Goal: Task Accomplishment & Management: Use online tool/utility

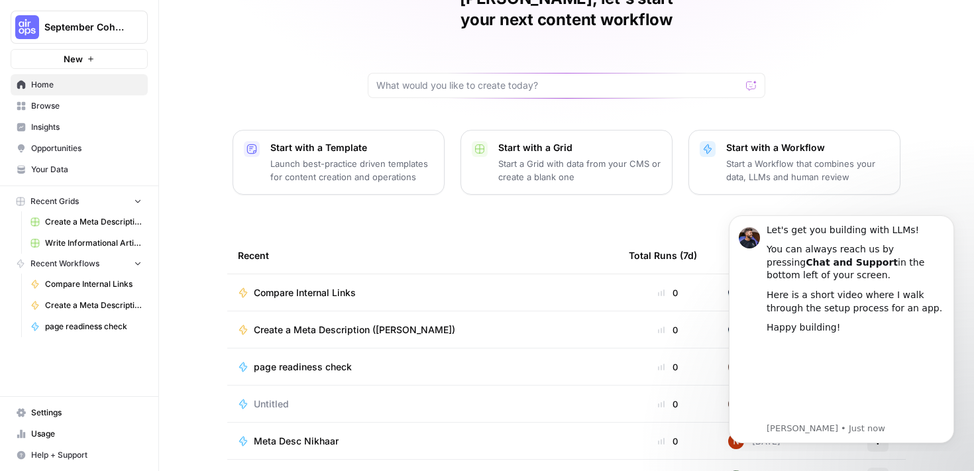
scroll to position [139, 0]
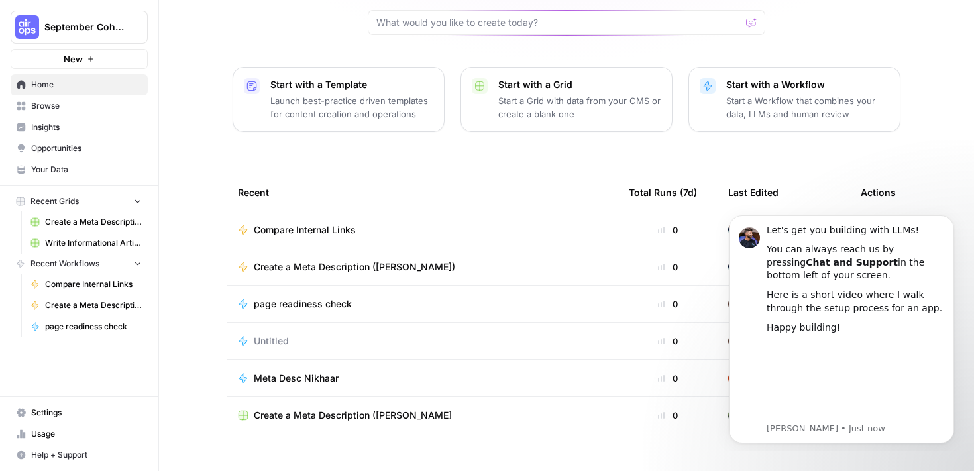
click at [385, 260] on span "Create a Meta Description ([PERSON_NAME])" at bounding box center [354, 266] width 201 height 13
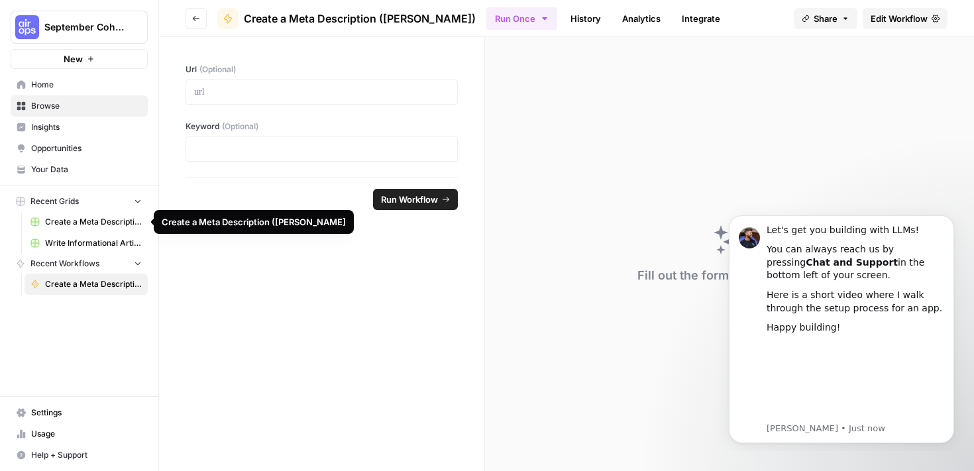
click at [84, 225] on span "Create a Meta Description ([PERSON_NAME]" at bounding box center [93, 222] width 97 height 12
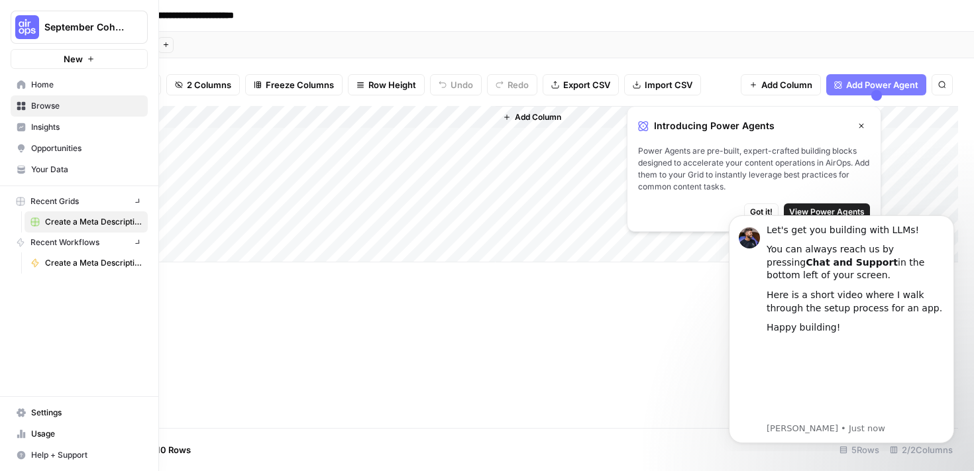
click at [19, 80] on icon at bounding box center [21, 84] width 9 height 9
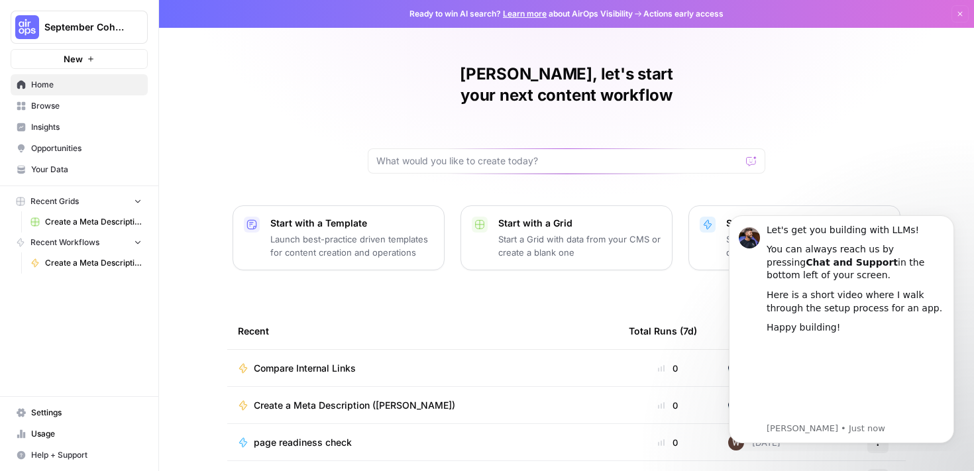
click at [40, 84] on span "Home" at bounding box center [86, 85] width 111 height 12
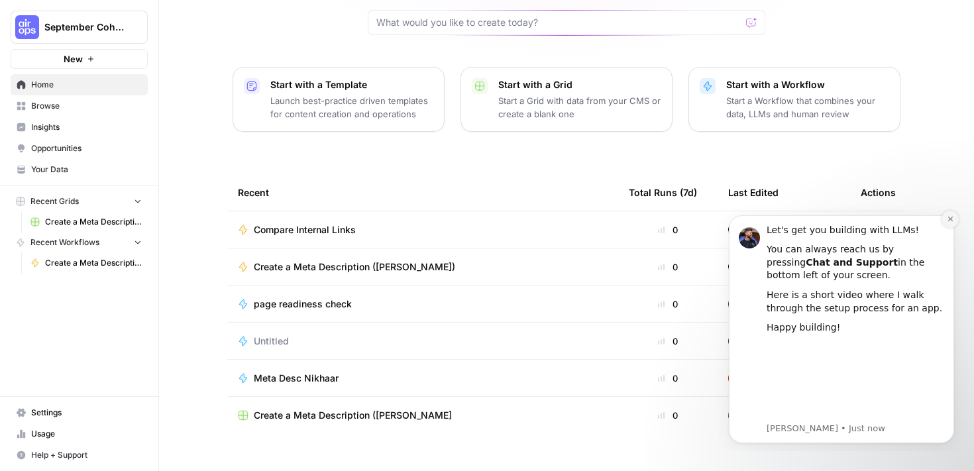
click at [952, 219] on icon "Dismiss notification" at bounding box center [950, 218] width 7 height 7
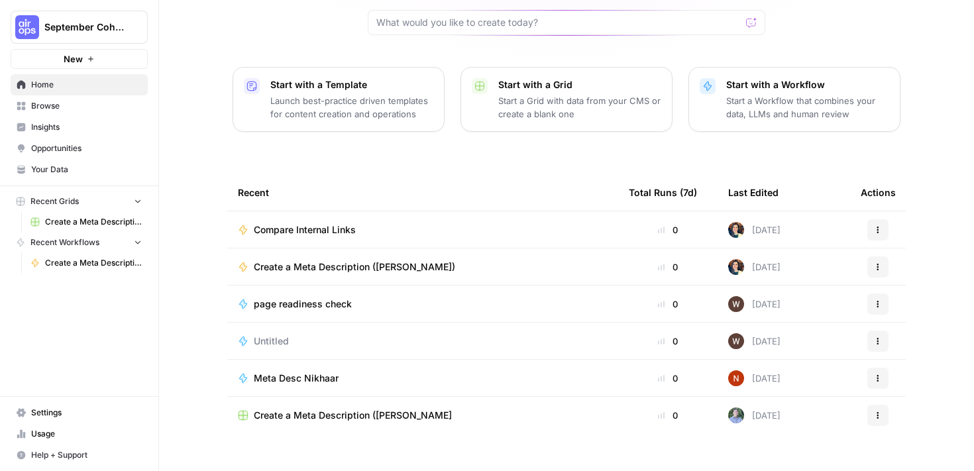
click at [85, 53] on button "New" at bounding box center [79, 59] width 137 height 20
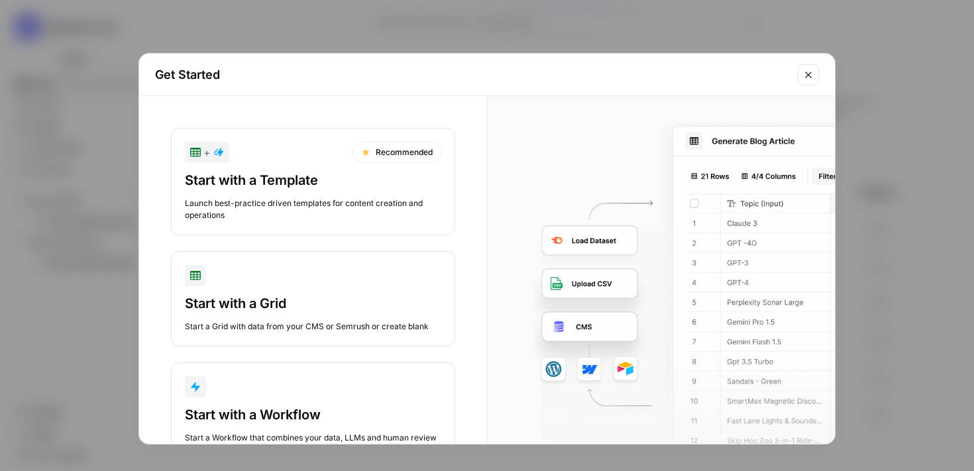
scroll to position [46, 0]
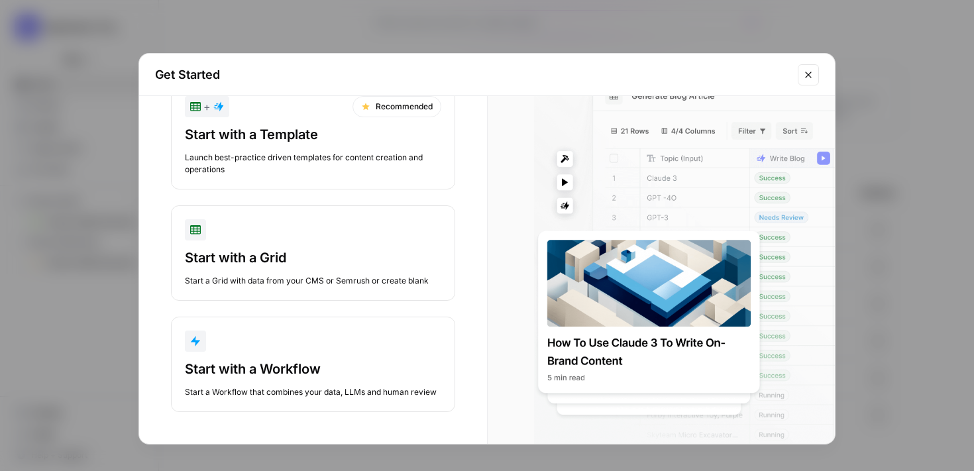
click at [808, 74] on icon "Close modal" at bounding box center [808, 75] width 6 height 6
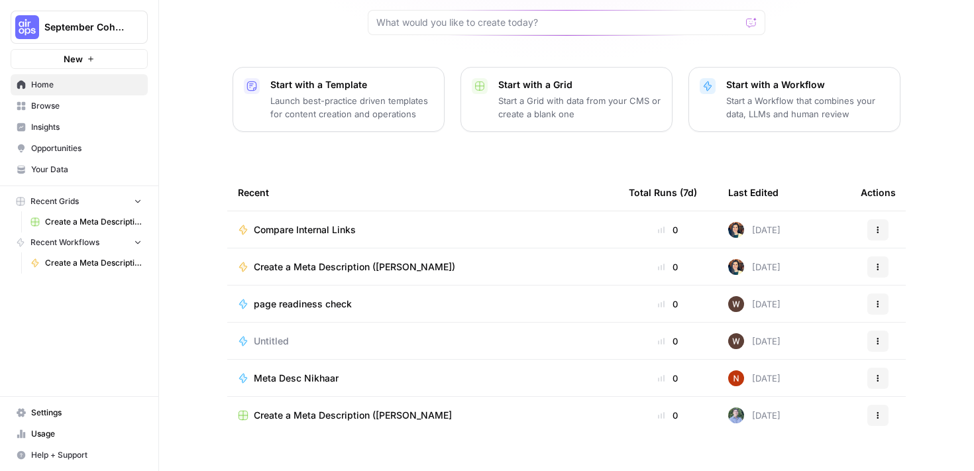
click at [45, 129] on span "Insights" at bounding box center [86, 127] width 111 height 12
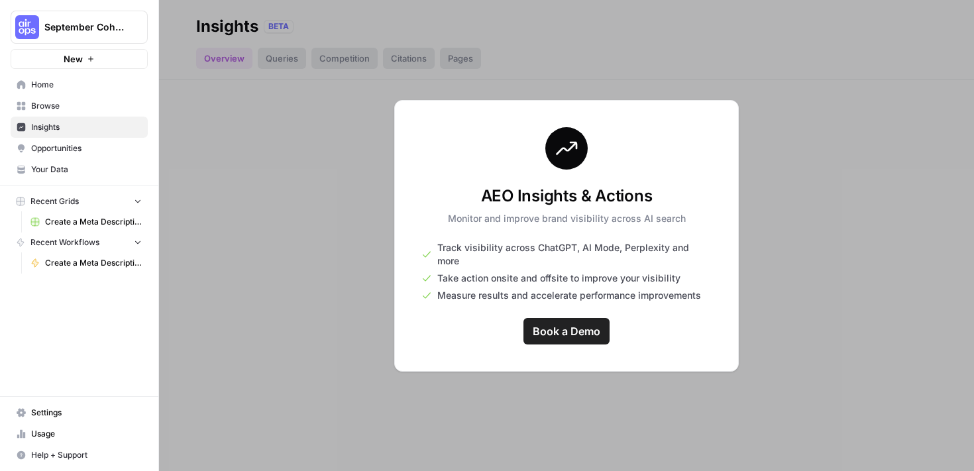
click at [186, 260] on div at bounding box center [566, 235] width 815 height 471
click at [81, 274] on div "Recent Grids Create a Meta Description (Daniel) Grid Recent Workflows Create a …" at bounding box center [79, 232] width 158 height 93
click at [559, 323] on span "Book a Demo" at bounding box center [567, 331] width 68 height 16
click at [288, 133] on div at bounding box center [566, 235] width 815 height 471
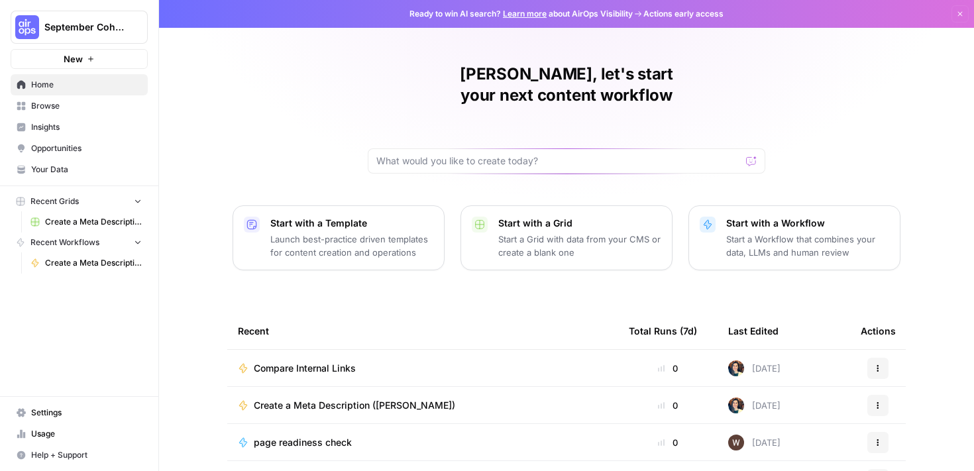
click at [133, 23] on icon "Workspace: September Cohort" at bounding box center [136, 27] width 13 height 13
click at [125, 358] on div "September Cohort New Home Browse Insights Opportunities Your Data Recent Grids …" at bounding box center [79, 235] width 158 height 471
click at [958, 12] on icon "button" at bounding box center [960, 14] width 5 height 5
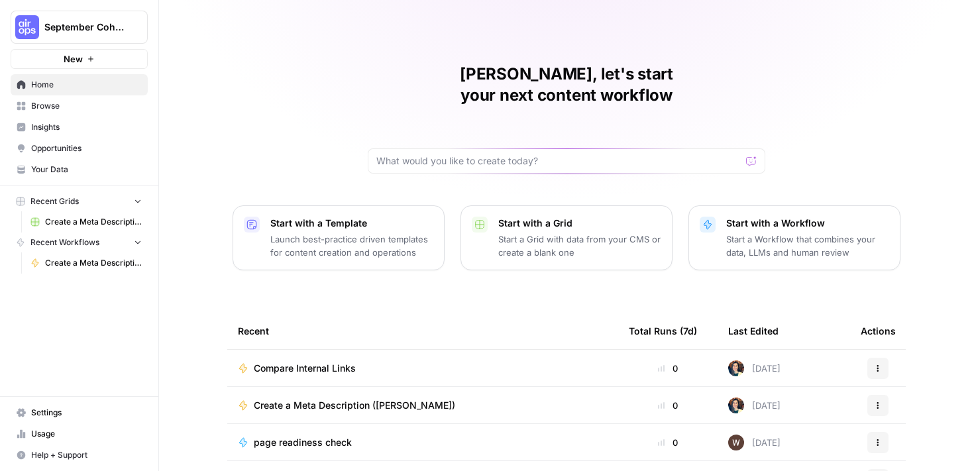
click at [578, 233] on p "Start a Grid with data from your CMS or create a blank one" at bounding box center [579, 246] width 163 height 27
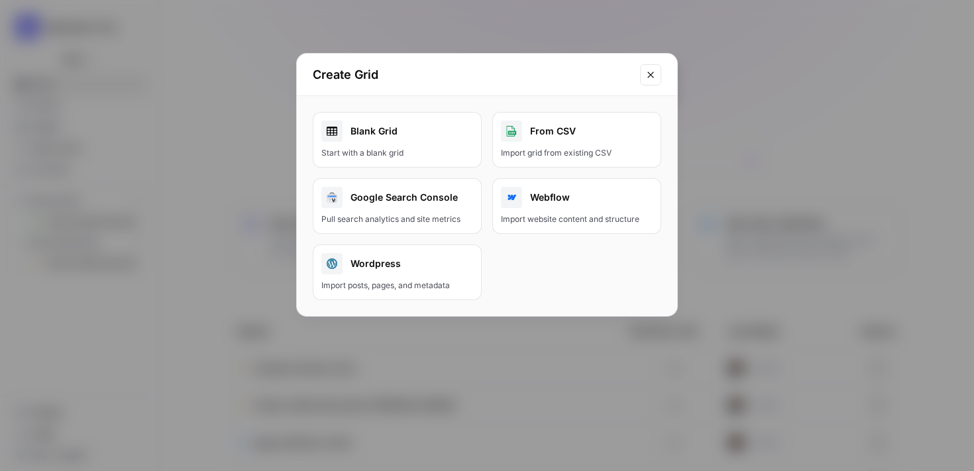
click at [644, 77] on button "Close modal" at bounding box center [650, 74] width 21 height 21
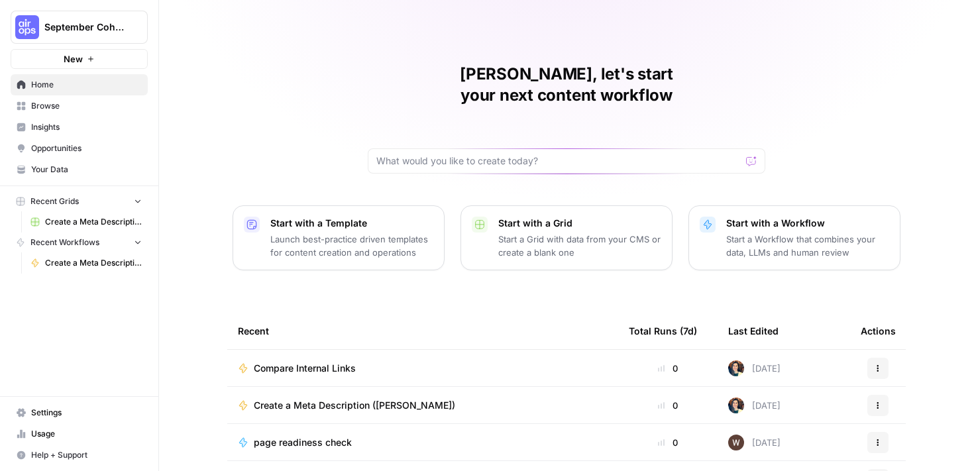
click at [52, 129] on span "Insights" at bounding box center [86, 127] width 111 height 12
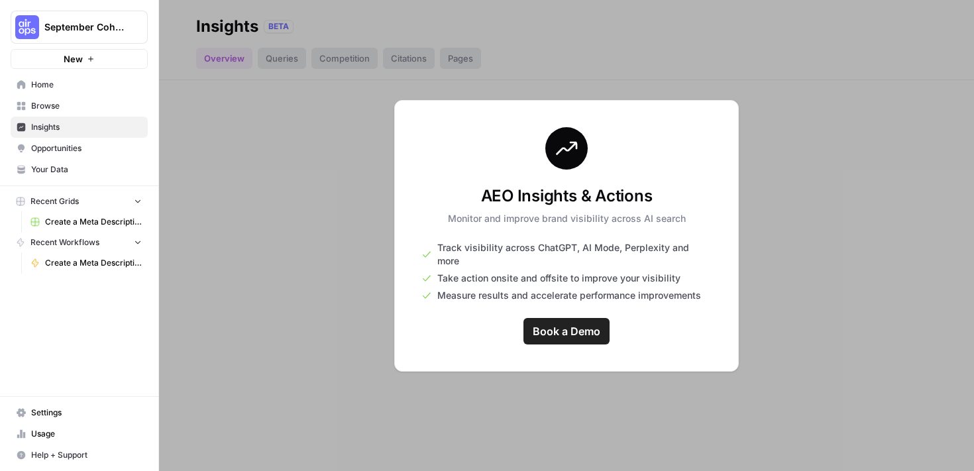
click at [57, 148] on span "Opportunities" at bounding box center [86, 148] width 111 height 12
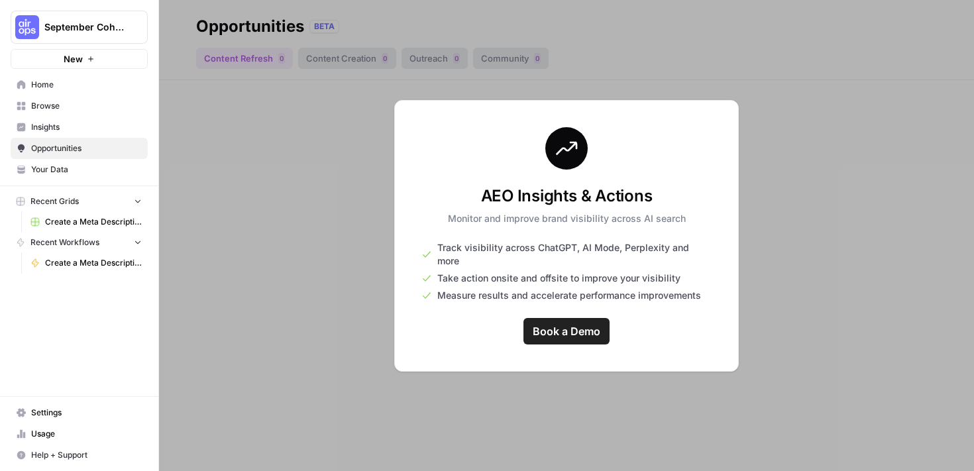
click at [57, 170] on span "Your Data" at bounding box center [86, 170] width 111 height 12
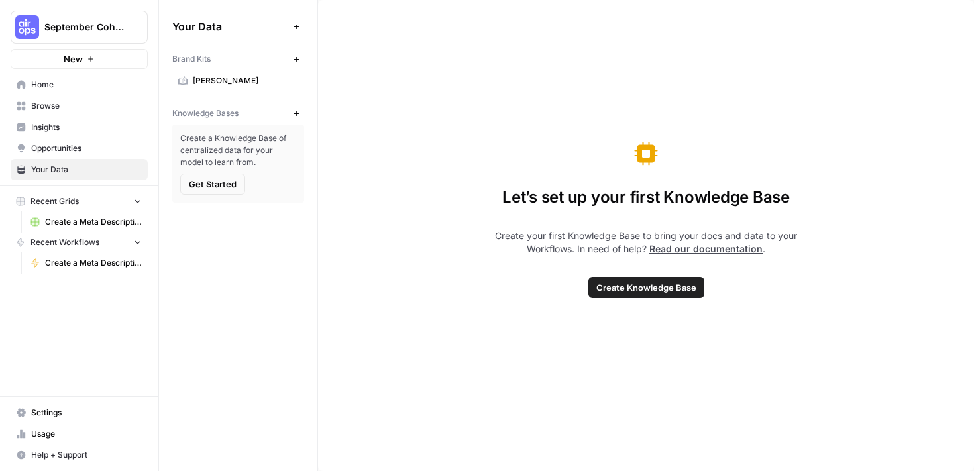
click at [221, 82] on span "[PERSON_NAME]" at bounding box center [245, 81] width 105 height 12
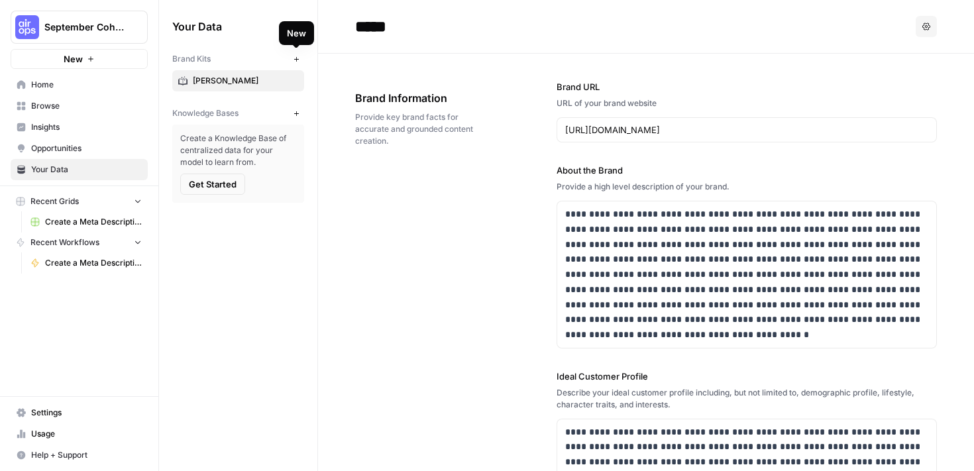
click at [299, 57] on icon "button" at bounding box center [296, 59] width 7 height 7
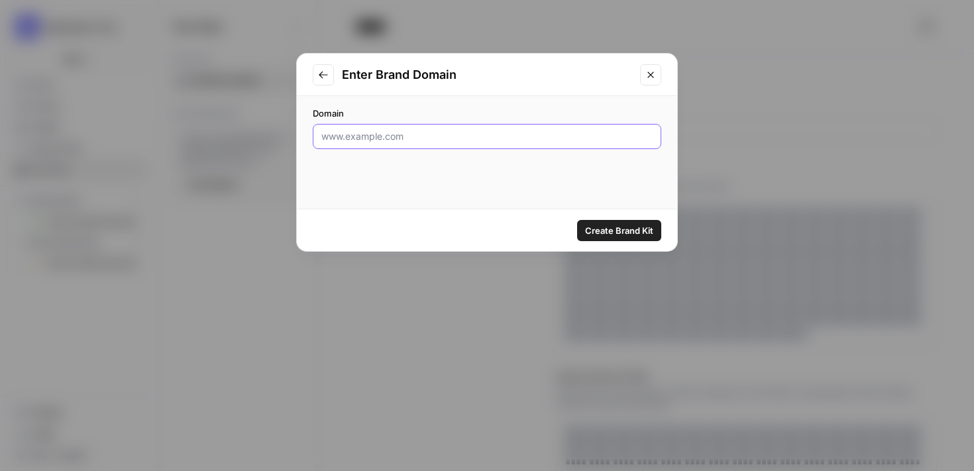
click at [433, 137] on input "Domain" at bounding box center [486, 136] width 331 height 13
type input "w"
paste input "[URL][DOMAIN_NAME]"
type input "[URL][DOMAIN_NAME]"
click at [617, 231] on span "Create Brand Kit" at bounding box center [619, 230] width 68 height 13
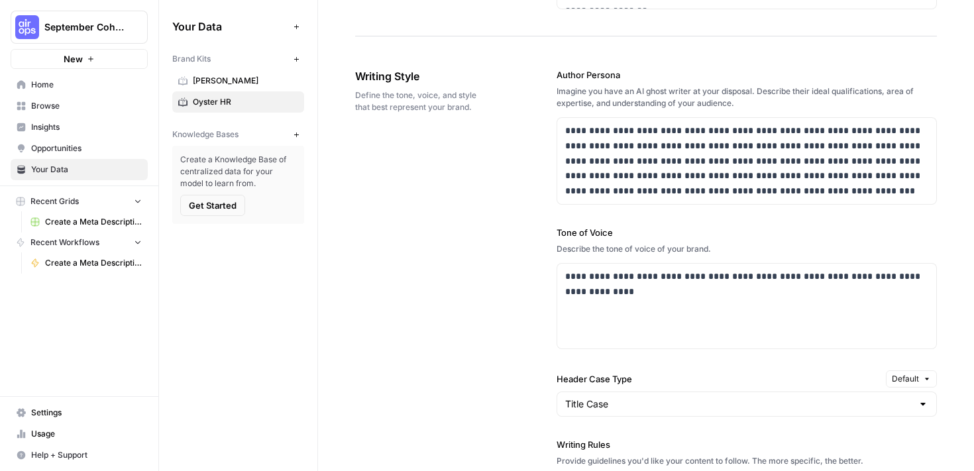
scroll to position [802, 0]
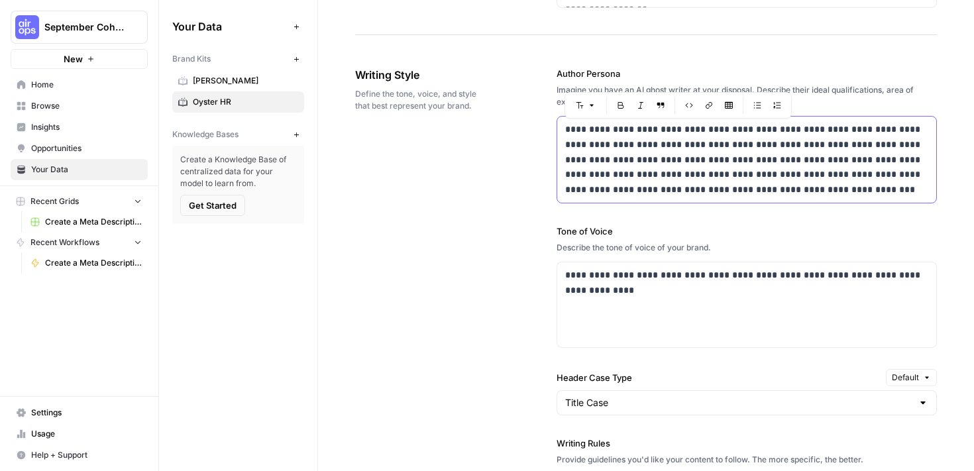
drag, startPoint x: 823, startPoint y: 194, endPoint x: 537, endPoint y: 119, distance: 295.8
click at [536, 119] on div "**********" at bounding box center [646, 397] width 582 height 714
click at [516, 162] on div "**********" at bounding box center [646, 397] width 582 height 714
click at [615, 166] on p "**********" at bounding box center [747, 160] width 364 height 76
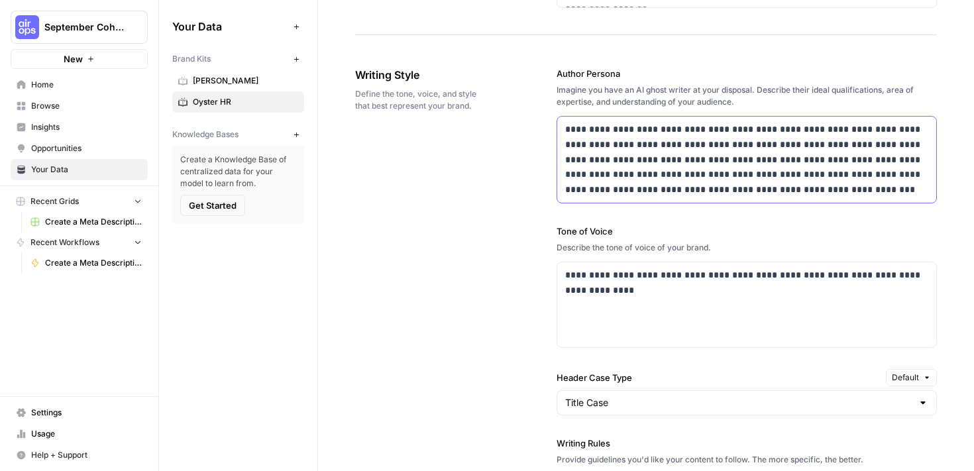
click at [615, 166] on p "**********" at bounding box center [747, 160] width 364 height 76
click at [498, 234] on div "**********" at bounding box center [646, 397] width 582 height 714
click at [676, 149] on p "**********" at bounding box center [747, 160] width 364 height 76
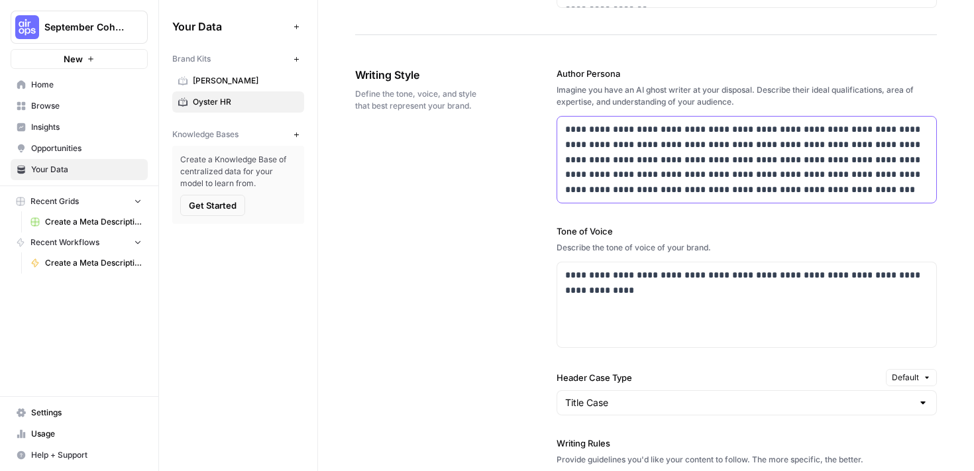
click at [676, 149] on p "**********" at bounding box center [747, 160] width 364 height 76
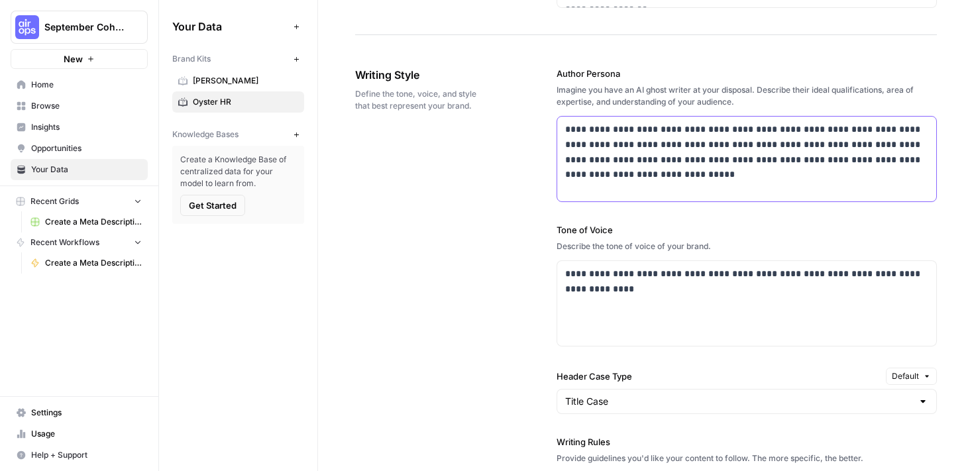
click at [759, 163] on p "**********" at bounding box center [747, 152] width 364 height 60
click at [821, 158] on p "**********" at bounding box center [747, 152] width 364 height 60
click at [730, 180] on p "**********" at bounding box center [747, 152] width 364 height 60
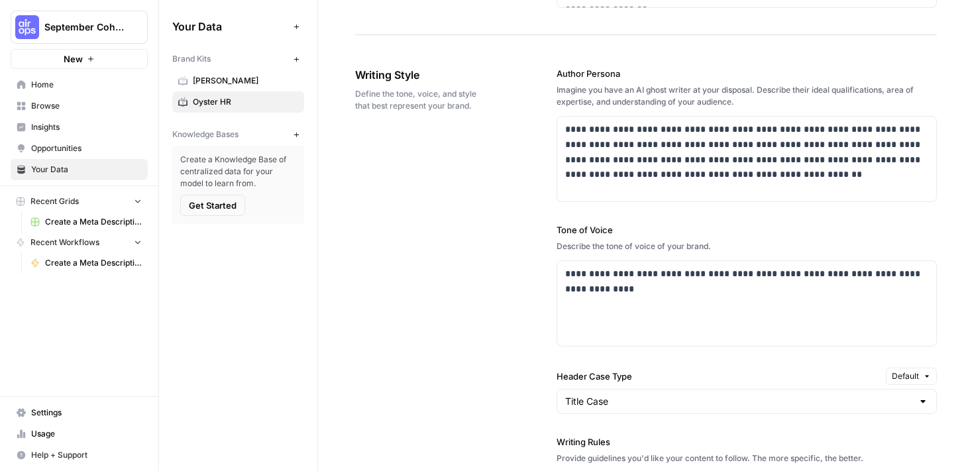
click at [505, 265] on div "**********" at bounding box center [646, 396] width 582 height 712
click at [712, 179] on p "**********" at bounding box center [747, 152] width 364 height 60
click at [712, 309] on div "**********" at bounding box center [747, 303] width 380 height 85
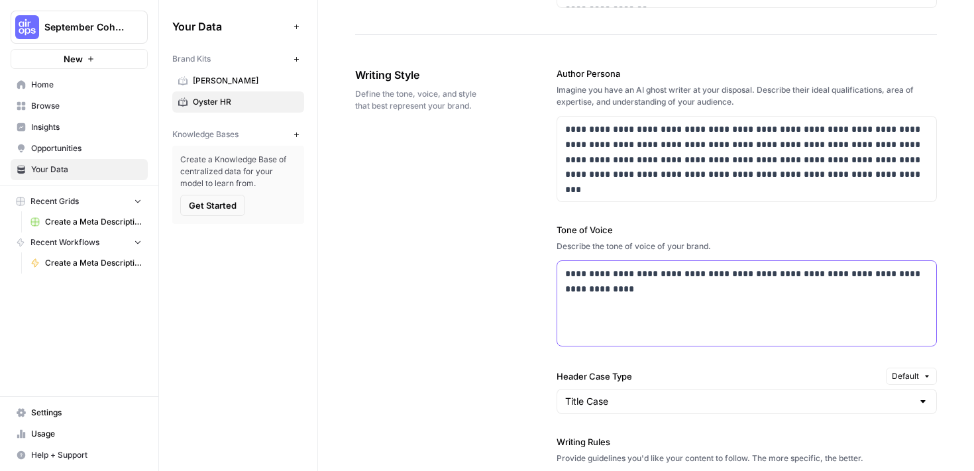
click at [496, 259] on body "**********" at bounding box center [487, 235] width 974 height 471
drag, startPoint x: 668, startPoint y: 291, endPoint x: 506, endPoint y: 266, distance: 163.7
click at [506, 266] on div "**********" at bounding box center [646, 396] width 582 height 712
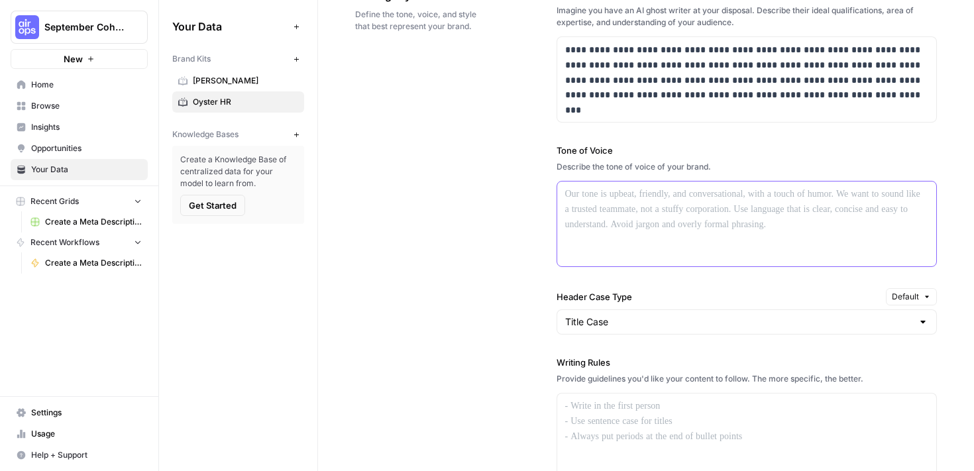
scroll to position [883, 0]
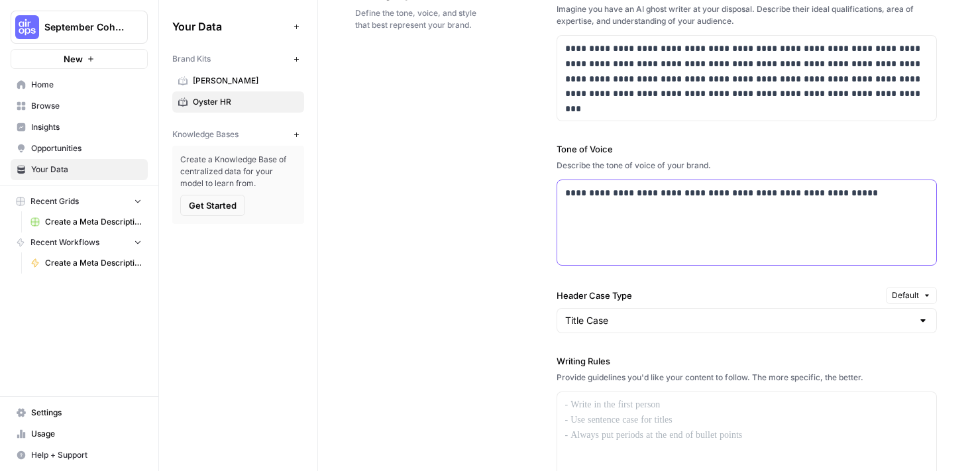
click at [772, 188] on p "**********" at bounding box center [747, 193] width 364 height 15
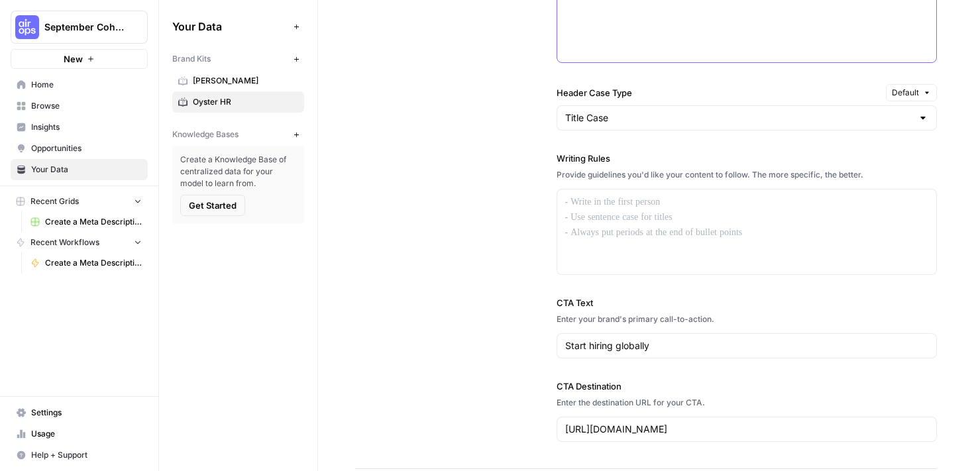
scroll to position [957, 0]
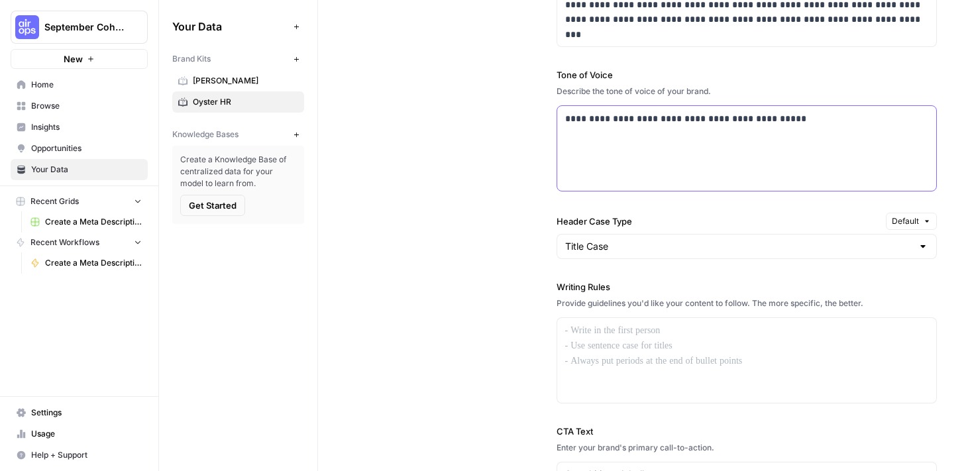
click at [703, 142] on div "**********" at bounding box center [747, 148] width 380 height 85
click at [427, 166] on div "**********" at bounding box center [646, 241] width 582 height 712
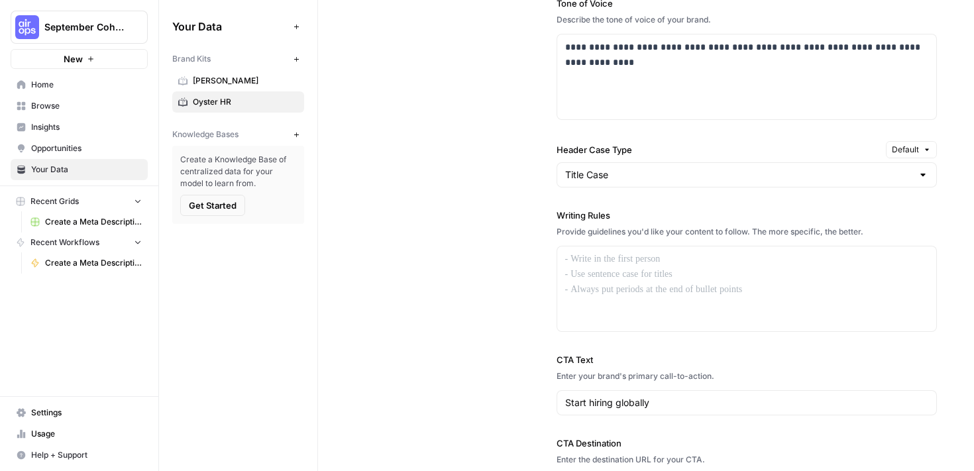
scroll to position [1038, 0]
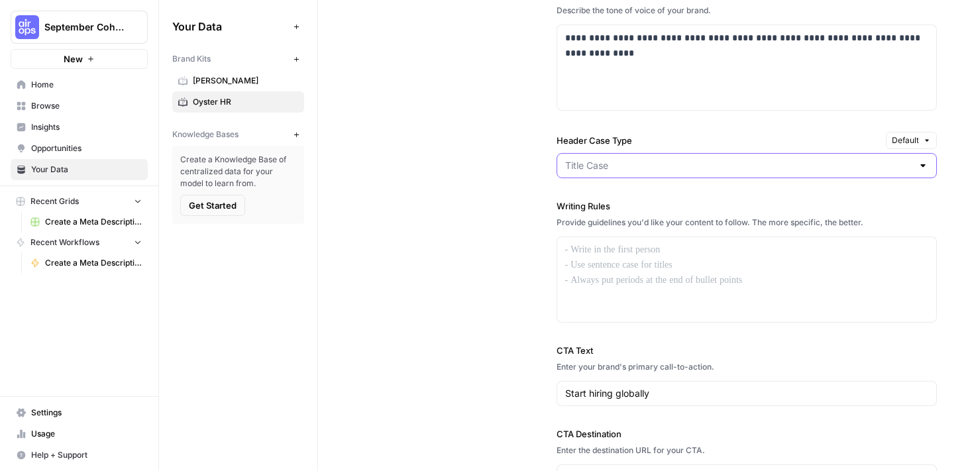
click at [679, 172] on input "Header Case Type" at bounding box center [739, 165] width 348 height 13
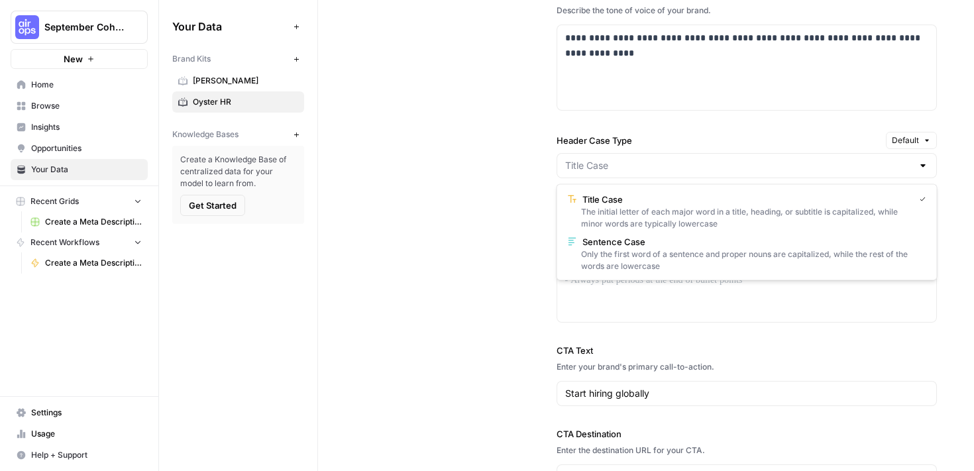
type input "Title Case"
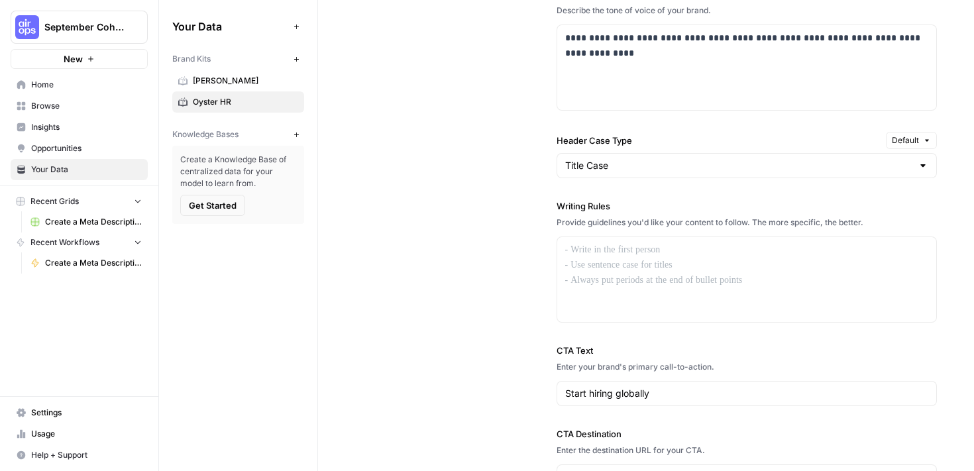
click at [526, 213] on div "**********" at bounding box center [646, 160] width 582 height 712
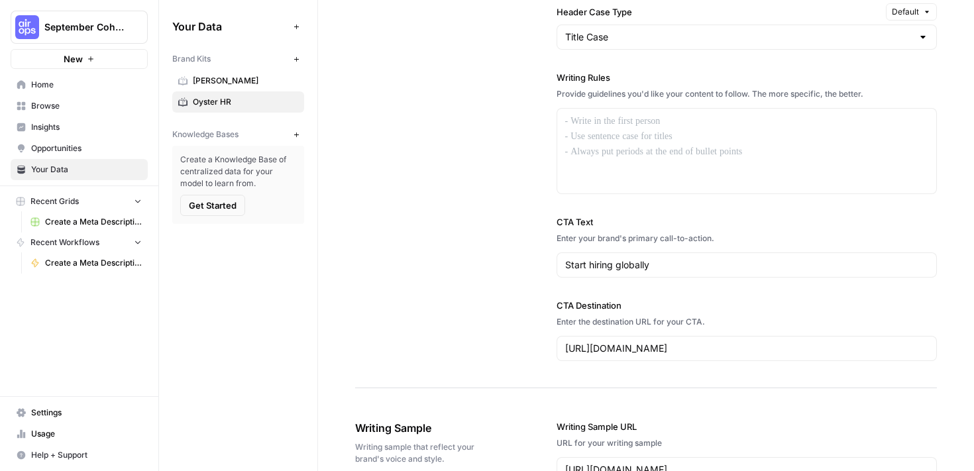
scroll to position [1168, 0]
click at [638, 146] on div at bounding box center [747, 149] width 380 height 85
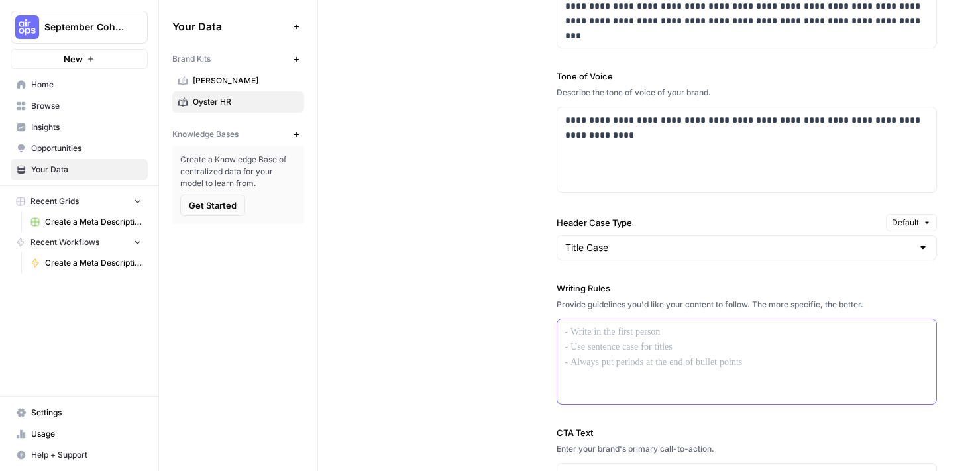
scroll to position [999, 0]
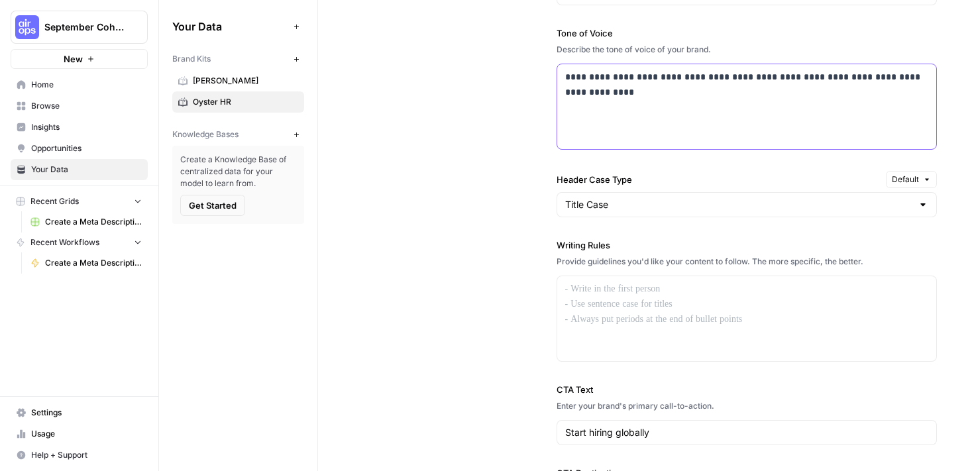
click at [663, 95] on p "**********" at bounding box center [747, 85] width 364 height 30
click at [562, 76] on div "**********" at bounding box center [747, 106] width 380 height 85
drag, startPoint x: 724, startPoint y: 89, endPoint x: 736, endPoint y: 85, distance: 13.2
click at [723, 89] on p "**********" at bounding box center [747, 85] width 364 height 30
drag, startPoint x: 783, startPoint y: 75, endPoint x: 945, endPoint y: 93, distance: 162.8
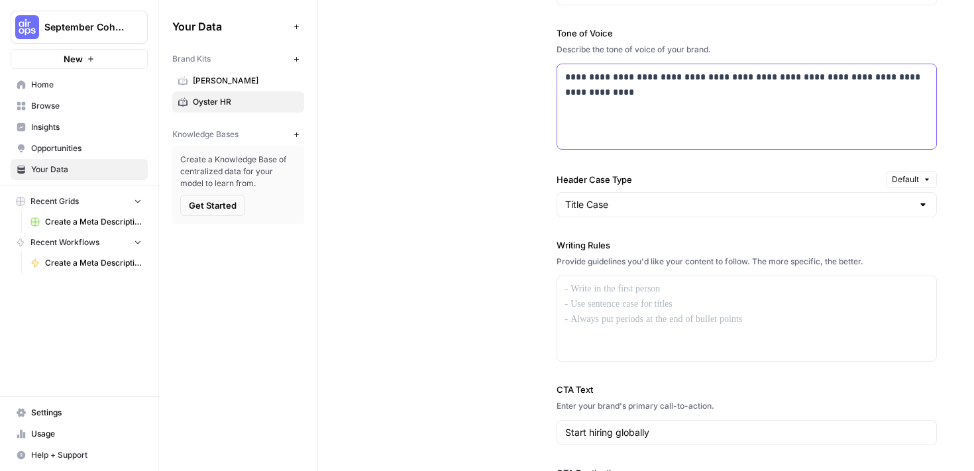
click at [785, 75] on p "**********" at bounding box center [747, 85] width 364 height 30
click at [657, 101] on div "**********" at bounding box center [747, 106] width 380 height 85
click at [565, 91] on p "**********" at bounding box center [747, 85] width 364 height 30
click at [709, 88] on p "**********" at bounding box center [747, 85] width 364 height 30
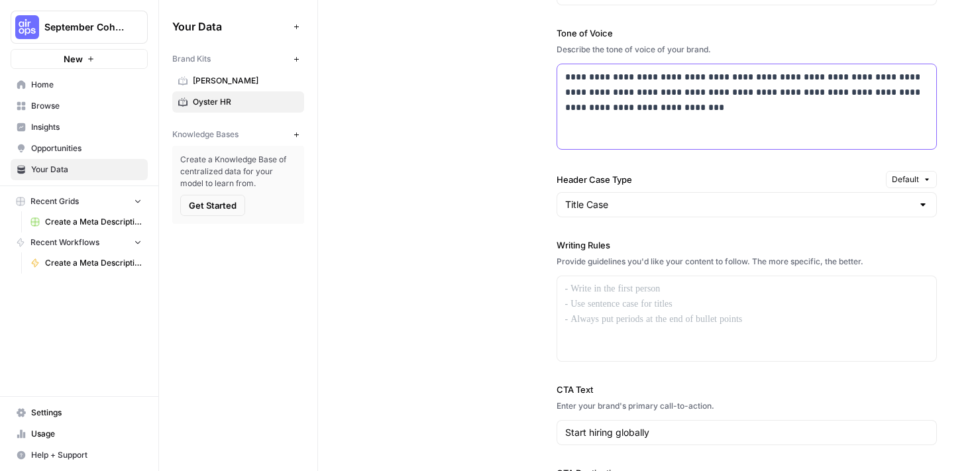
click at [565, 105] on p "**********" at bounding box center [747, 92] width 364 height 45
click at [614, 111] on p "**********" at bounding box center [747, 92] width 364 height 45
click at [703, 117] on div "**********" at bounding box center [747, 106] width 380 height 85
click at [626, 310] on div at bounding box center [747, 318] width 380 height 85
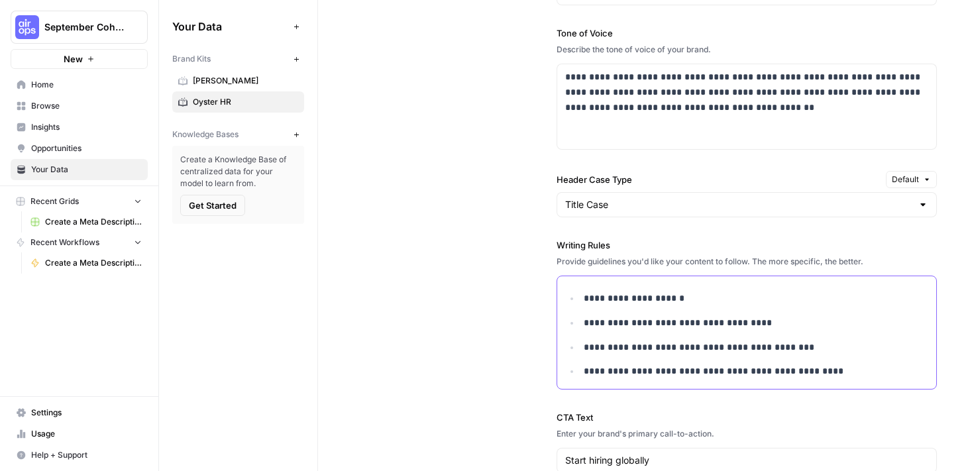
click at [778, 375] on p "**********" at bounding box center [756, 371] width 345 height 15
click at [834, 369] on p "**********" at bounding box center [756, 371] width 345 height 15
drag, startPoint x: 616, startPoint y: 374, endPoint x: 581, endPoint y: 374, distance: 34.5
click at [581, 374] on li "**********" at bounding box center [754, 371] width 349 height 15
click at [832, 379] on div "**********" at bounding box center [747, 332] width 380 height 113
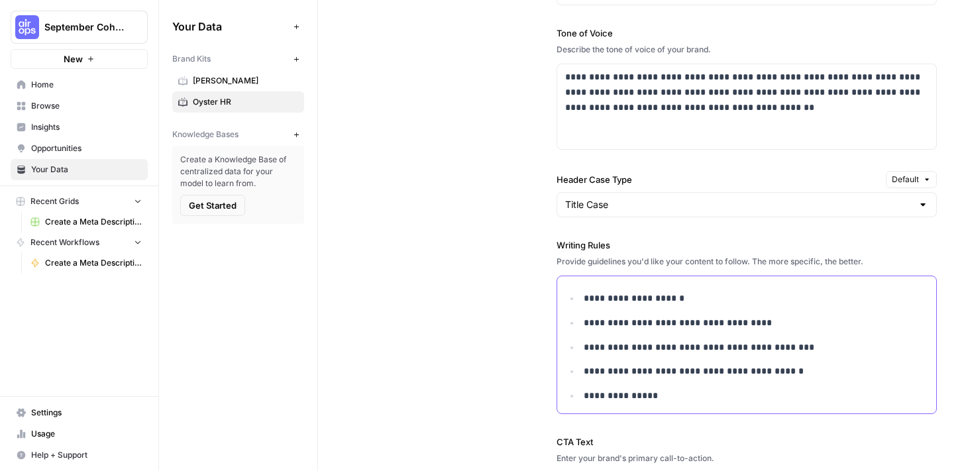
click at [591, 398] on p "**********" at bounding box center [756, 395] width 345 height 15
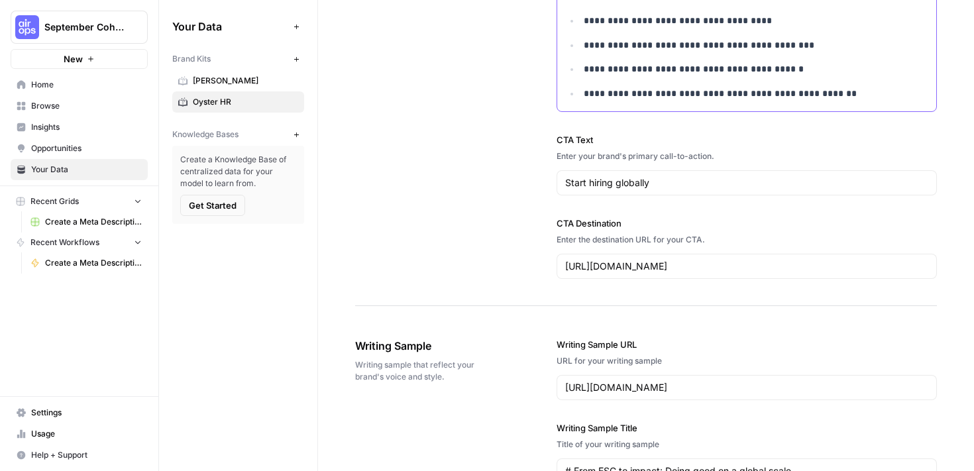
scroll to position [1327, 0]
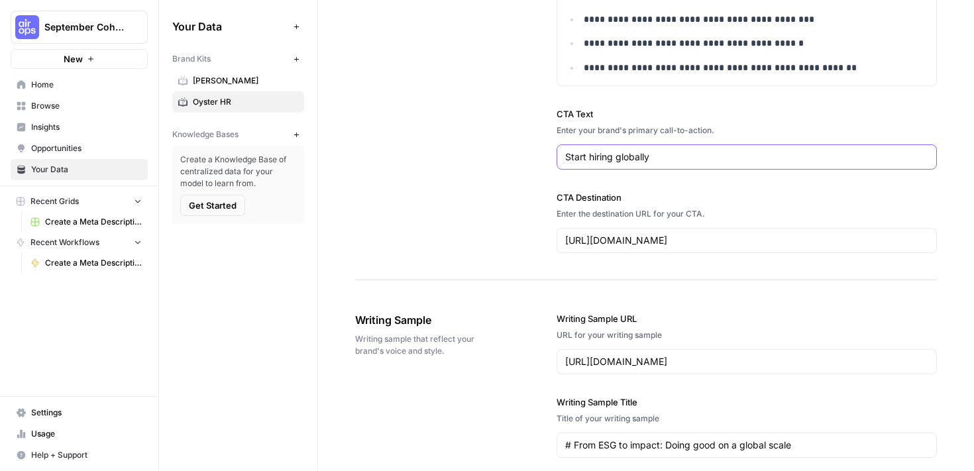
click at [671, 162] on input "Start hiring globally" at bounding box center [747, 156] width 364 height 13
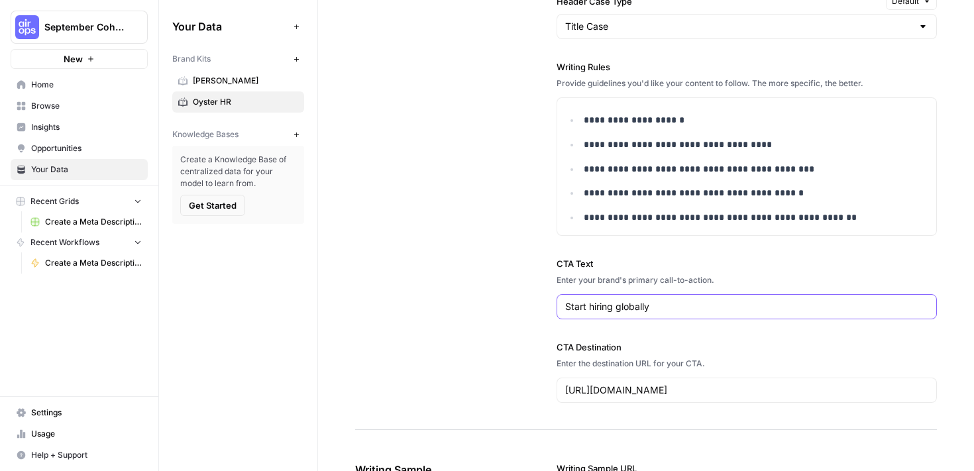
scroll to position [1126, 0]
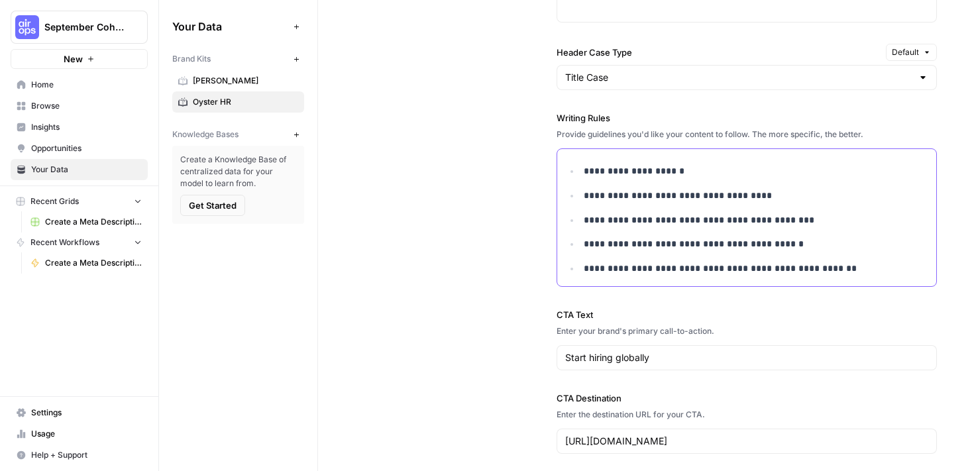
click at [832, 264] on p "**********" at bounding box center [756, 268] width 345 height 15
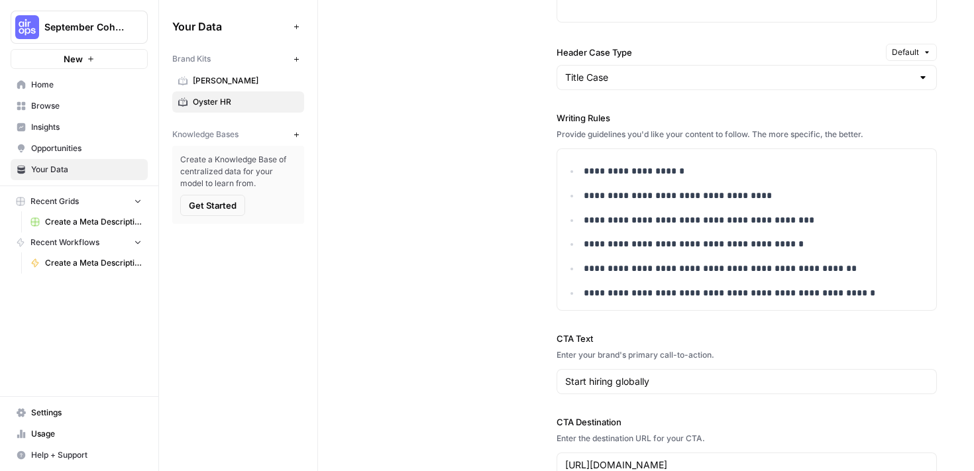
click at [438, 363] on div "**********" at bounding box center [646, 110] width 582 height 789
click at [755, 266] on p "**********" at bounding box center [756, 268] width 345 height 15
click at [760, 269] on p "**********" at bounding box center [756, 268] width 345 height 15
click at [764, 270] on p "**********" at bounding box center [756, 268] width 345 height 15
click at [770, 355] on div "Enter your brand's primary call-to-action." at bounding box center [747, 355] width 381 height 12
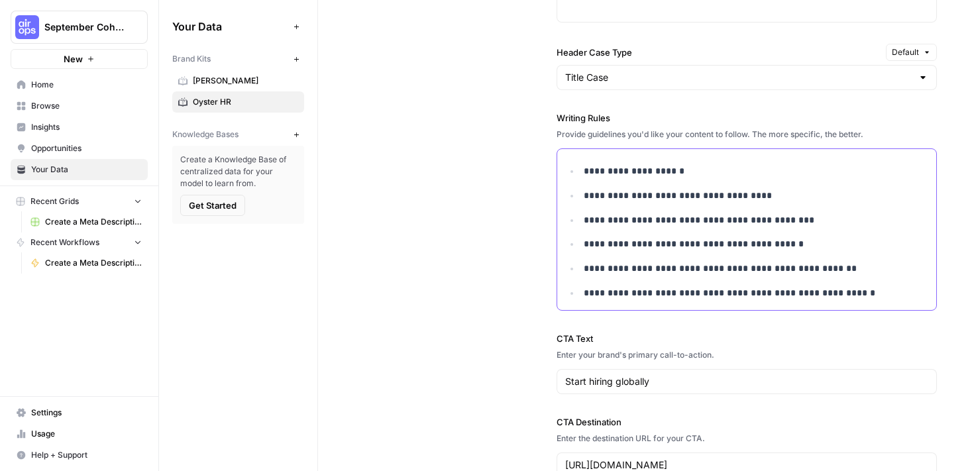
click at [759, 267] on p "**********" at bounding box center [756, 268] width 345 height 15
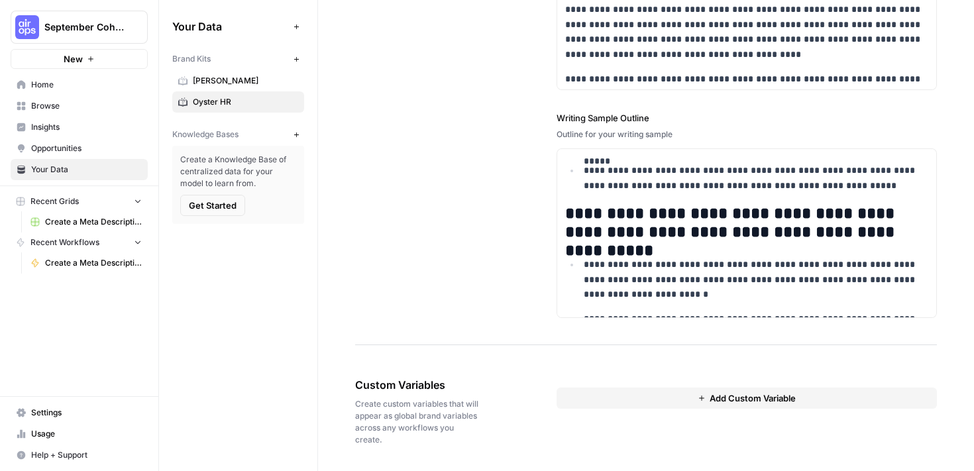
scroll to position [0, 0]
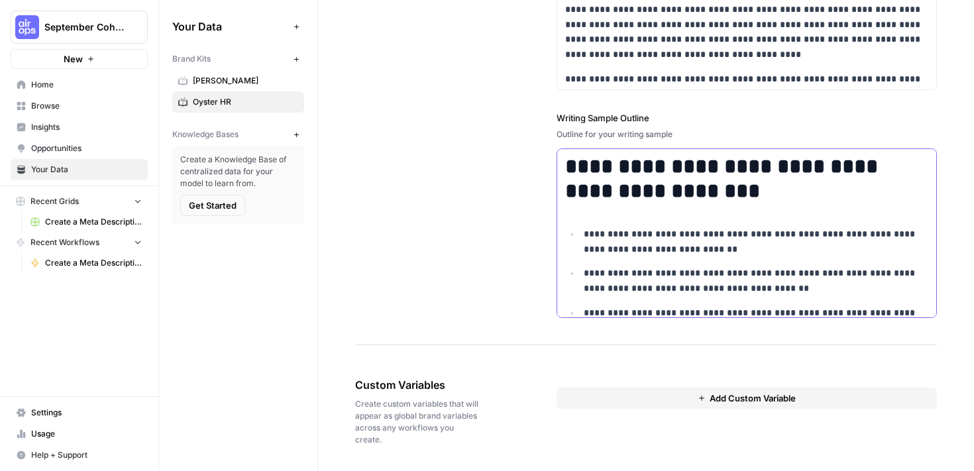
click at [703, 269] on p "**********" at bounding box center [756, 281] width 345 height 30
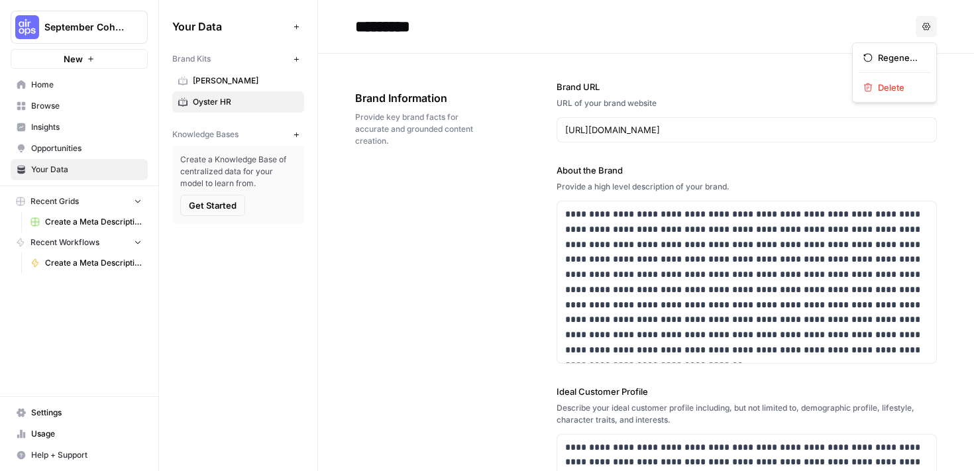
click at [923, 24] on icon "button" at bounding box center [927, 27] width 8 height 8
click at [99, 52] on button "New" at bounding box center [79, 59] width 137 height 20
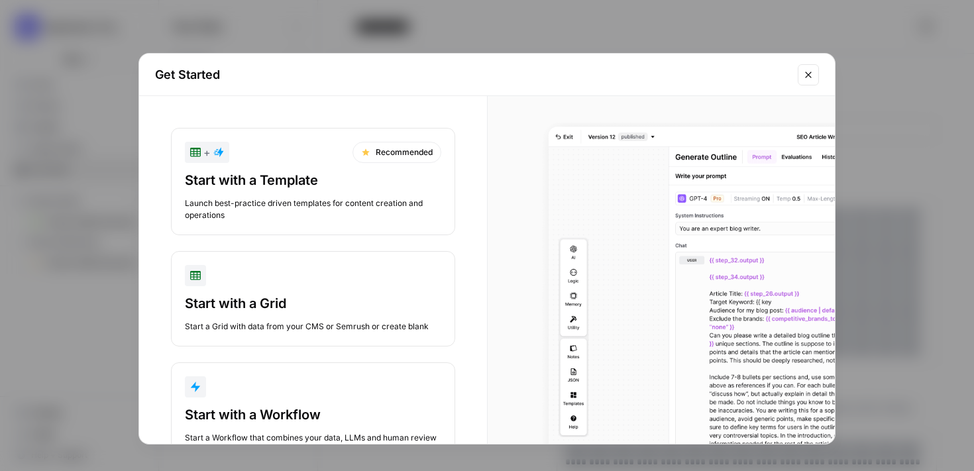
click at [359, 394] on div "button" at bounding box center [313, 386] width 256 height 21
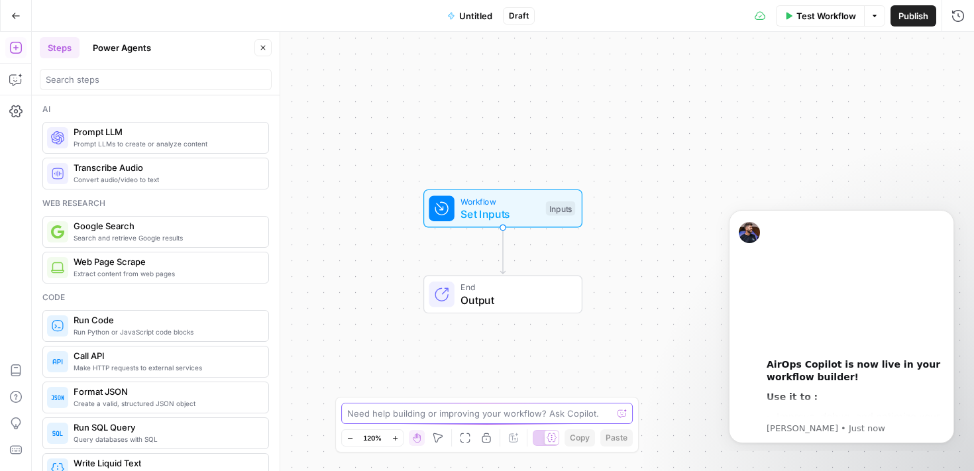
click at [441, 416] on textarea at bounding box center [479, 413] width 265 height 13
click at [482, 207] on span "Set Inputs" at bounding box center [500, 214] width 79 height 16
click at [953, 211] on icon "Dismiss notification" at bounding box center [950, 213] width 7 height 7
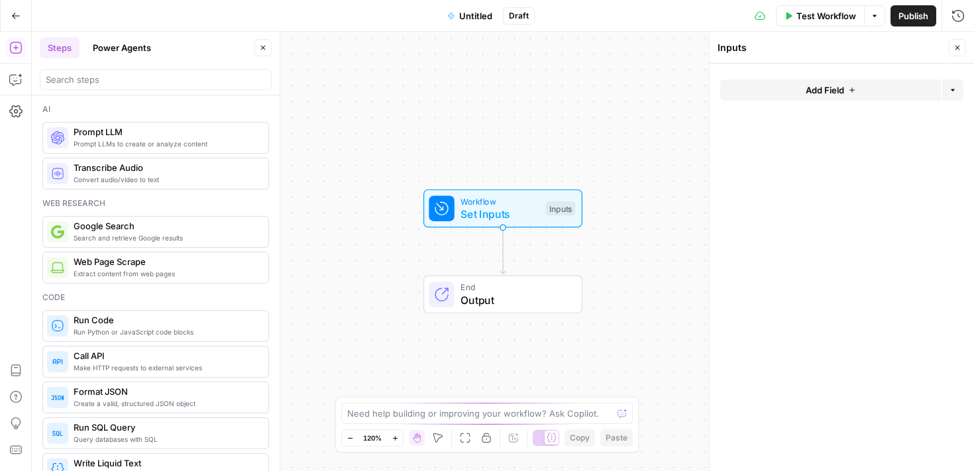
click at [803, 96] on button "Add Field" at bounding box center [830, 90] width 221 height 21
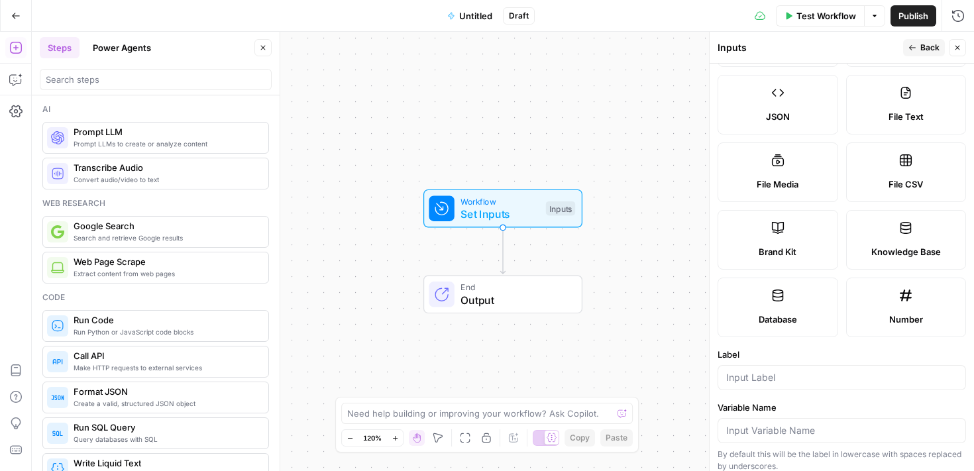
scroll to position [147, 0]
click at [895, 247] on span "Knowledge Base" at bounding box center [907, 253] width 70 height 13
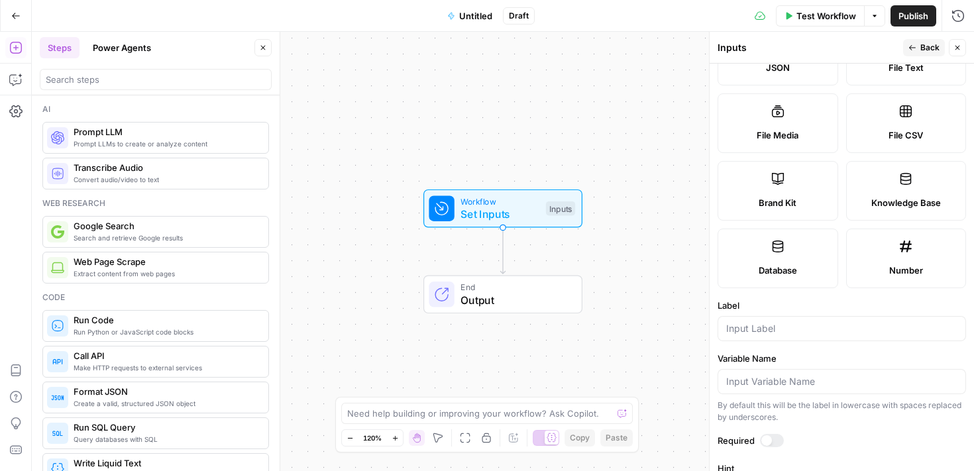
scroll to position [327, 0]
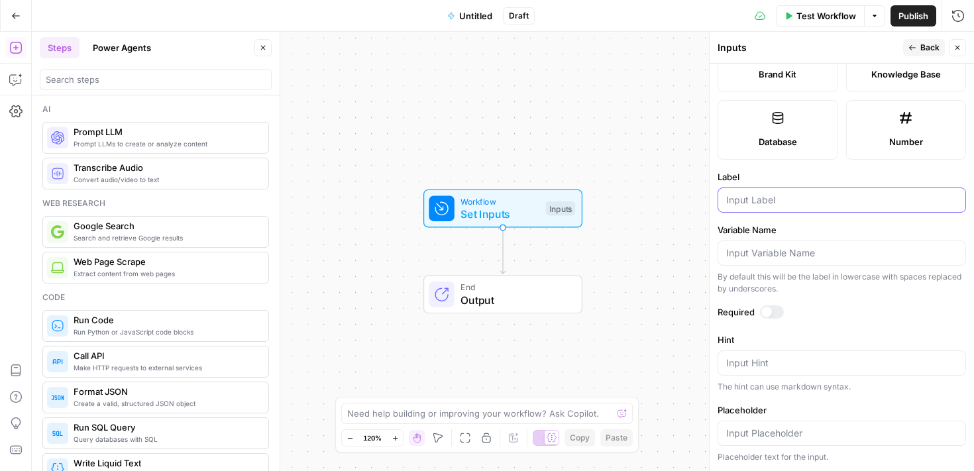
click at [832, 195] on input "Label" at bounding box center [841, 200] width 231 height 13
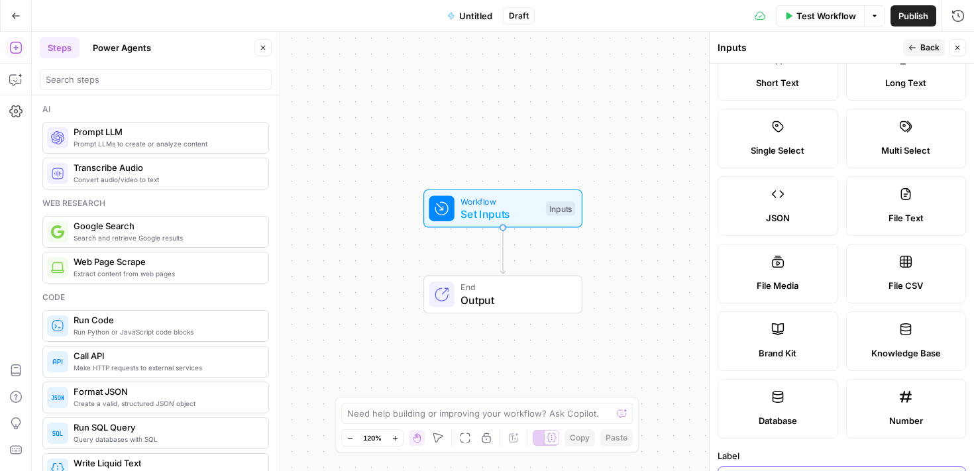
scroll to position [0, 0]
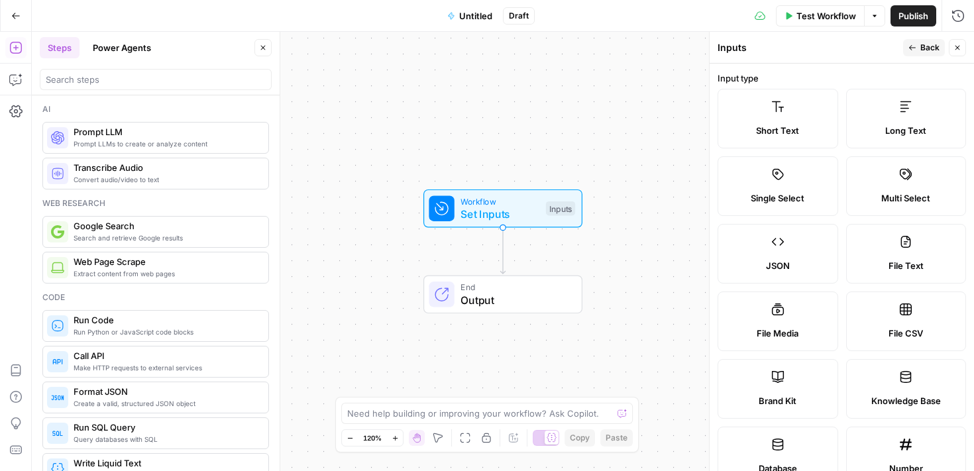
click at [872, 125] on div "Long Text" at bounding box center [907, 130] width 98 height 13
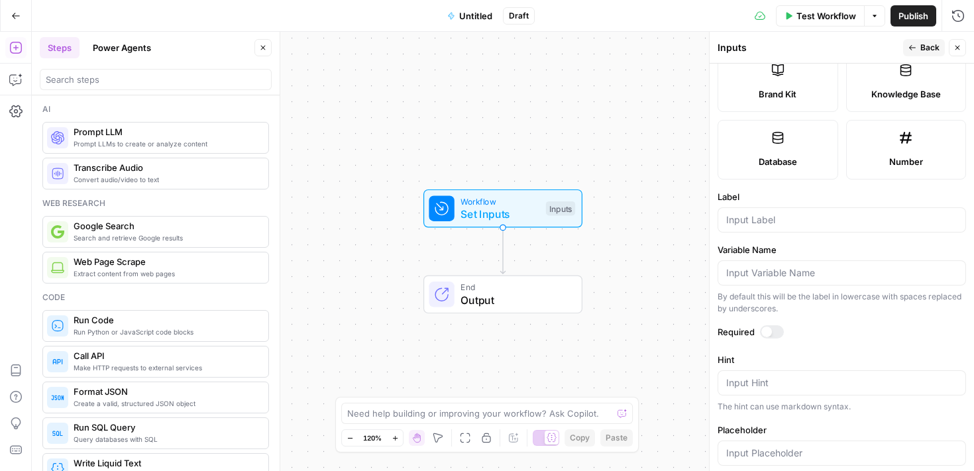
scroll to position [308, 0]
click at [868, 218] on input "Label" at bounding box center [841, 218] width 231 height 13
type input "B"
type input "p"
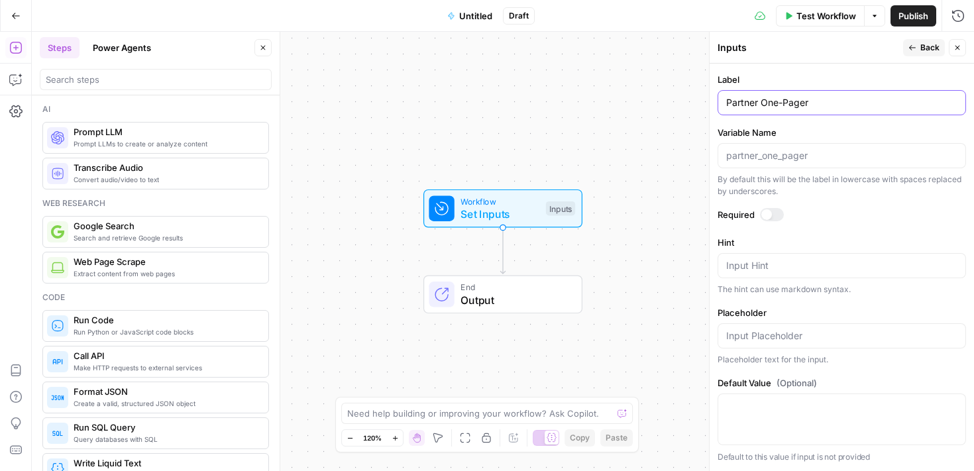
type input "Partner One-Pager"
click at [783, 272] on div "Input Hint" at bounding box center [842, 265] width 249 height 25
click at [767, 330] on input "Placeholder" at bounding box center [841, 335] width 231 height 13
click at [489, 298] on span "Output" at bounding box center [515, 300] width 108 height 16
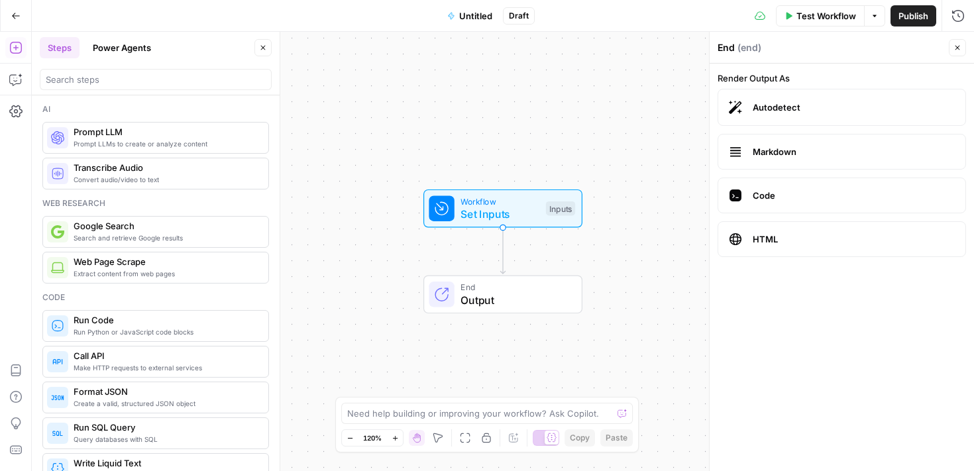
click at [815, 9] on span "Test Workflow" at bounding box center [827, 15] width 60 height 13
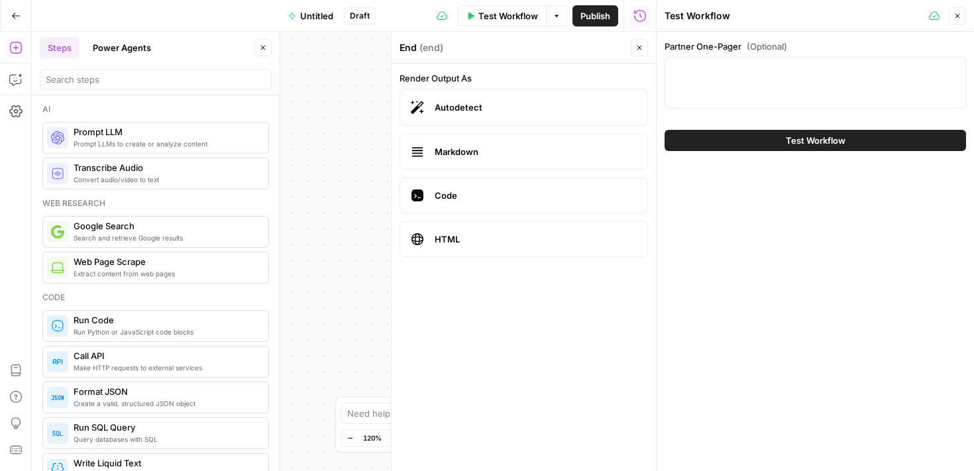
click at [740, 150] on button "Test Workflow" at bounding box center [816, 140] width 302 height 21
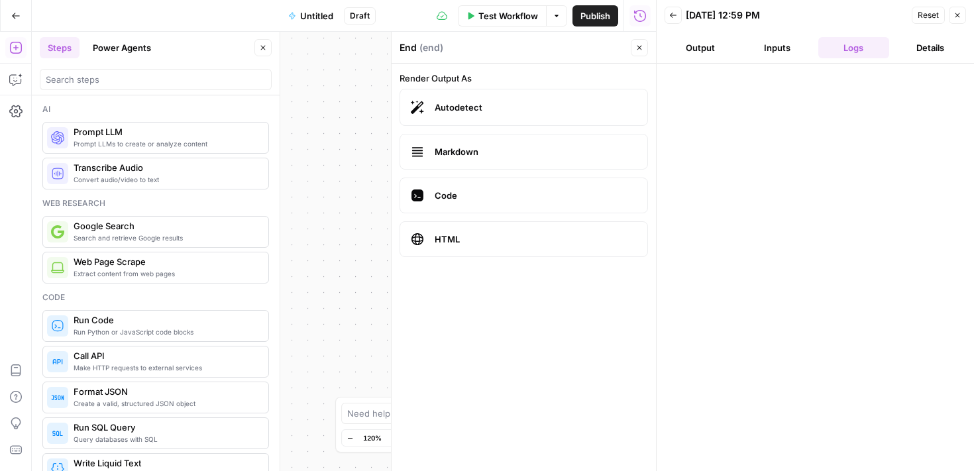
click at [695, 55] on button "Output" at bounding box center [701, 47] width 72 height 21
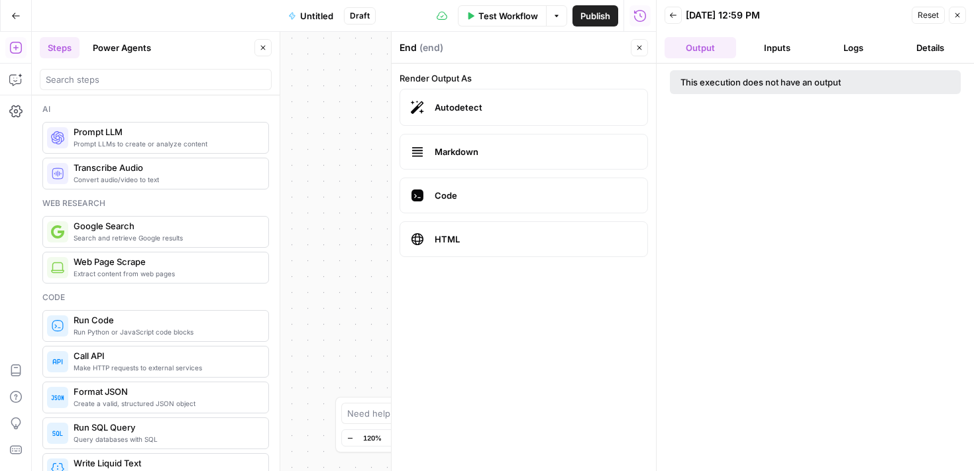
click at [673, 18] on icon "button" at bounding box center [673, 15] width 8 height 8
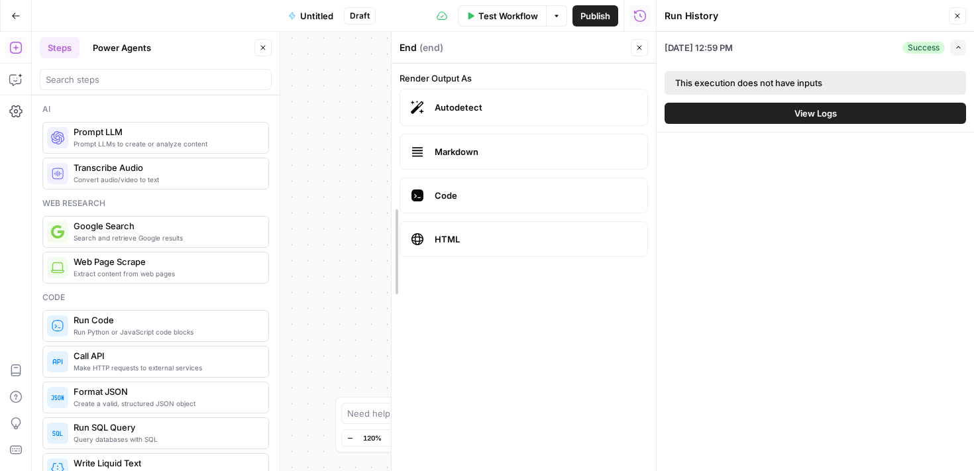
click at [388, 156] on div at bounding box center [391, 251] width 13 height 439
click at [648, 48] on button "Close" at bounding box center [639, 47] width 17 height 17
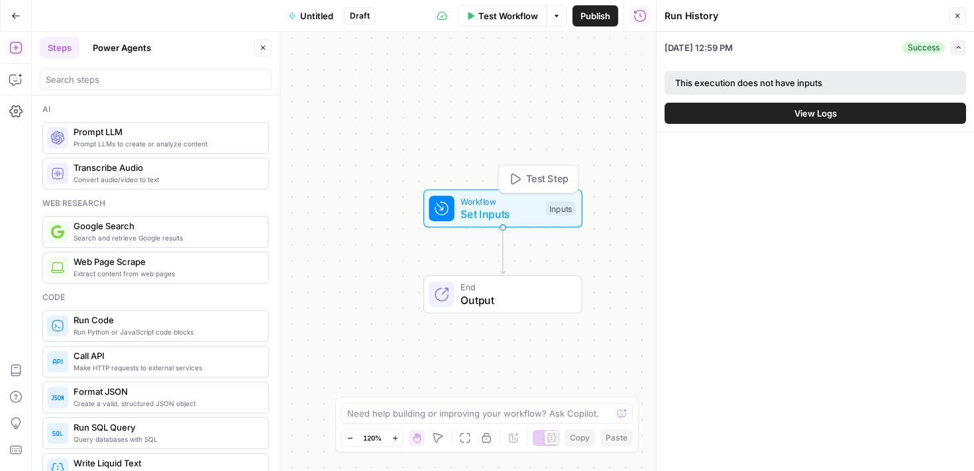
click at [507, 214] on span "Set Inputs" at bounding box center [500, 214] width 79 height 16
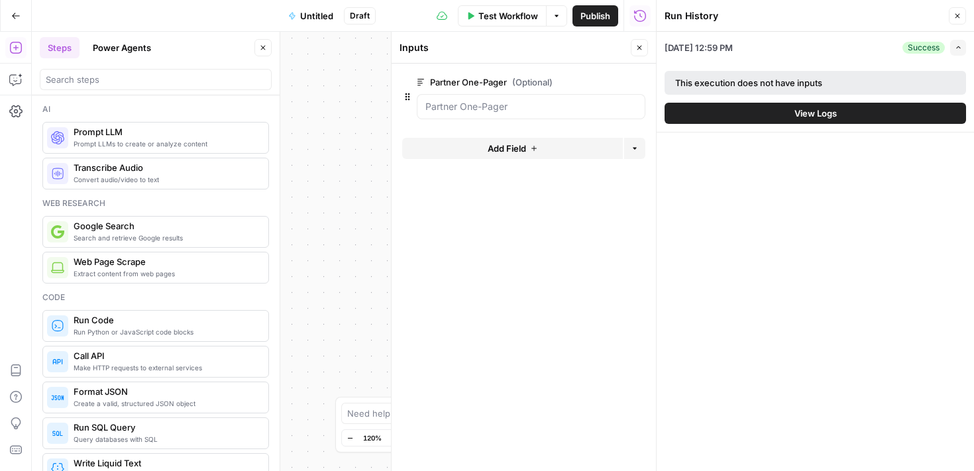
click at [404, 95] on icon "button" at bounding box center [407, 96] width 11 height 11
click at [584, 81] on span "edit field" at bounding box center [595, 82] width 29 height 11
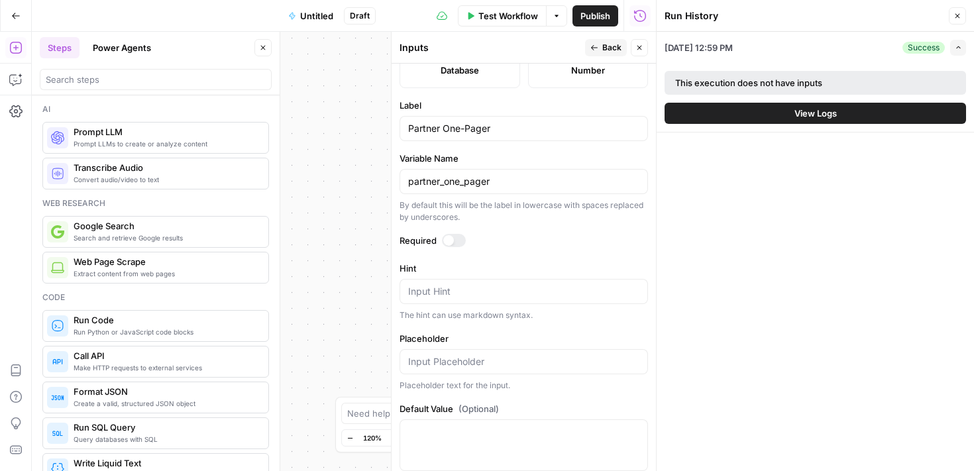
scroll to position [424, 0]
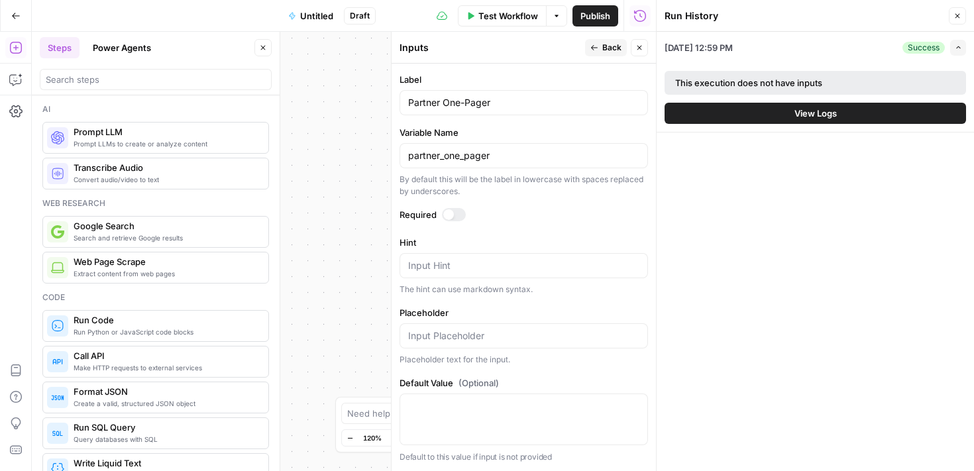
click at [507, 273] on div "Input Hint" at bounding box center [524, 265] width 249 height 25
click at [956, 10] on button "Close" at bounding box center [957, 15] width 17 height 17
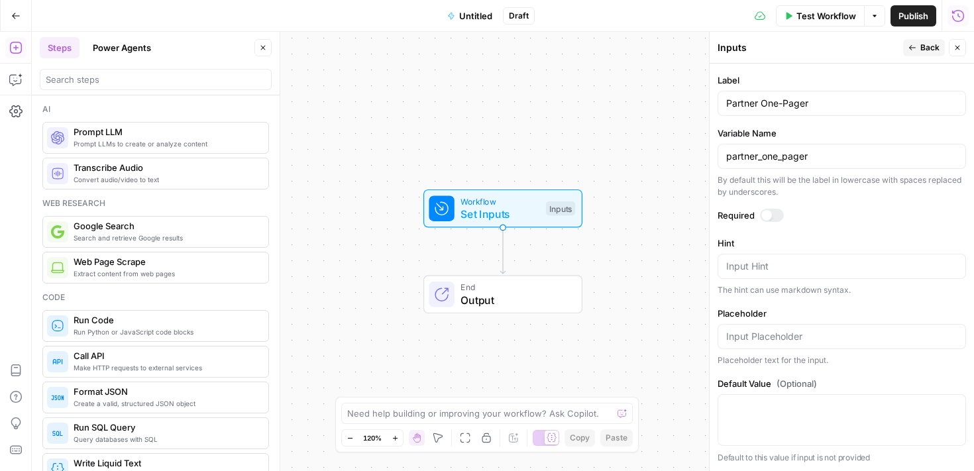
scroll to position [0, 0]
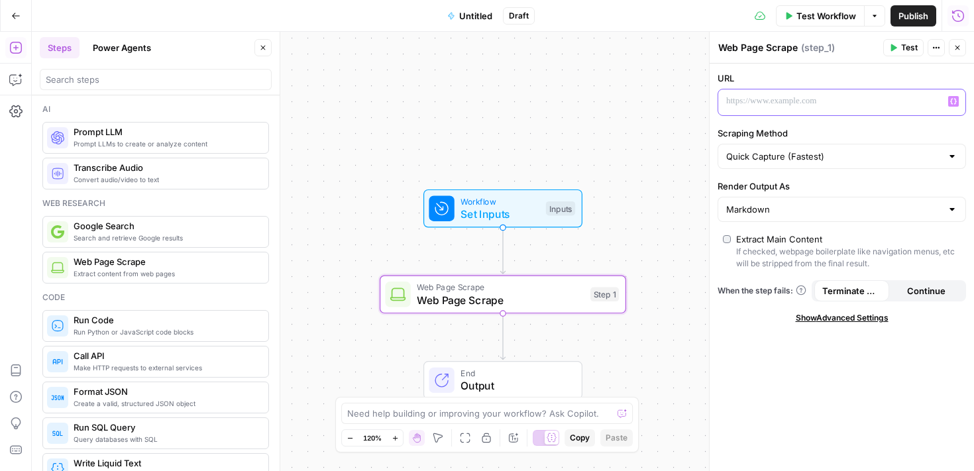
click at [863, 99] on p at bounding box center [831, 101] width 210 height 13
click at [824, 205] on input "Render Output As" at bounding box center [833, 209] width 215 height 13
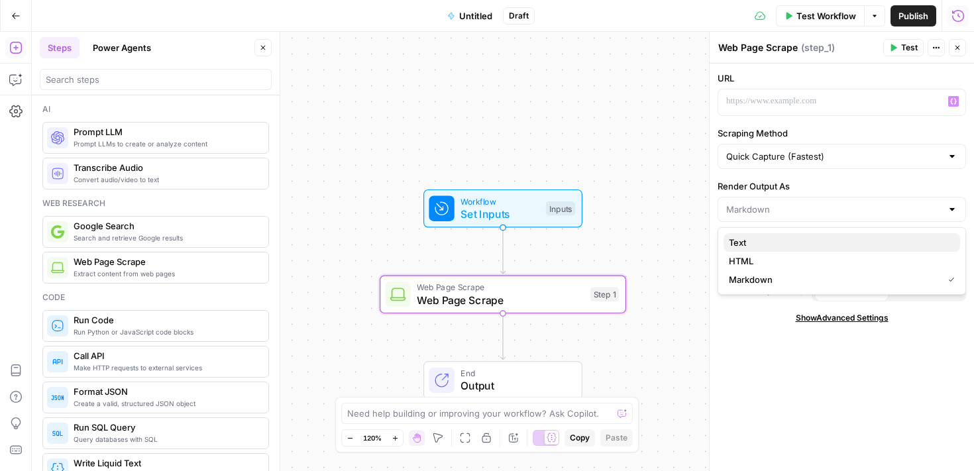
click at [781, 244] on span "Text" at bounding box center [839, 242] width 221 height 13
type input "Text"
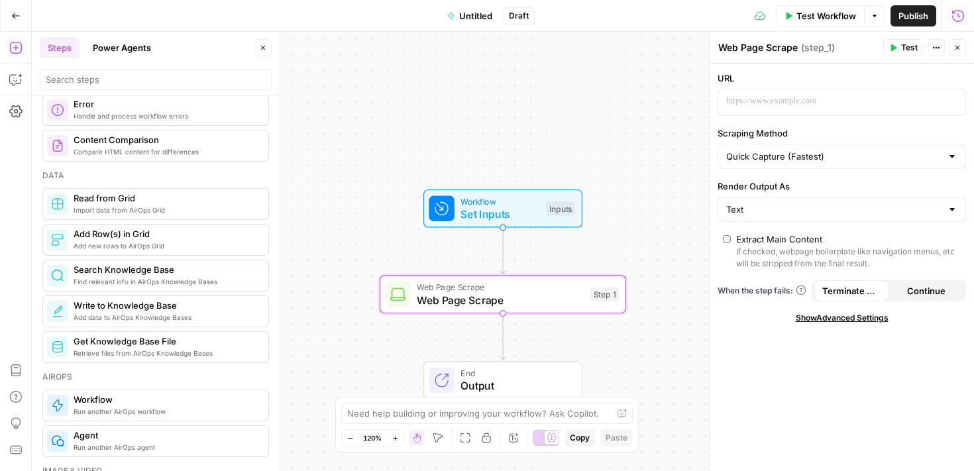
scroll to position [571, 0]
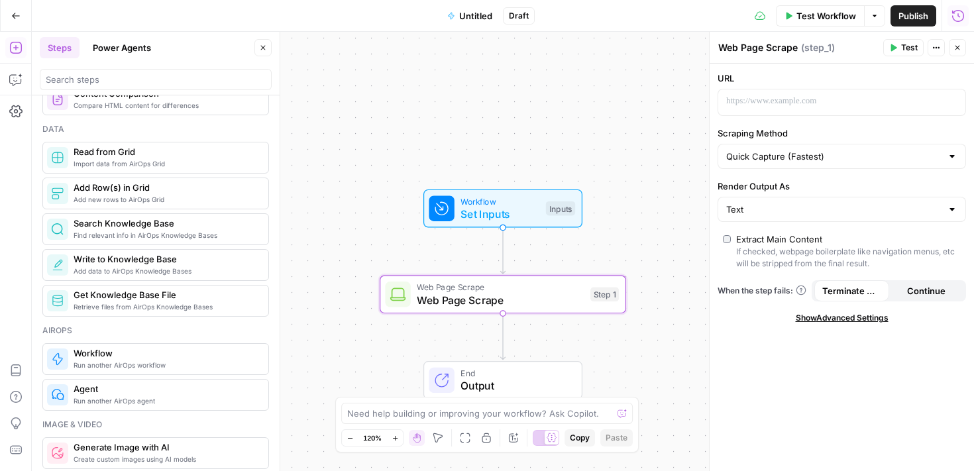
click at [923, 295] on span "Continue" at bounding box center [926, 290] width 38 height 13
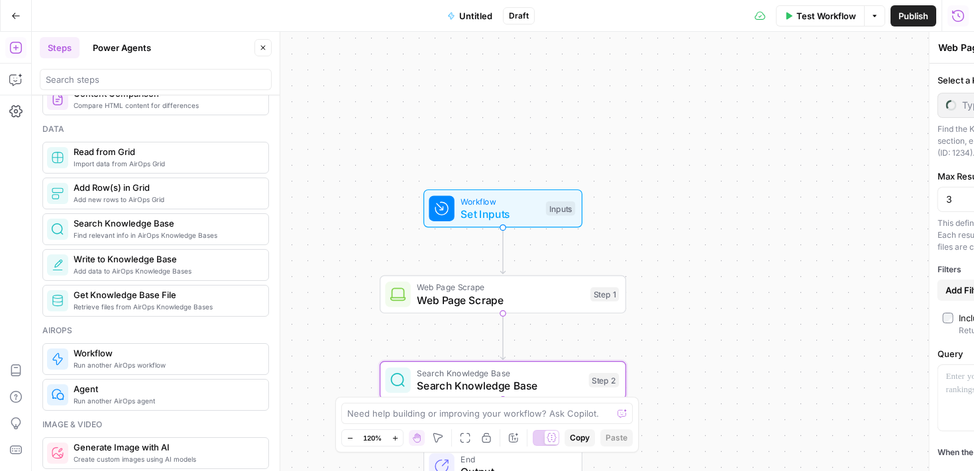
type textarea "Search Knowledge Base"
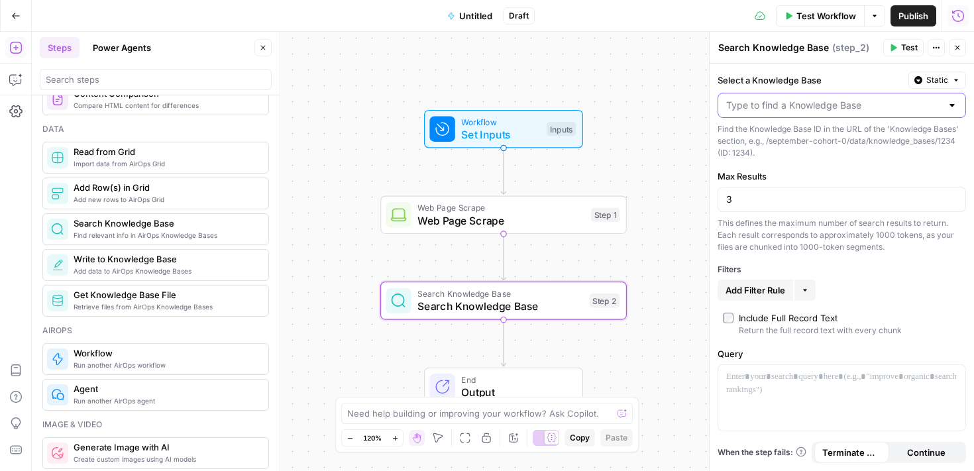
click at [807, 107] on input "Select a Knowledge Base" at bounding box center [833, 105] width 215 height 13
click at [879, 177] on label "Max Results" at bounding box center [842, 176] width 249 height 13
click at [879, 193] on input "3" at bounding box center [841, 199] width 231 height 13
click at [941, 78] on span "Static" at bounding box center [938, 80] width 22 height 12
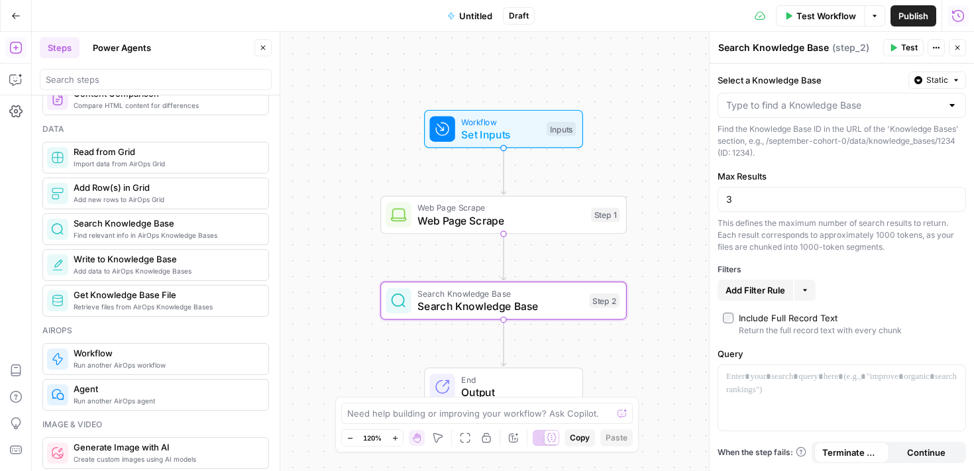
click at [958, 104] on div at bounding box center [842, 105] width 249 height 25
click at [955, 104] on div at bounding box center [952, 105] width 11 height 13
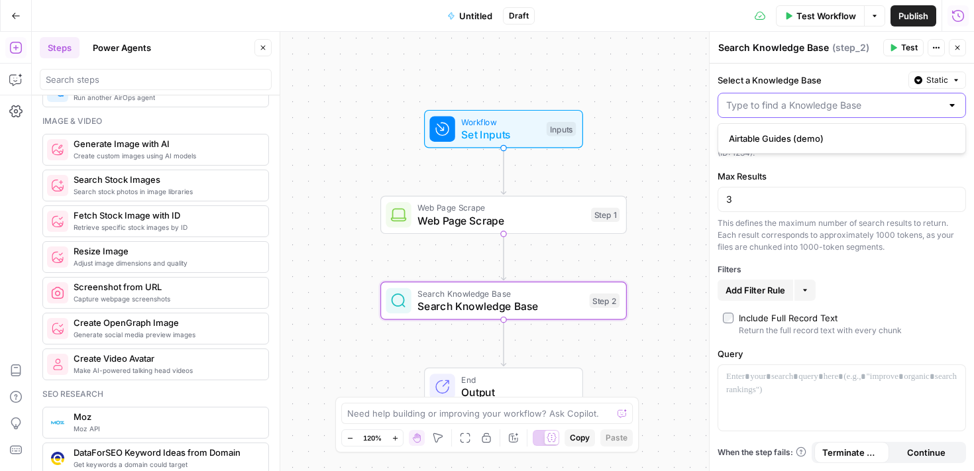
scroll to position [878, 0]
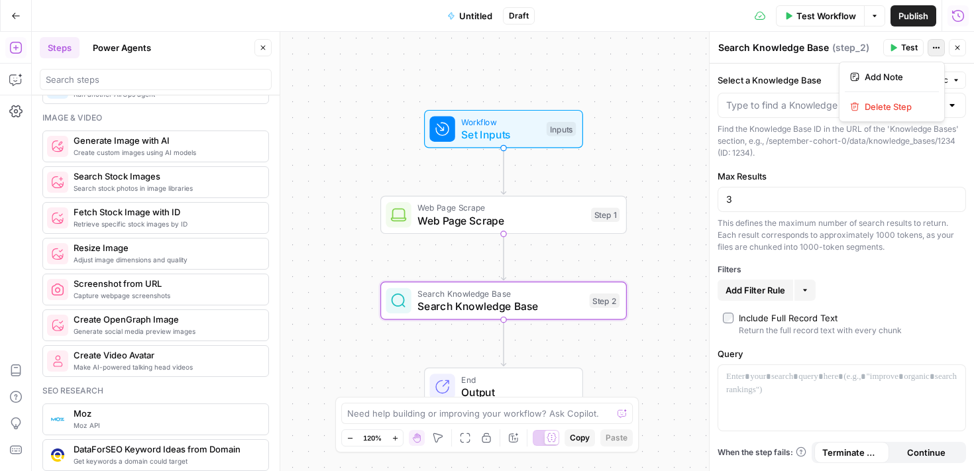
click at [935, 52] on button "Actions" at bounding box center [936, 47] width 17 height 17
click at [887, 107] on span "Delete Step" at bounding box center [897, 106] width 64 height 13
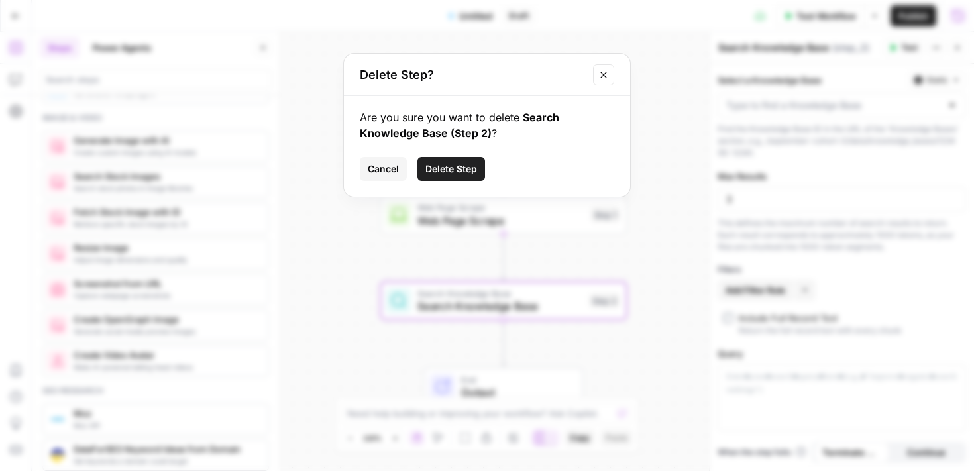
click at [453, 166] on span "Delete Step" at bounding box center [451, 168] width 52 height 13
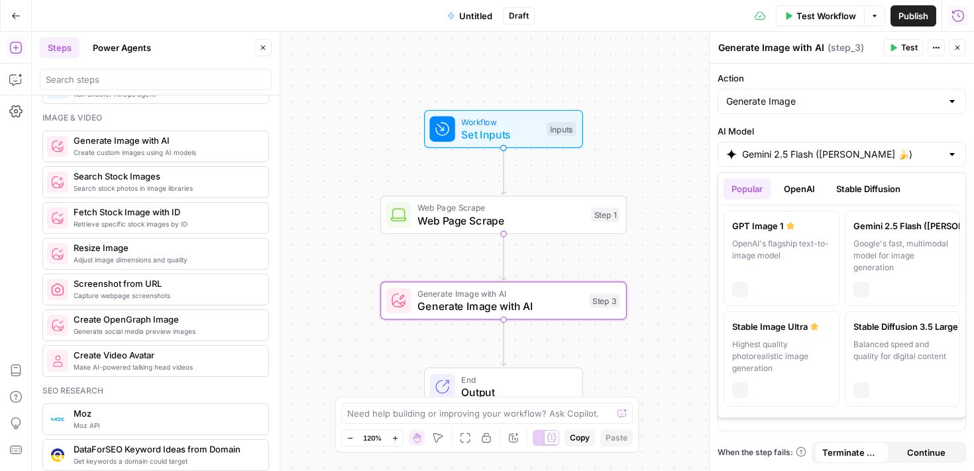
click at [950, 152] on div at bounding box center [952, 154] width 11 height 13
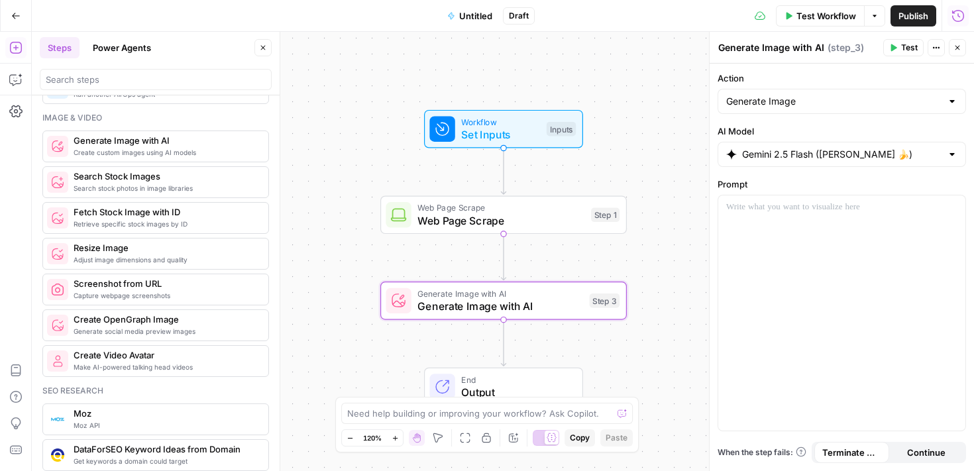
click at [952, 151] on div at bounding box center [952, 154] width 11 height 13
click at [878, 101] on input "Action" at bounding box center [833, 101] width 215 height 13
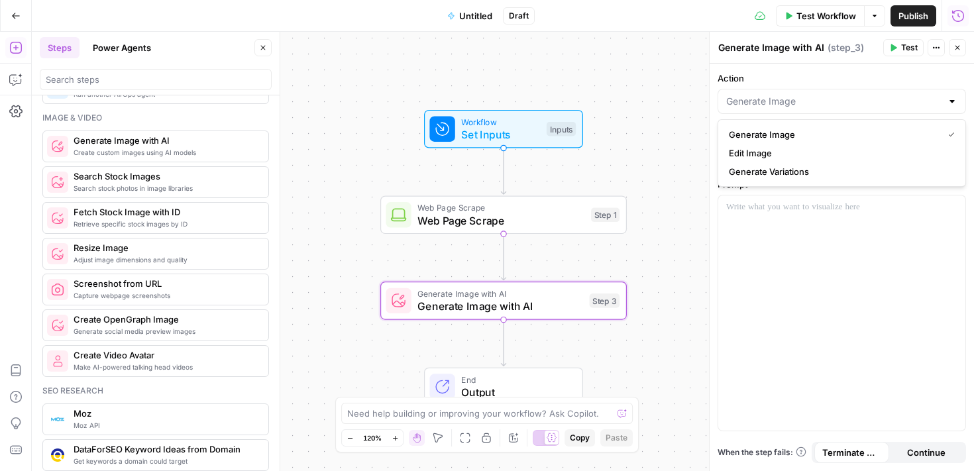
click at [950, 97] on div at bounding box center [952, 101] width 11 height 13
click at [958, 99] on div at bounding box center [842, 101] width 249 height 25
type input "Generate Image"
click at [934, 460] on button "Continue" at bounding box center [926, 452] width 75 height 21
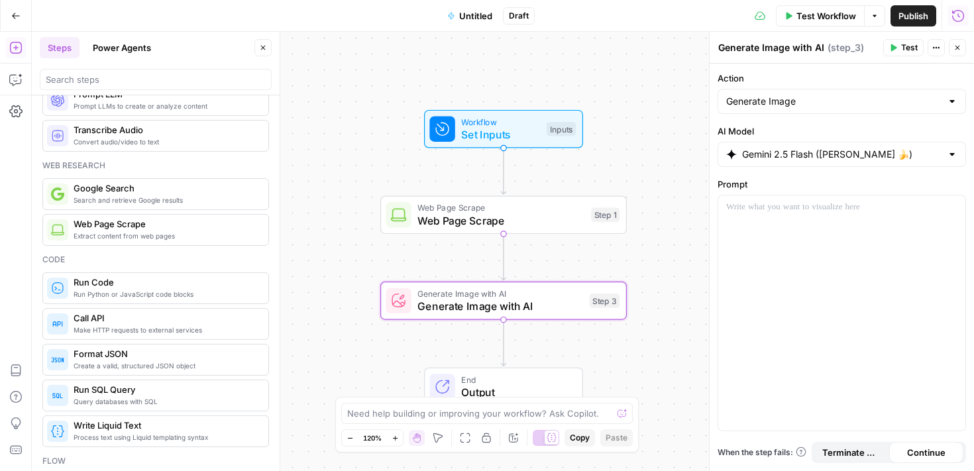
scroll to position [0, 0]
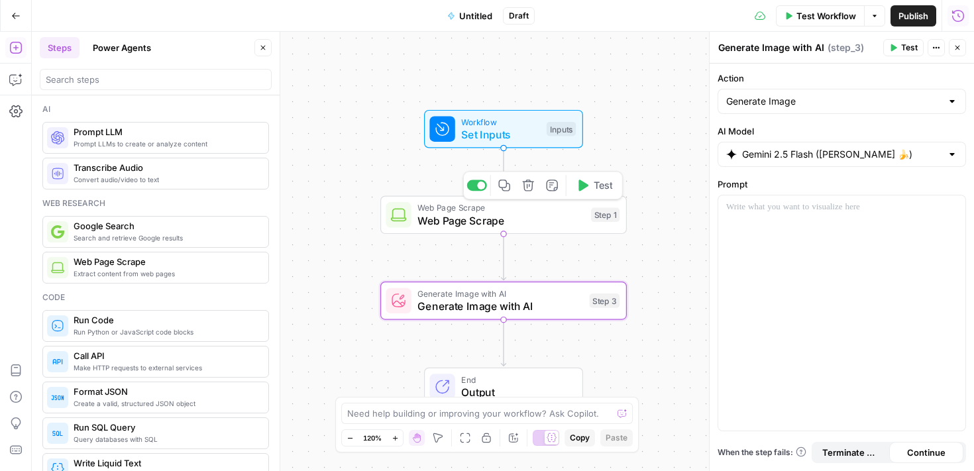
click at [482, 216] on span "Web Page Scrape" at bounding box center [501, 221] width 167 height 16
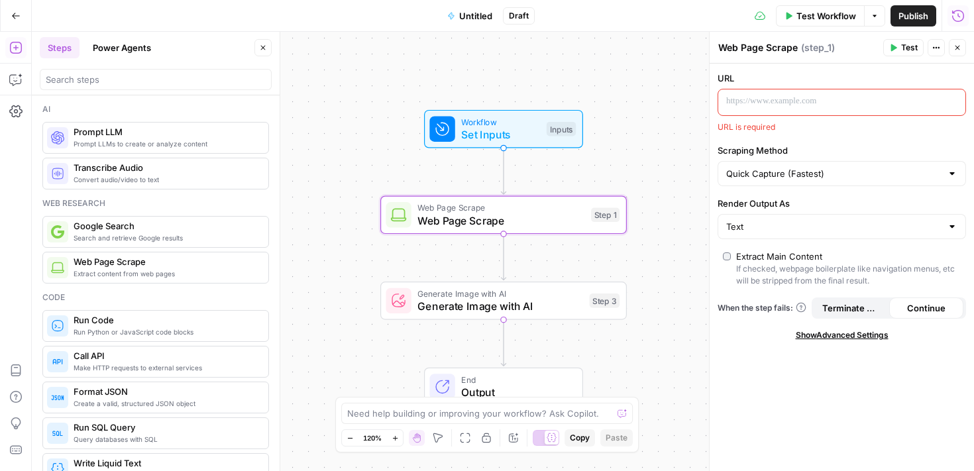
click at [771, 95] on p at bounding box center [831, 101] width 210 height 13
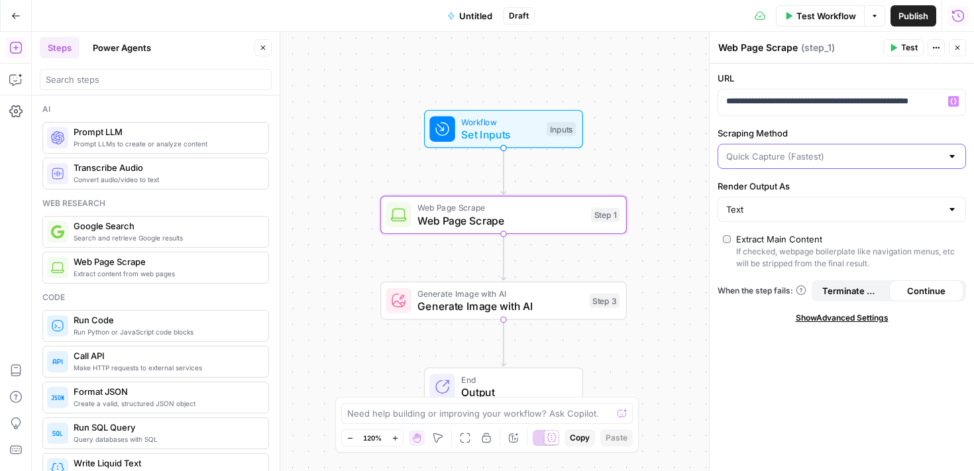
click at [857, 159] on input "Scraping Method" at bounding box center [833, 156] width 215 height 13
type input "Quick Capture (Fastest)"
click at [782, 363] on div "**********" at bounding box center [842, 268] width 264 height 408
click at [793, 197] on div "Text" at bounding box center [842, 209] width 249 height 25
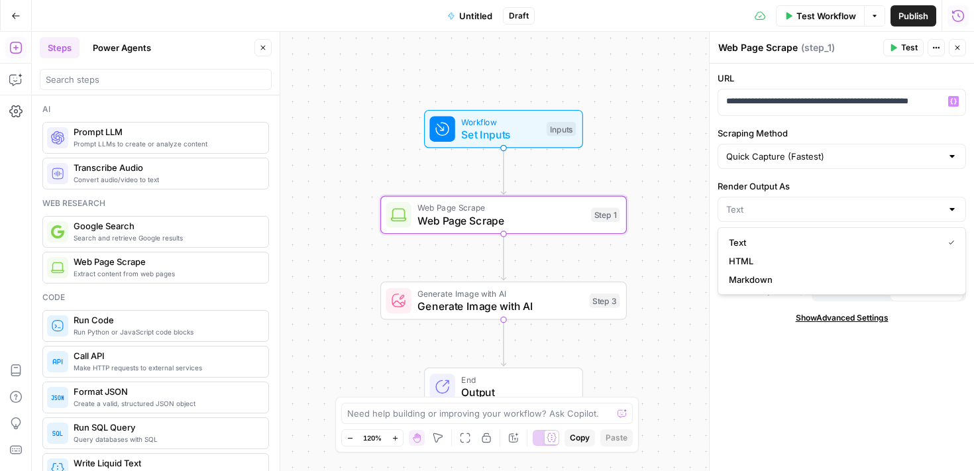
type input "Text"
click at [741, 448] on div "**********" at bounding box center [842, 268] width 264 height 408
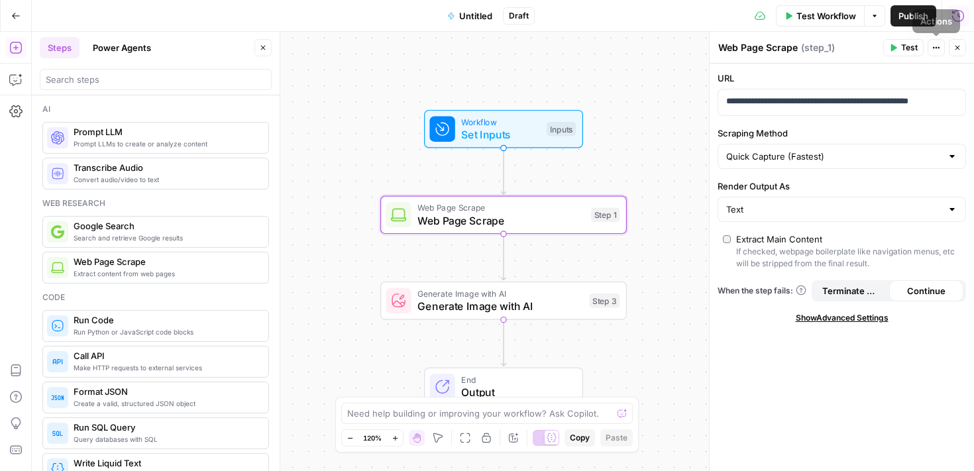
click at [908, 50] on span "Test" at bounding box center [909, 48] width 17 height 12
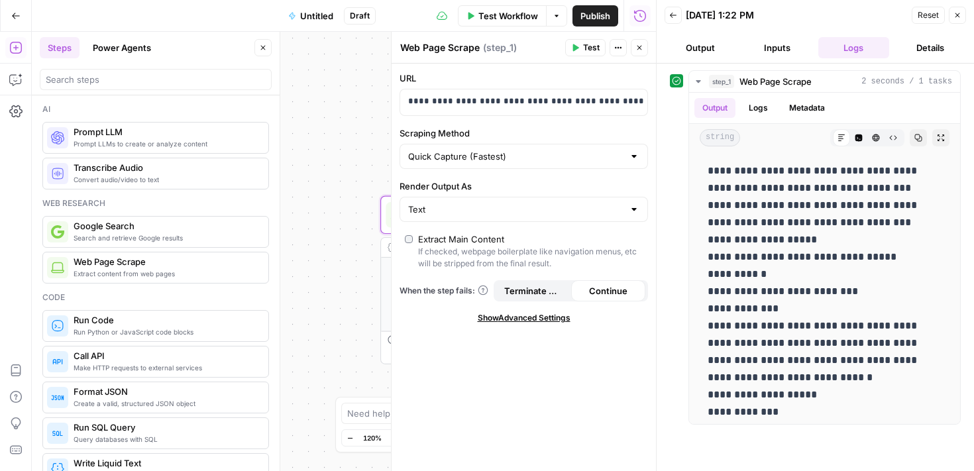
click at [774, 51] on button "Inputs" at bounding box center [778, 47] width 72 height 21
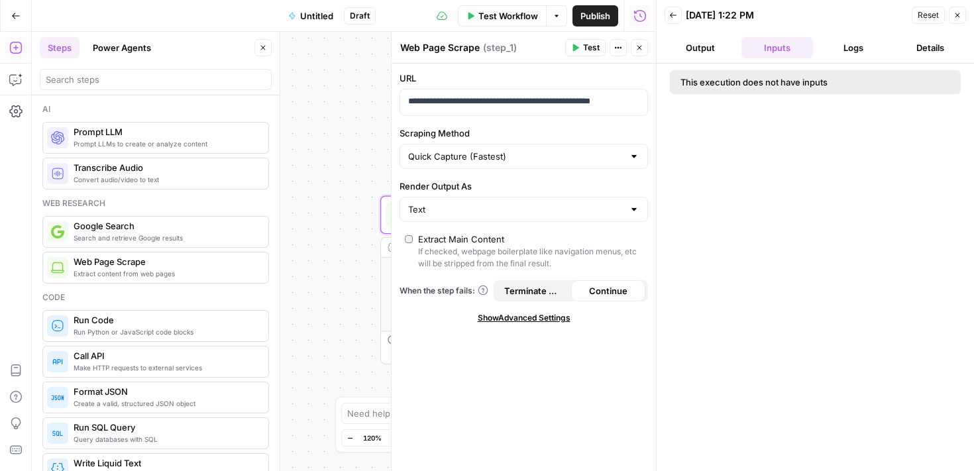
click at [722, 48] on button "Output" at bounding box center [701, 47] width 72 height 21
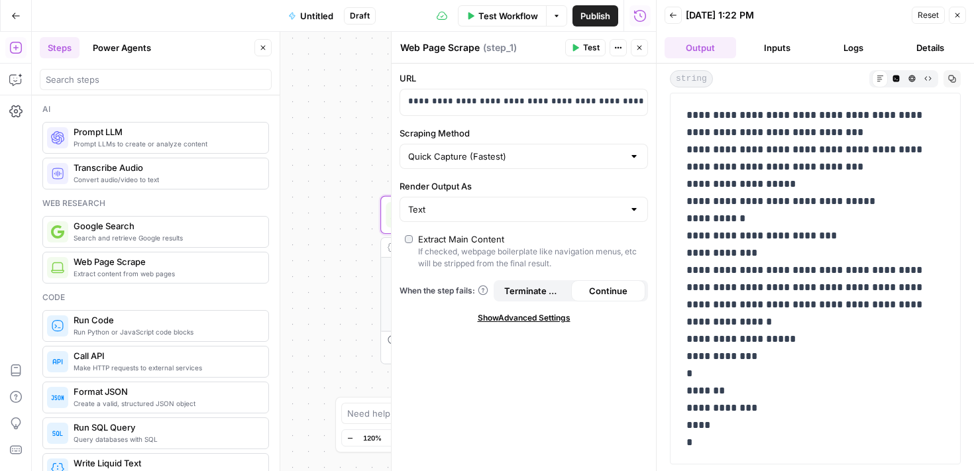
click at [673, 18] on icon "button" at bounding box center [673, 15] width 8 height 8
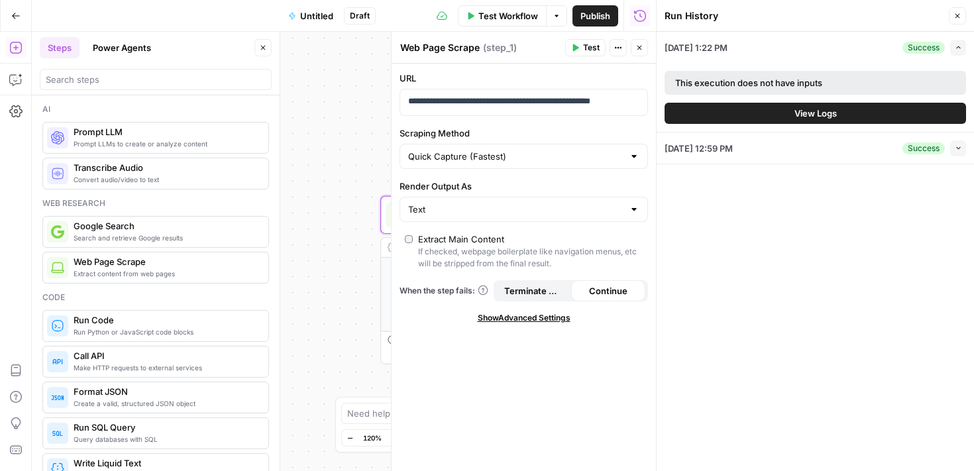
click at [518, 129] on label "Scraping Method" at bounding box center [524, 133] width 249 height 13
click at [518, 150] on input "Quick Capture (Fastest)" at bounding box center [515, 156] width 215 height 13
type input "Quick Capture (Fastest)"
click at [529, 345] on div "**********" at bounding box center [524, 268] width 264 height 408
click at [537, 316] on span "Show Advanced Settings" at bounding box center [524, 318] width 93 height 12
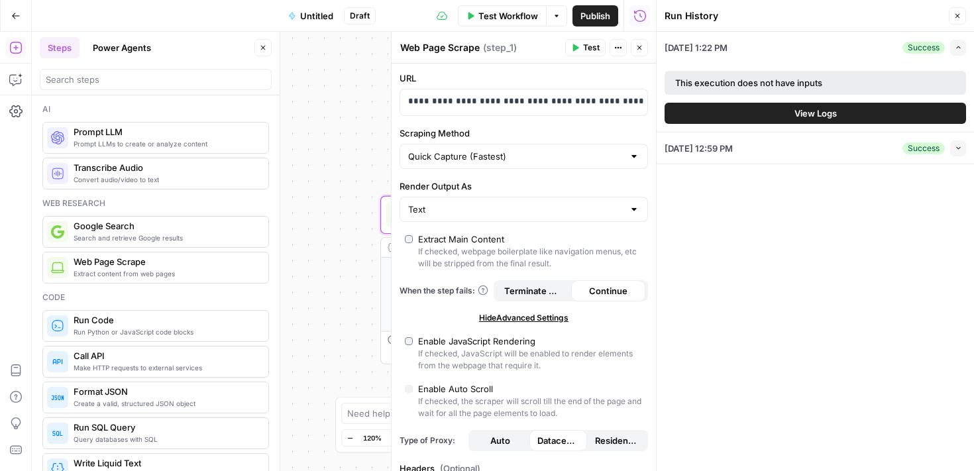
click at [642, 49] on icon "button" at bounding box center [640, 48] width 8 height 8
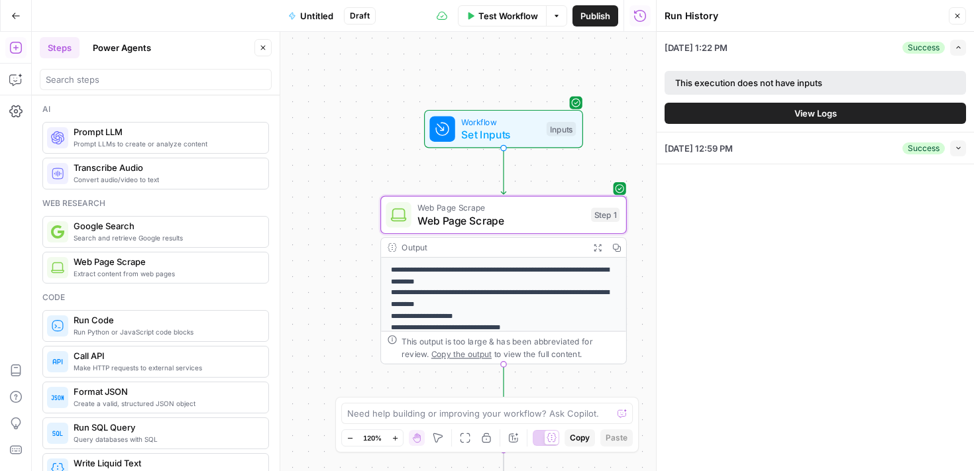
click at [520, 349] on div "This output is too large & has been abbreviated for review. Copy the output to …" at bounding box center [511, 347] width 218 height 25
click at [958, 50] on icon "button" at bounding box center [958, 47] width 7 height 7
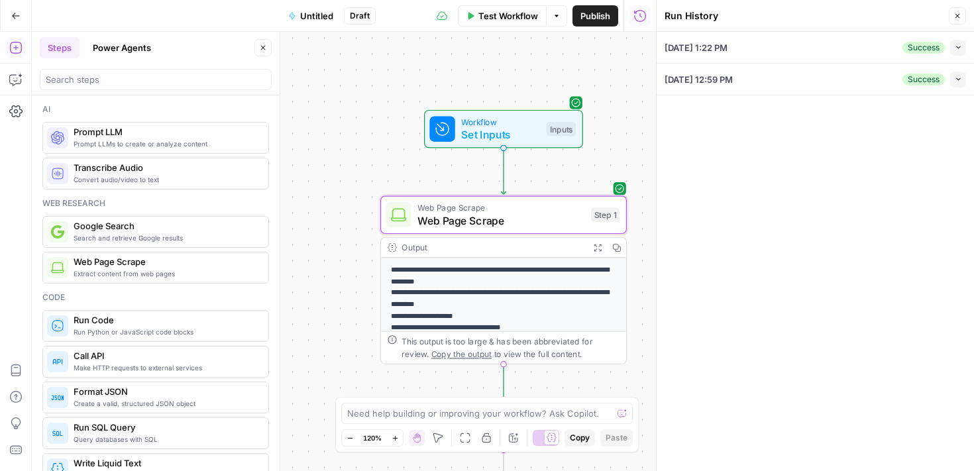
click at [958, 14] on icon "button" at bounding box center [958, 16] width 8 height 8
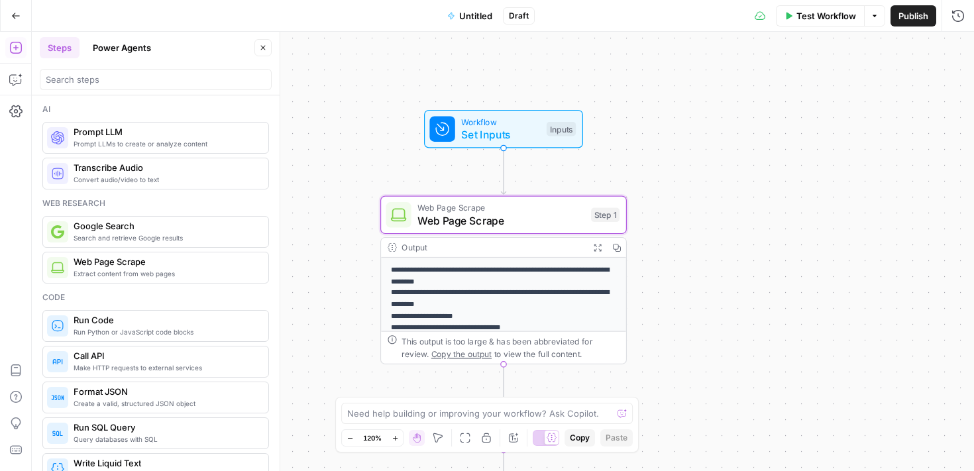
click at [518, 250] on div "Output" at bounding box center [493, 247] width 182 height 13
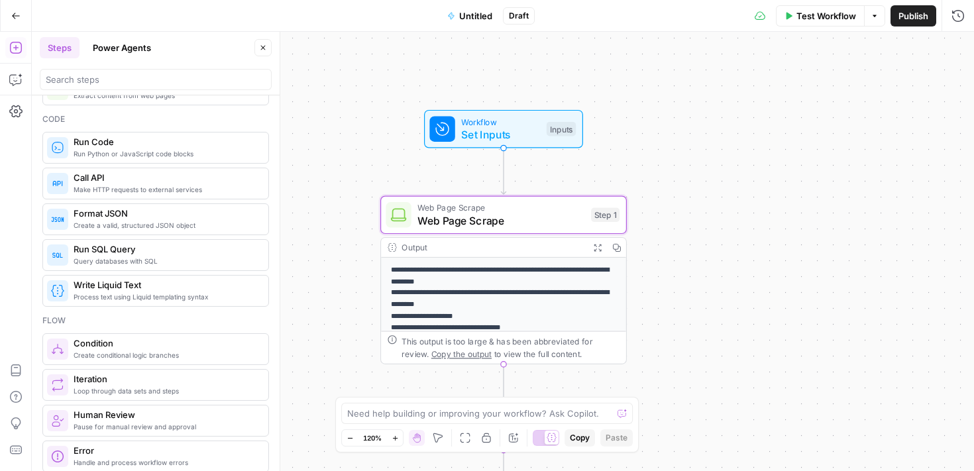
scroll to position [191, 0]
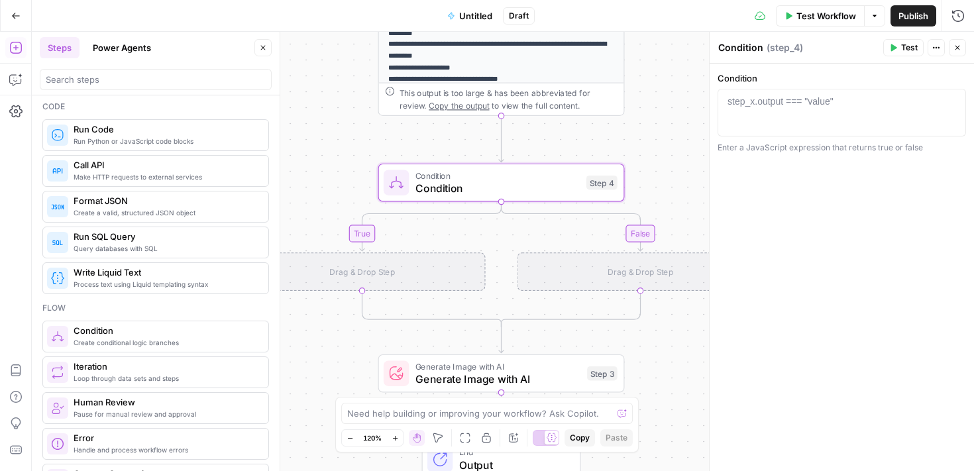
click at [936, 54] on button "Actions" at bounding box center [936, 47] width 17 height 17
click at [890, 109] on span "Delete Step" at bounding box center [897, 106] width 64 height 13
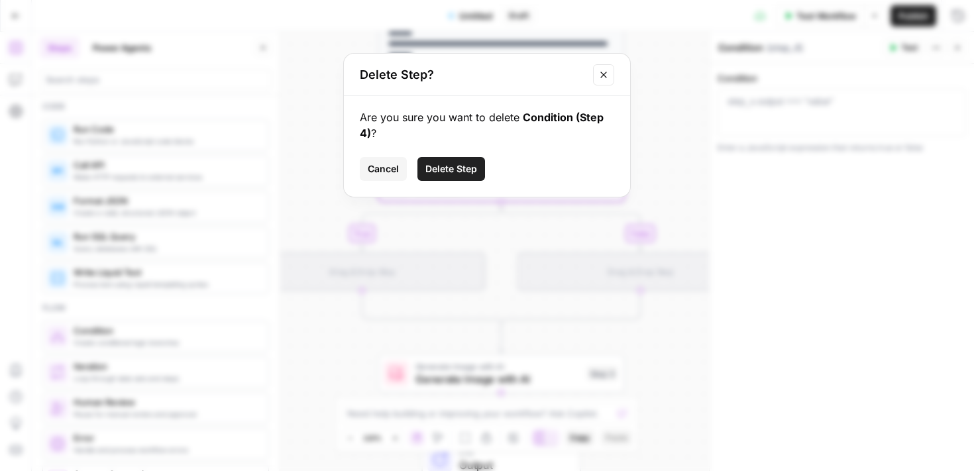
click at [447, 166] on span "Delete Step" at bounding box center [451, 168] width 52 height 13
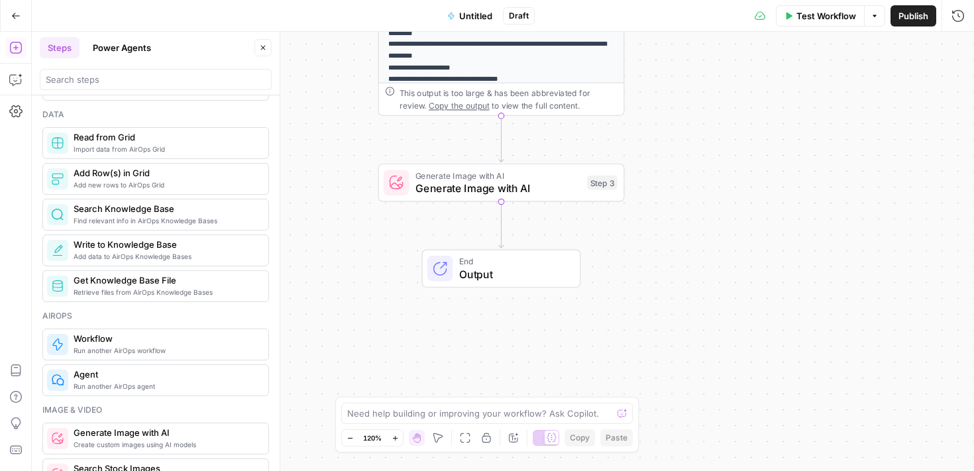
scroll to position [0, 0]
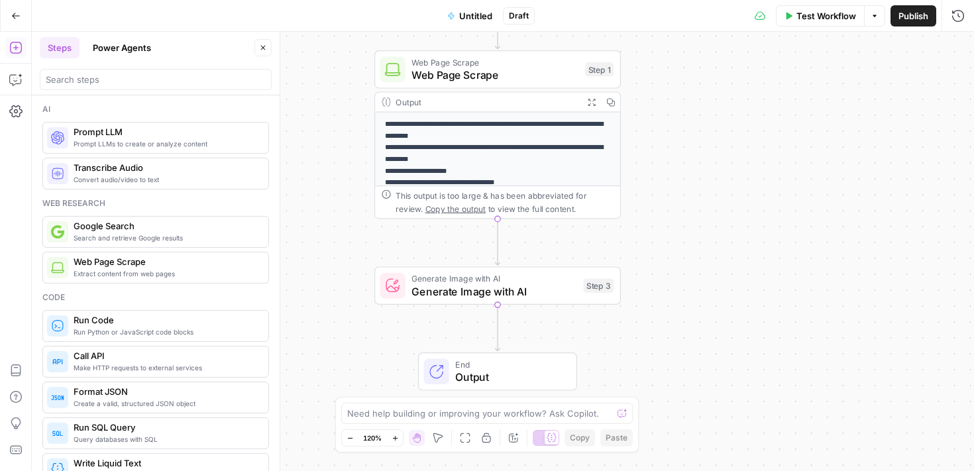
click at [447, 162] on p "**********" at bounding box center [498, 322] width 227 height 407
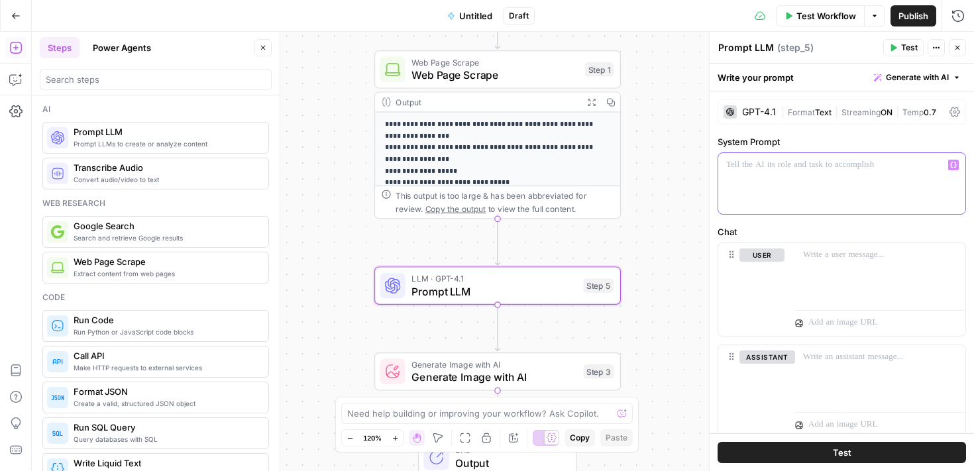
click at [757, 193] on div at bounding box center [841, 183] width 247 height 61
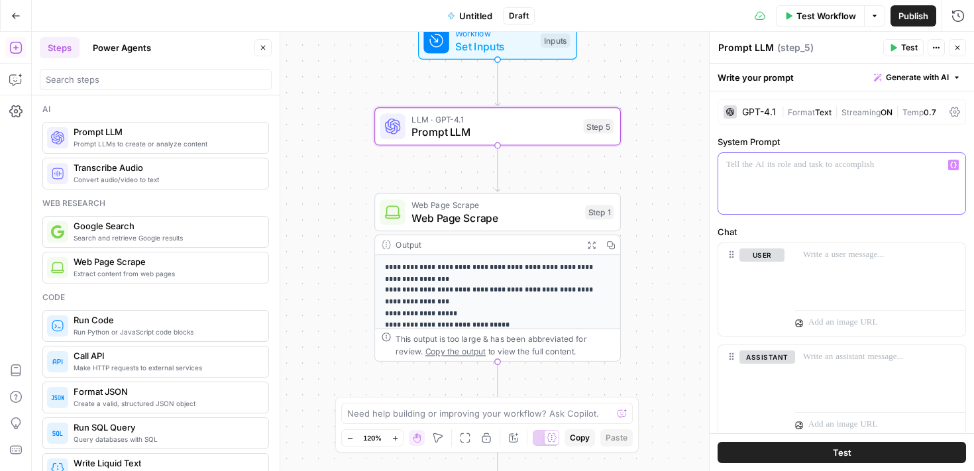
click at [828, 168] on p at bounding box center [841, 164] width 231 height 13
drag, startPoint x: 797, startPoint y: 168, endPoint x: 841, endPoint y: 184, distance: 46.8
click at [799, 168] on p "**********" at bounding box center [841, 164] width 231 height 13
click at [883, 164] on p "**********" at bounding box center [841, 164] width 231 height 13
click at [909, 161] on p "**********" at bounding box center [841, 164] width 231 height 13
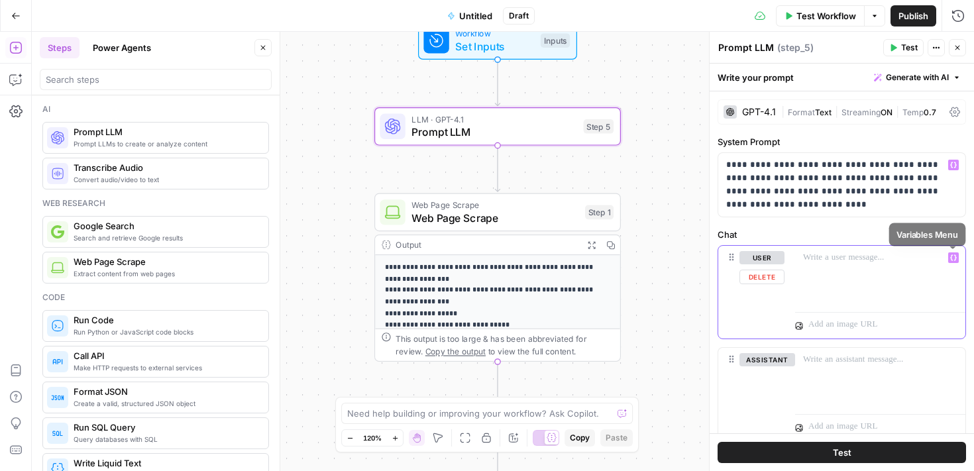
click at [956, 258] on icon "button" at bounding box center [953, 258] width 7 height 7
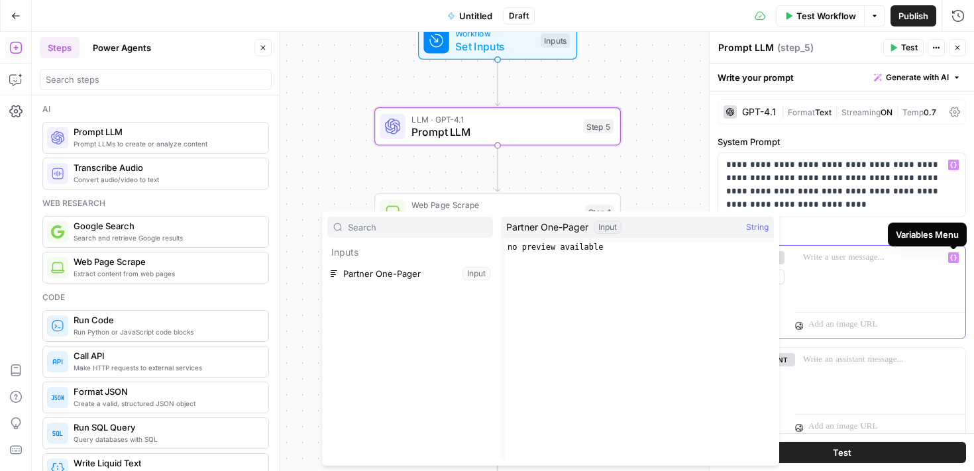
click at [956, 258] on icon "button" at bounding box center [953, 258] width 7 height 7
click at [872, 226] on div "**********" at bounding box center [842, 285] width 264 height 388
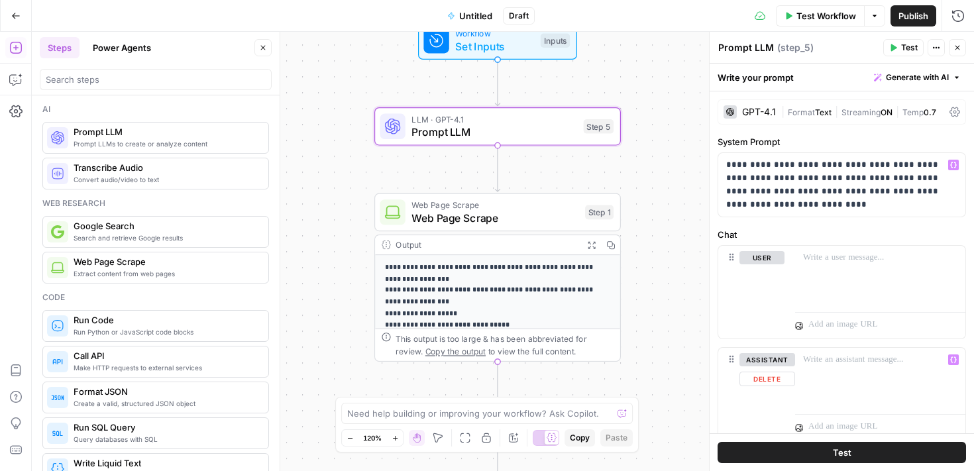
scroll to position [46, 0]
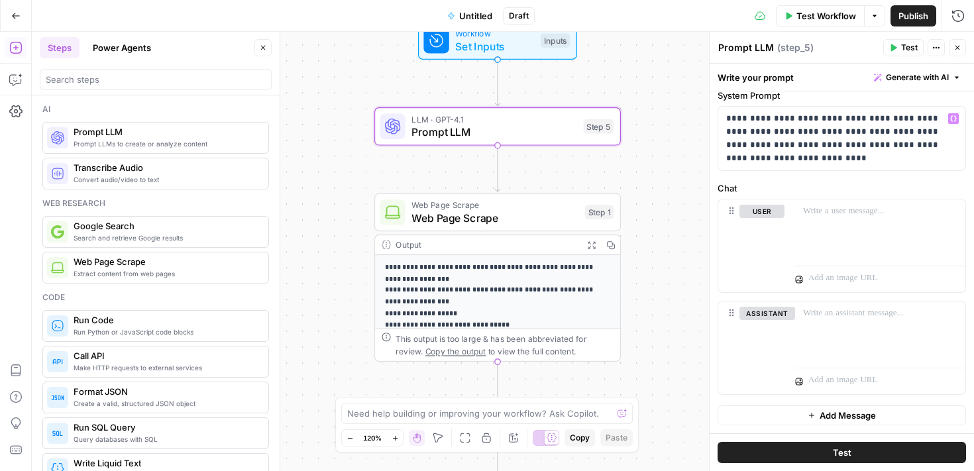
click at [860, 454] on button "Test" at bounding box center [842, 452] width 249 height 21
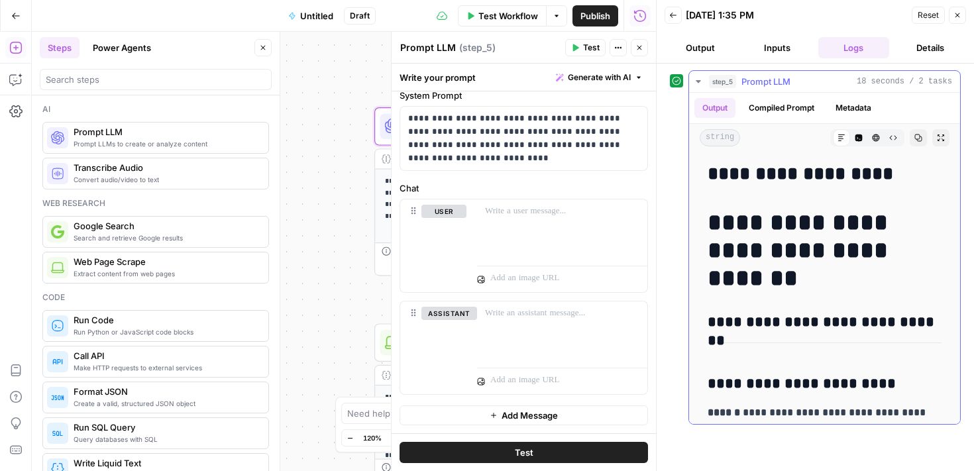
scroll to position [146, 0]
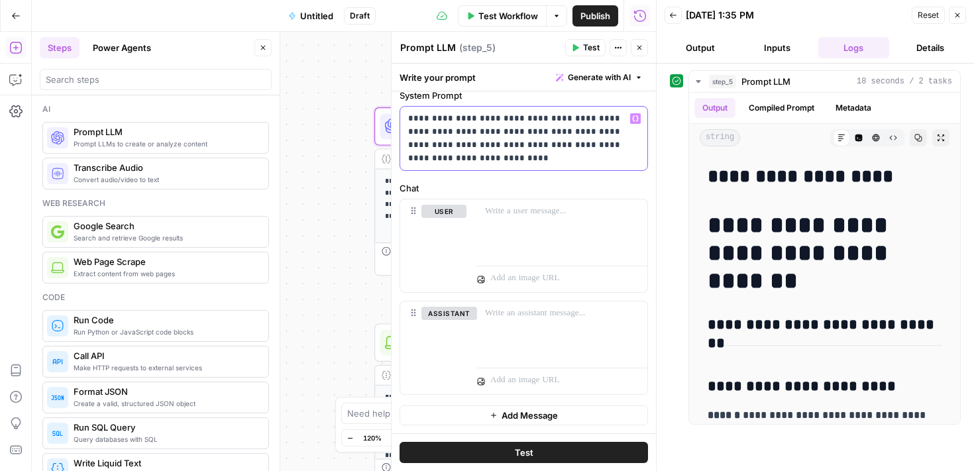
click at [566, 164] on p "**********" at bounding box center [523, 138] width 231 height 53
click at [581, 121] on p "**********" at bounding box center [523, 138] width 231 height 53
click at [442, 134] on p "**********" at bounding box center [523, 138] width 231 height 53
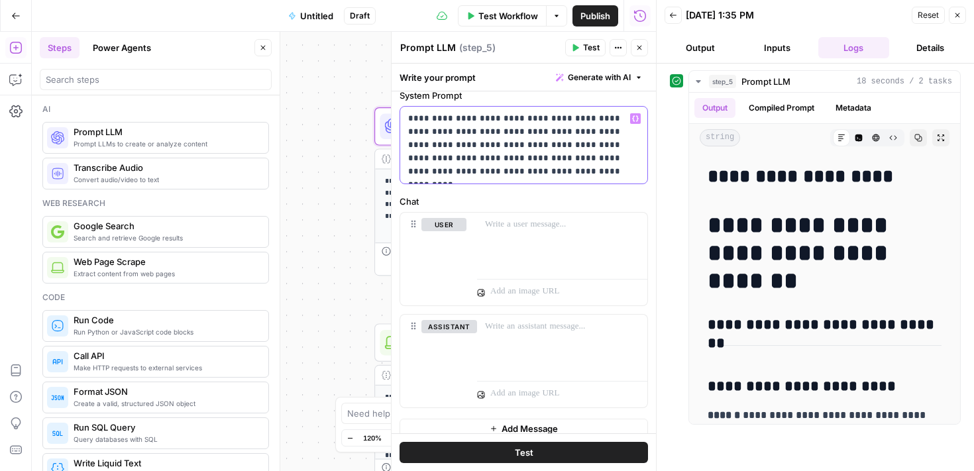
click at [486, 160] on p "**********" at bounding box center [523, 145] width 231 height 66
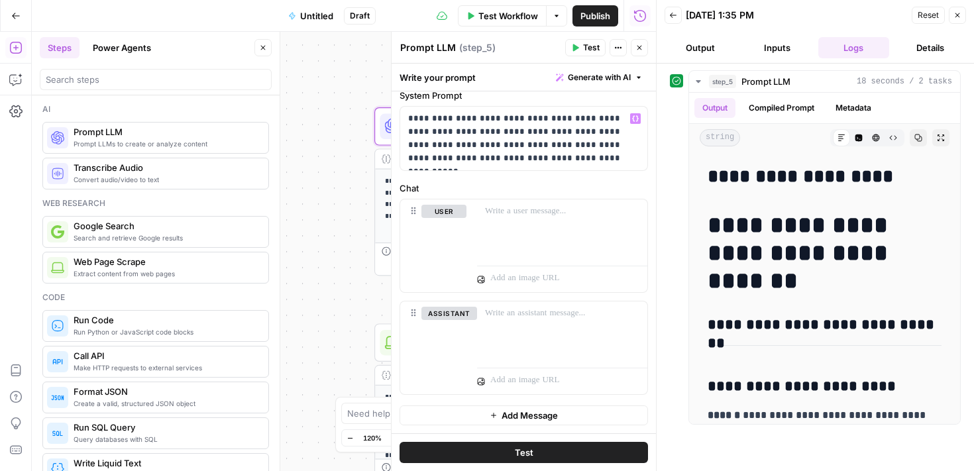
click at [568, 455] on button "Test" at bounding box center [524, 452] width 249 height 21
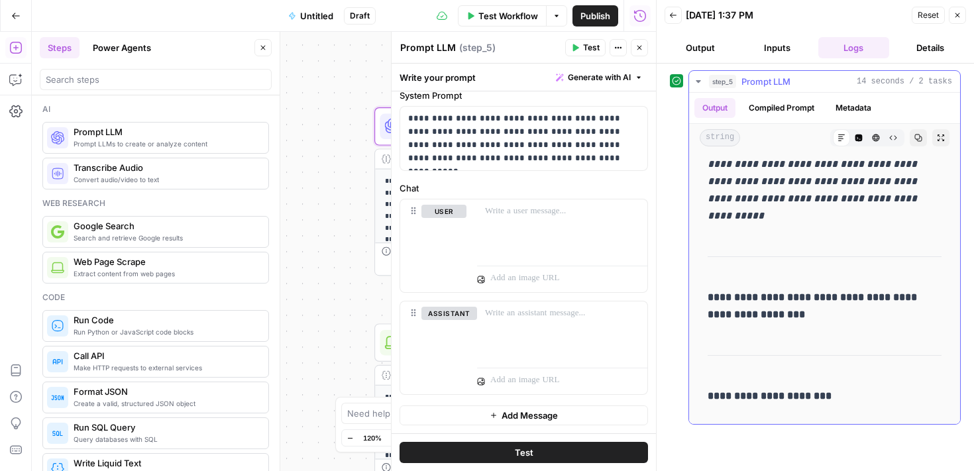
scroll to position [1869, 0]
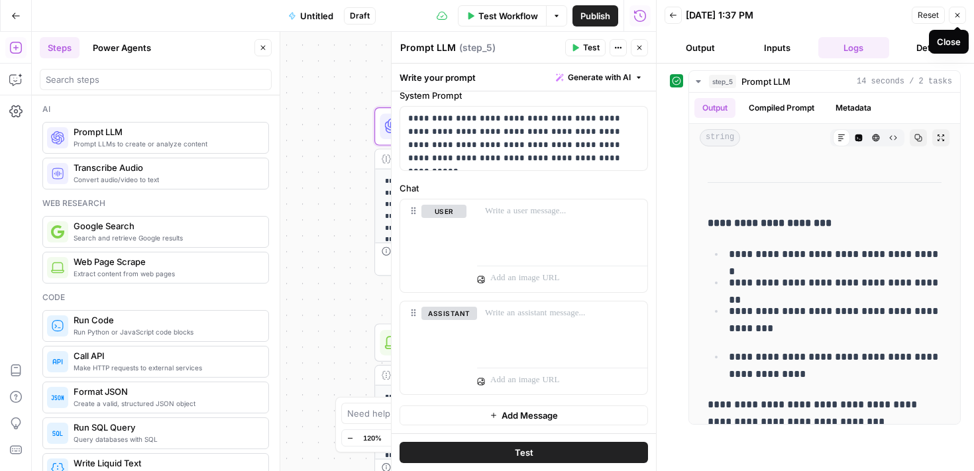
click at [957, 18] on icon "button" at bounding box center [958, 15] width 8 height 8
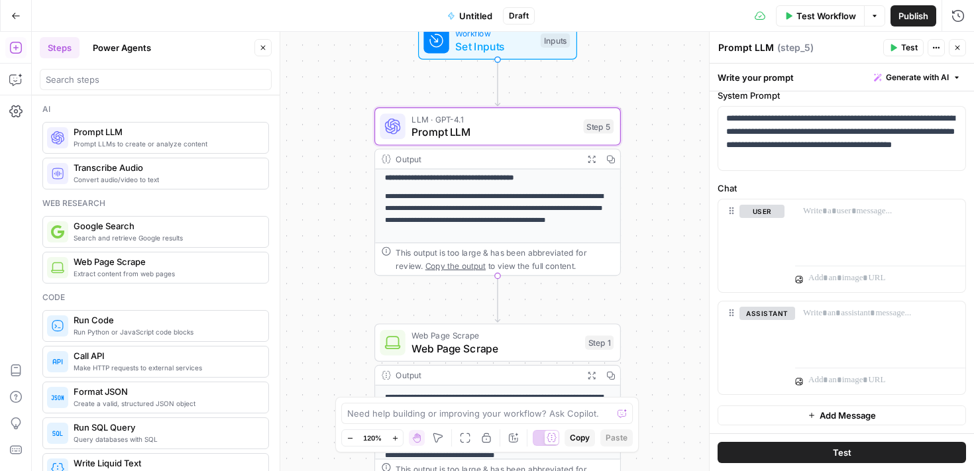
scroll to position [255, 0]
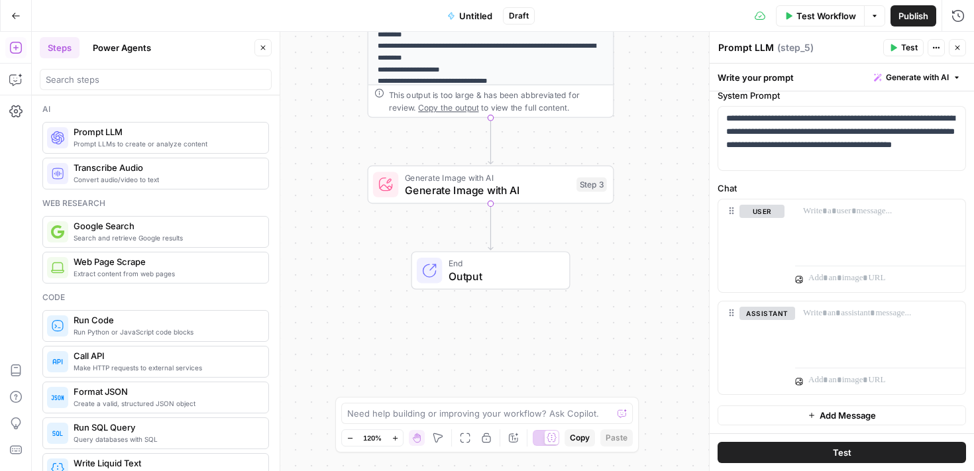
click at [473, 274] on span "Output" at bounding box center [503, 276] width 108 height 16
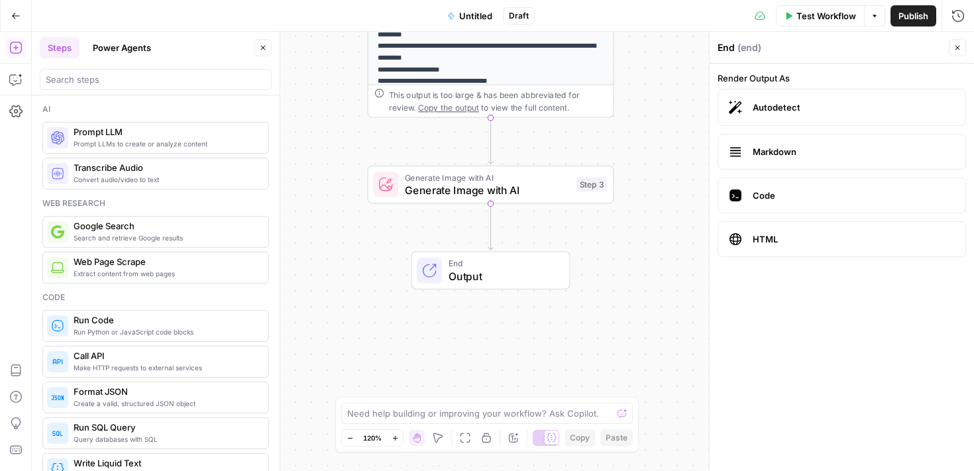
click at [821, 13] on span "Test Workflow" at bounding box center [827, 15] width 60 height 13
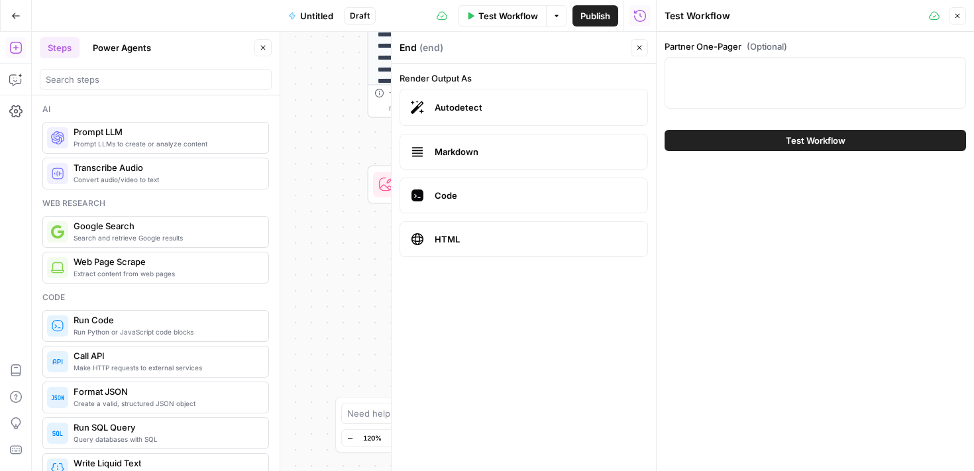
click at [826, 145] on span "Test Workflow" at bounding box center [816, 140] width 60 height 13
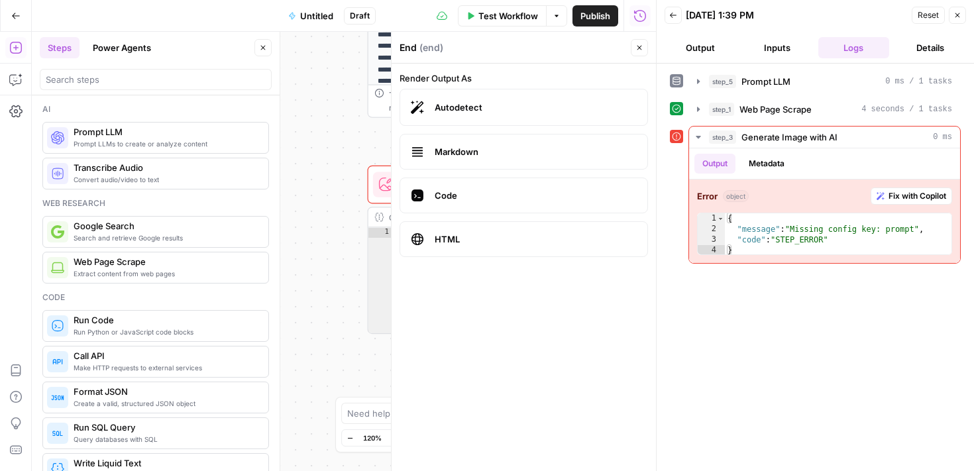
click at [703, 48] on button "Output" at bounding box center [701, 47] width 72 height 21
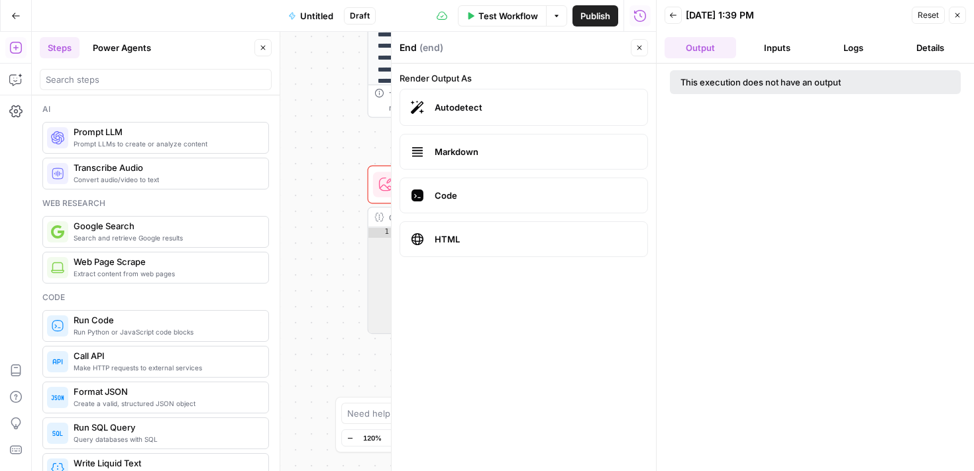
click at [532, 156] on span "Markdown" at bounding box center [536, 151] width 202 height 13
click at [555, 121] on label "Autodetect" at bounding box center [524, 107] width 249 height 37
click at [955, 15] on icon "button" at bounding box center [958, 15] width 8 height 8
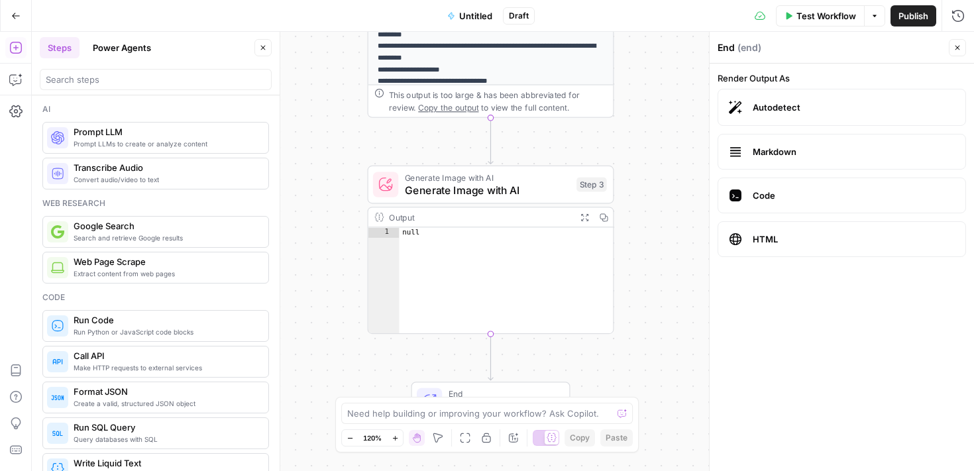
click at [489, 394] on span "End" at bounding box center [503, 394] width 108 height 13
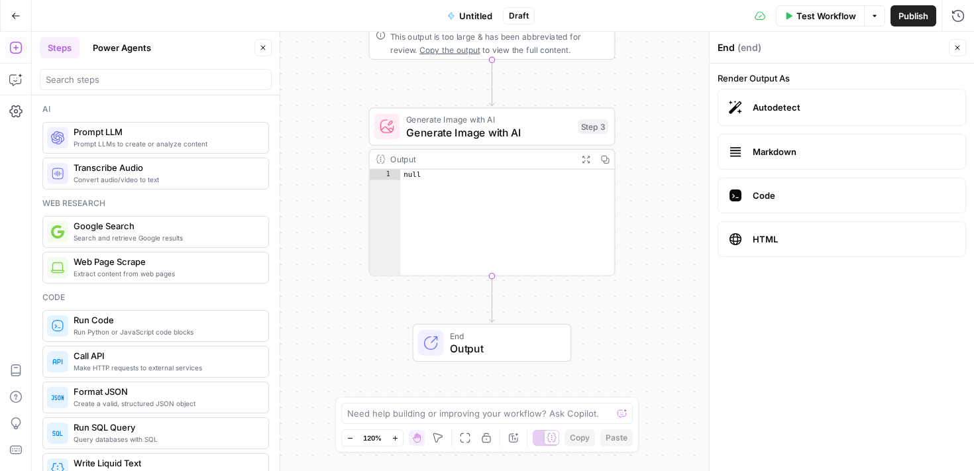
click at [486, 353] on span "Output" at bounding box center [504, 349] width 108 height 16
click at [516, 105] on button "Delete step" at bounding box center [516, 97] width 21 height 21
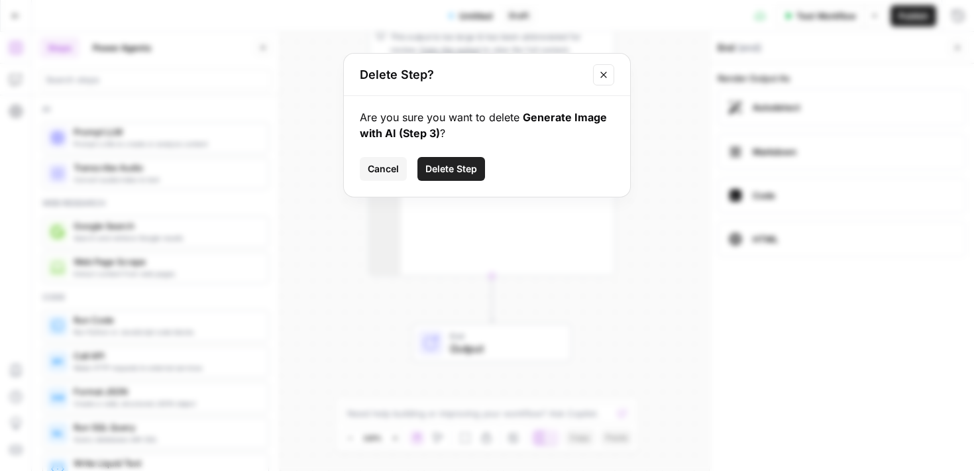
click at [461, 170] on span "Delete Step" at bounding box center [451, 168] width 52 height 13
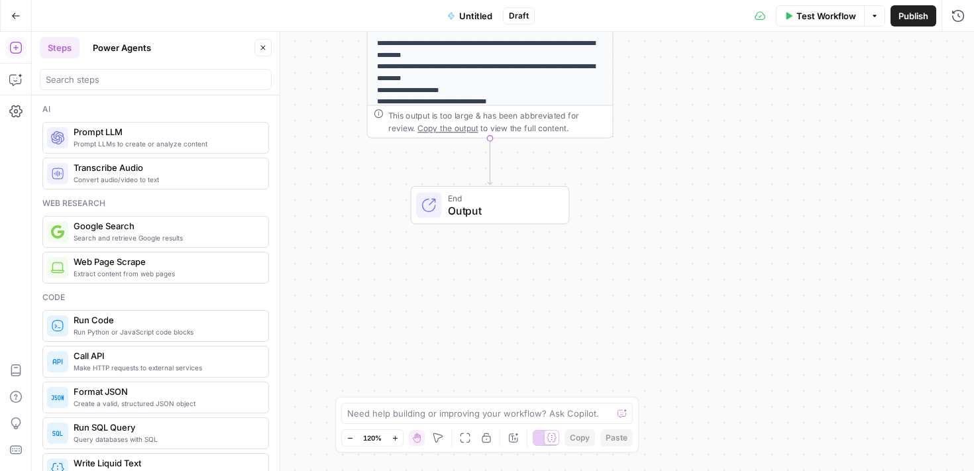
click at [490, 213] on span "Output" at bounding box center [502, 211] width 108 height 16
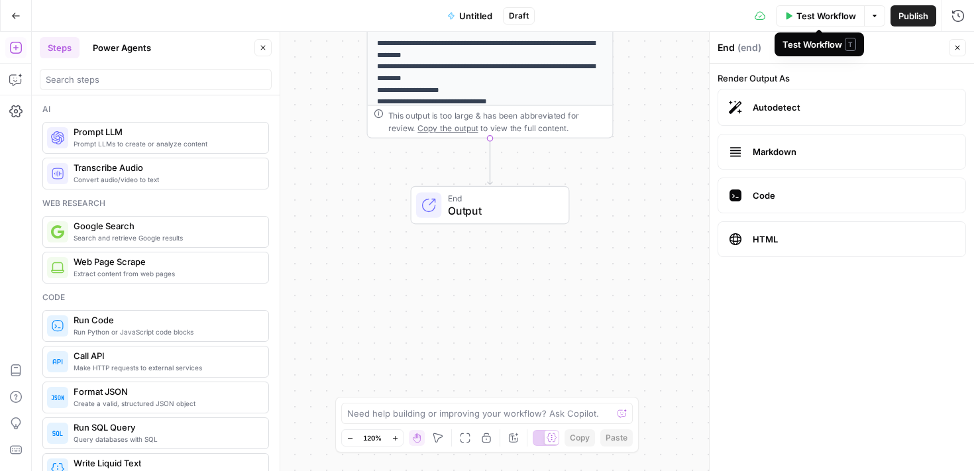
click at [840, 17] on span "Test Workflow" at bounding box center [827, 15] width 60 height 13
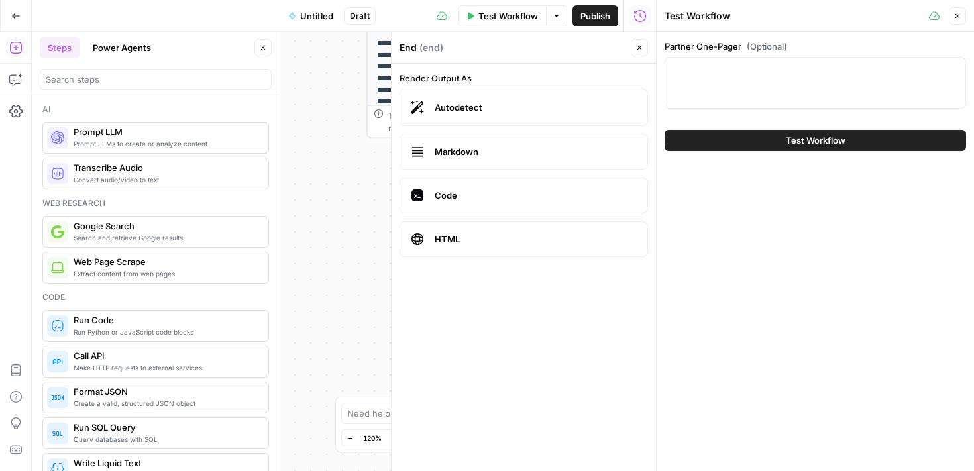
click at [784, 152] on div "Test Workflow" at bounding box center [816, 140] width 302 height 37
click at [783, 144] on button "Test Workflow" at bounding box center [816, 140] width 302 height 21
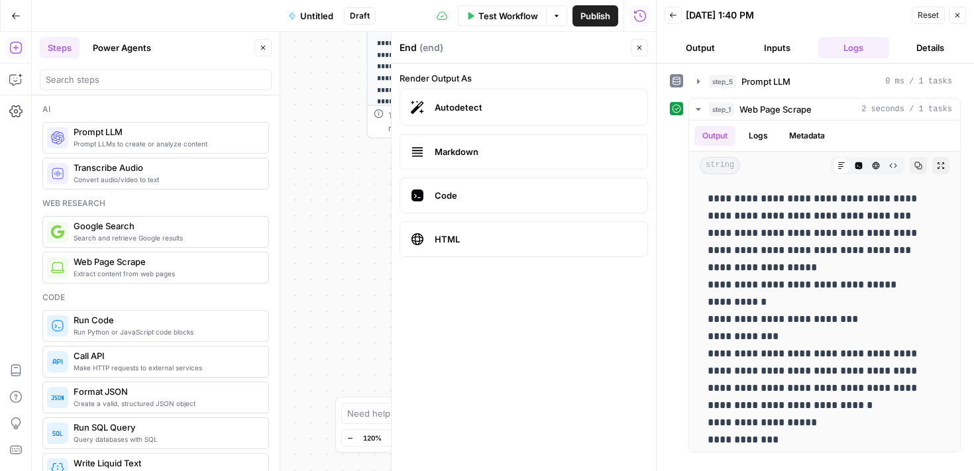
click at [707, 51] on button "Output" at bounding box center [701, 47] width 72 height 21
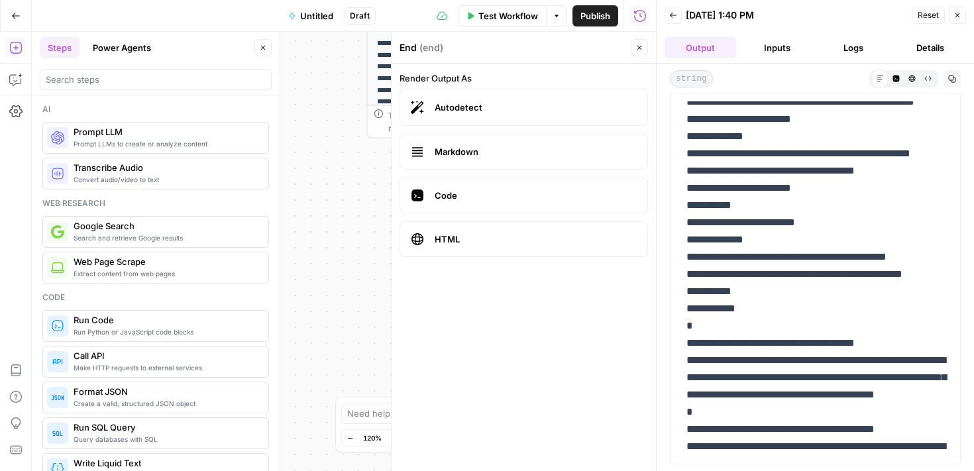
scroll to position [343, 0]
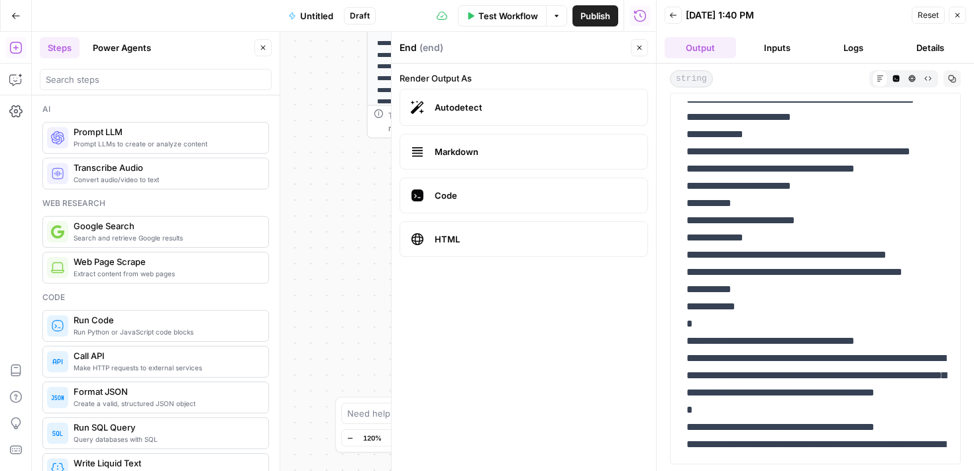
click at [959, 15] on icon "button" at bounding box center [958, 15] width 8 height 8
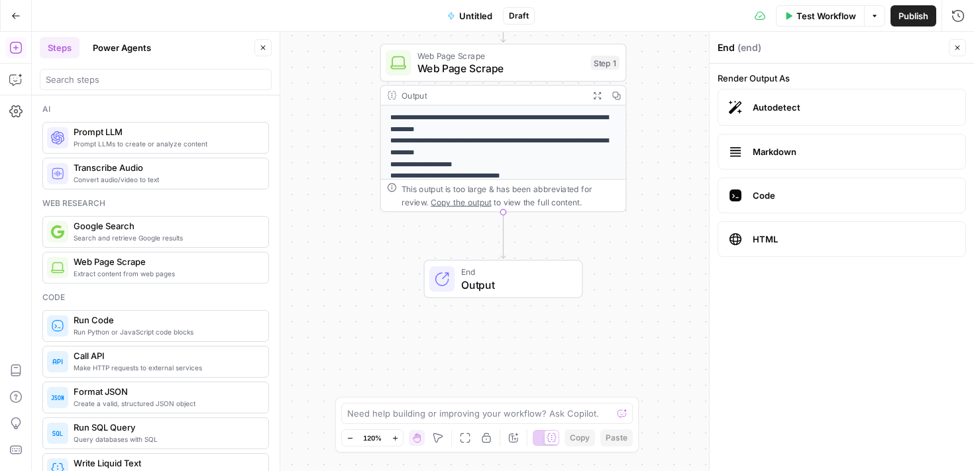
click at [506, 42] on button "Copy step" at bounding box center [504, 33] width 21 height 21
click at [528, 35] on icon "button" at bounding box center [528, 33] width 13 height 13
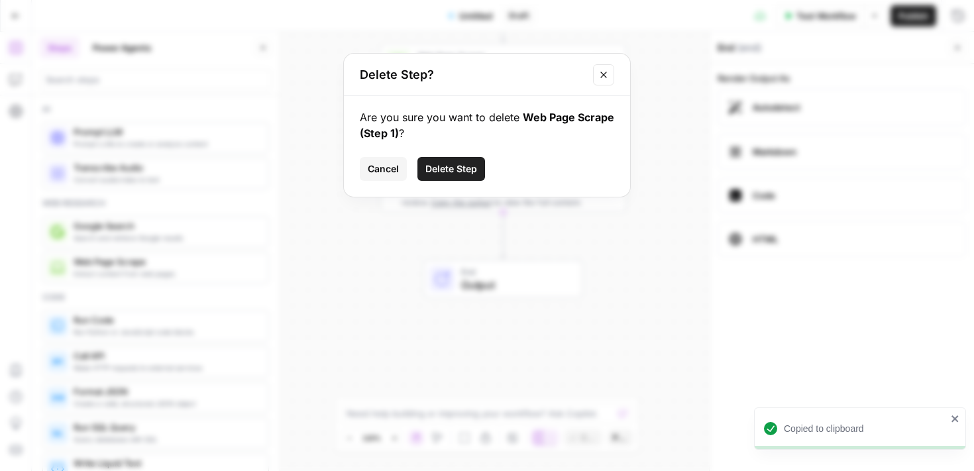
click at [471, 172] on span "Delete Step" at bounding box center [451, 168] width 52 height 13
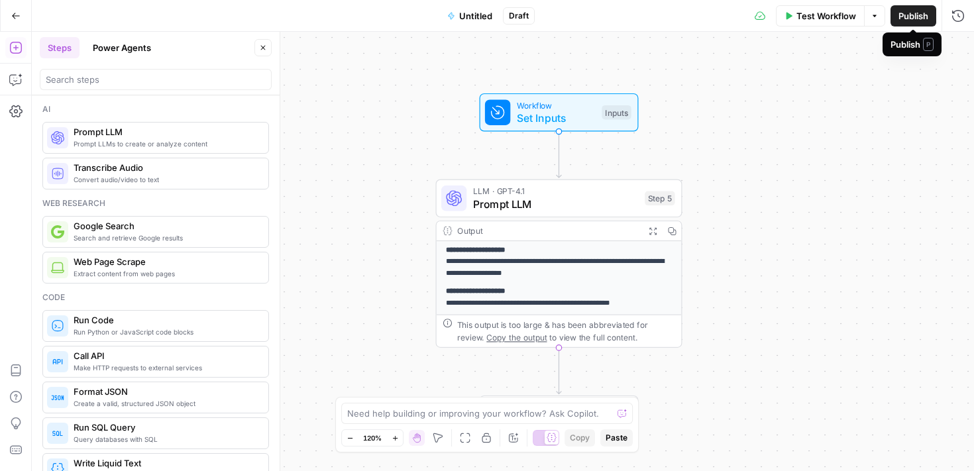
click at [905, 17] on span "Publish" at bounding box center [914, 15] width 30 height 13
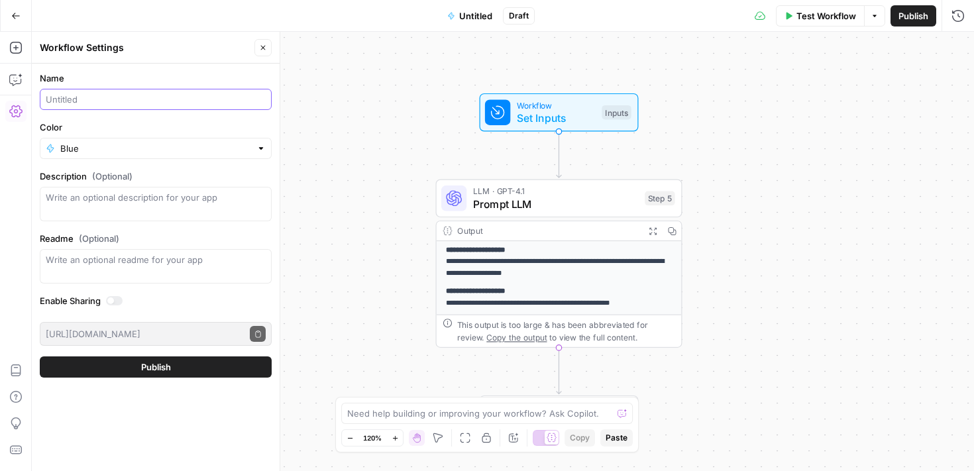
click at [115, 99] on input "Name" at bounding box center [156, 99] width 220 height 13
type input "Partner One-Pager Flow"
click at [176, 365] on button "Publish" at bounding box center [156, 367] width 232 height 21
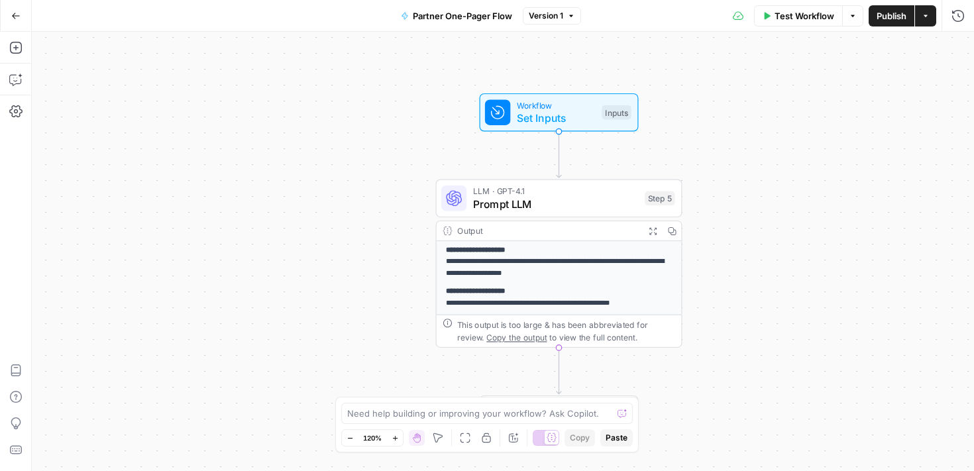
click at [15, 19] on icon "button" at bounding box center [15, 15] width 9 height 9
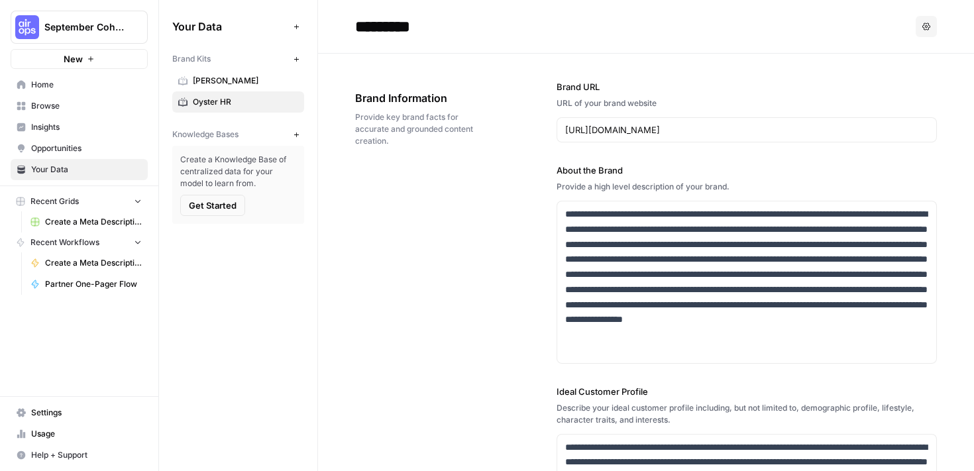
click at [44, 81] on span "Home" at bounding box center [86, 85] width 111 height 12
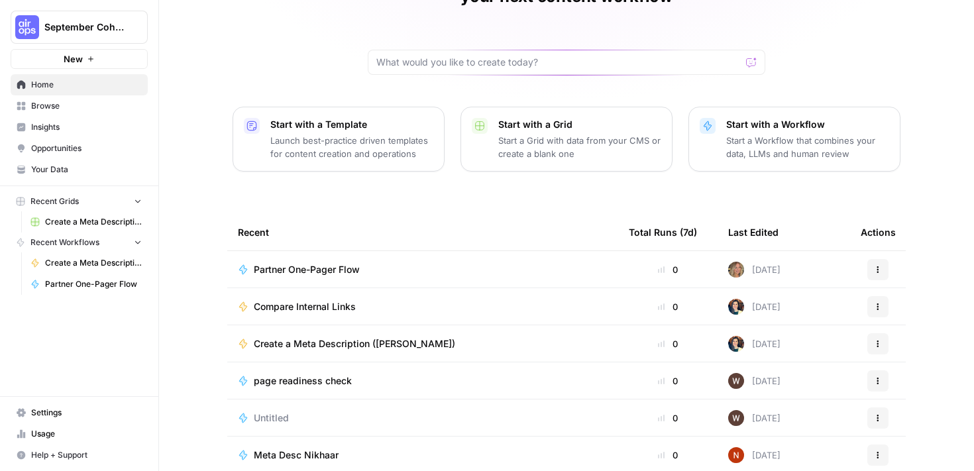
scroll to position [98, 0]
click at [433, 264] on div "Partner One-Pager Flow" at bounding box center [423, 270] width 370 height 13
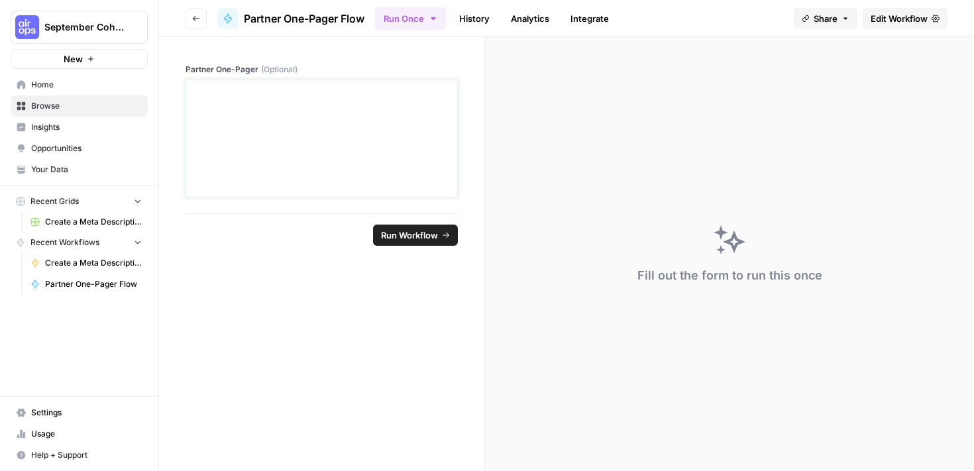
click at [325, 125] on div at bounding box center [321, 138] width 255 height 106
click at [447, 242] on button "Run Workflow" at bounding box center [415, 235] width 85 height 21
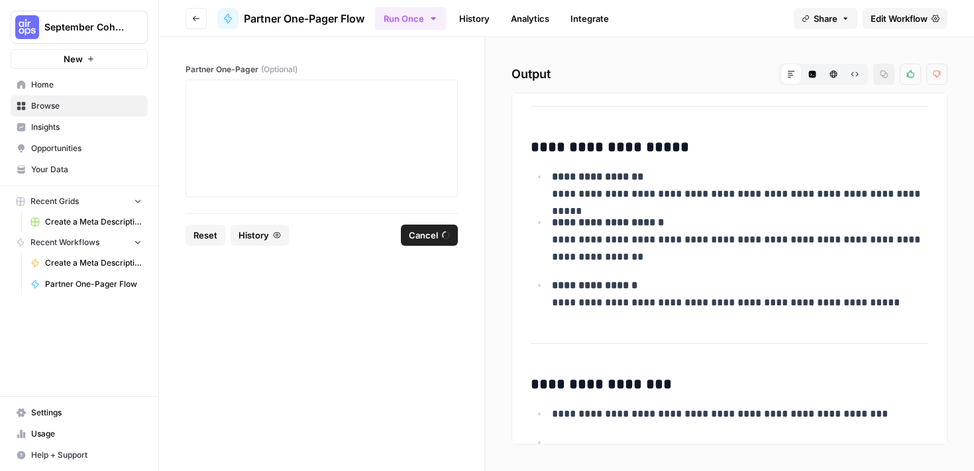
scroll to position [756, 0]
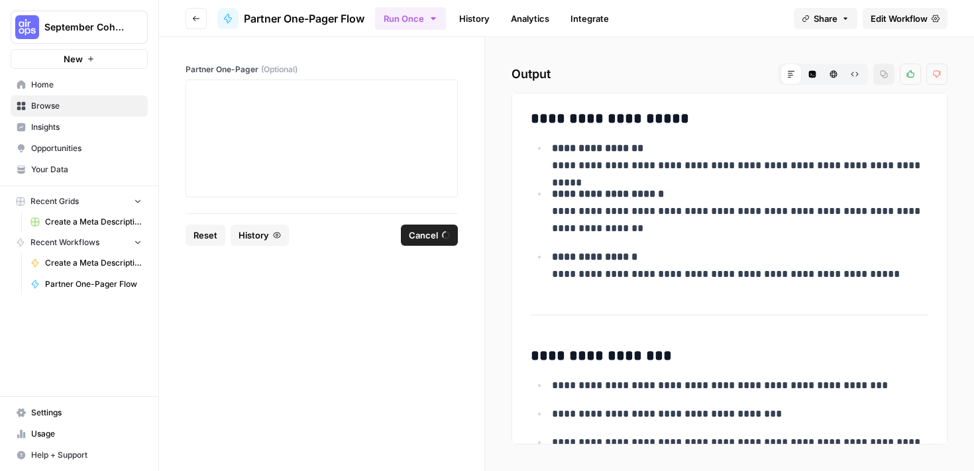
click at [197, 20] on icon "button" at bounding box center [196, 19] width 8 height 8
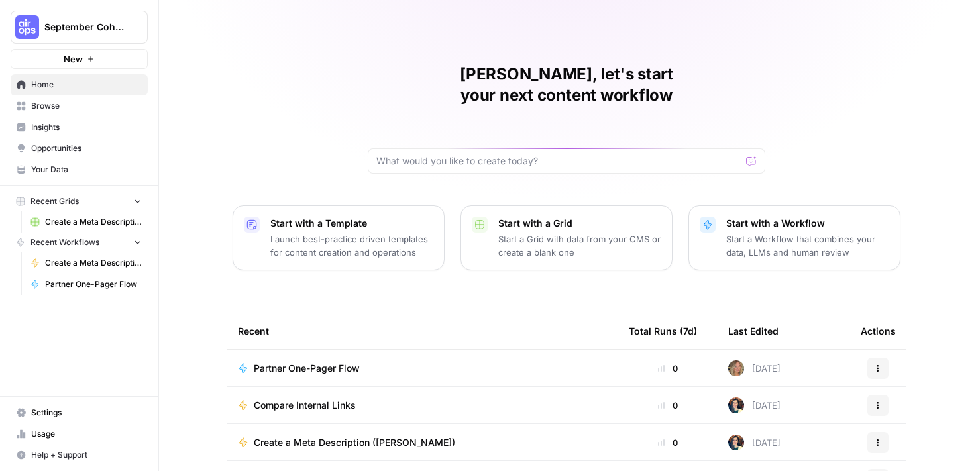
click at [569, 233] on p "Start a Grid with data from your CMS or create a blank one" at bounding box center [579, 246] width 163 height 27
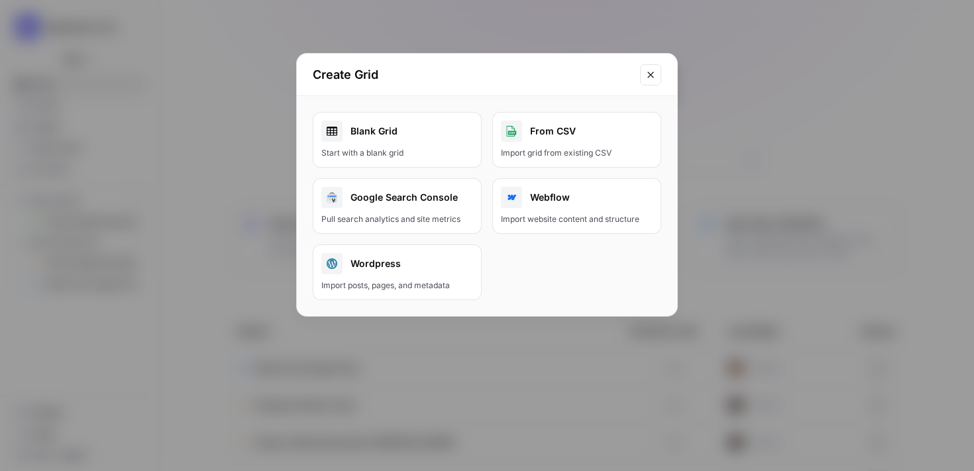
click at [391, 128] on div "Blank Grid" at bounding box center [397, 131] width 152 height 21
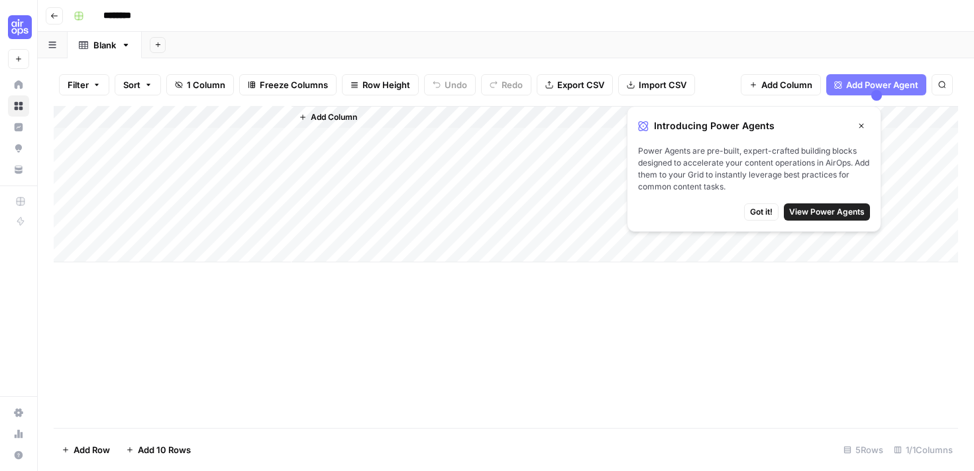
click at [826, 213] on span "View Power Agents" at bounding box center [827, 212] width 76 height 12
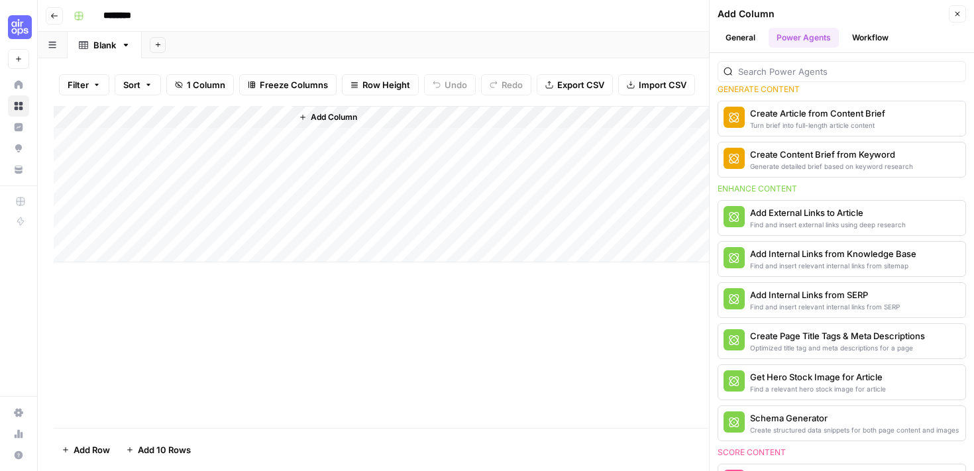
scroll to position [236, 0]
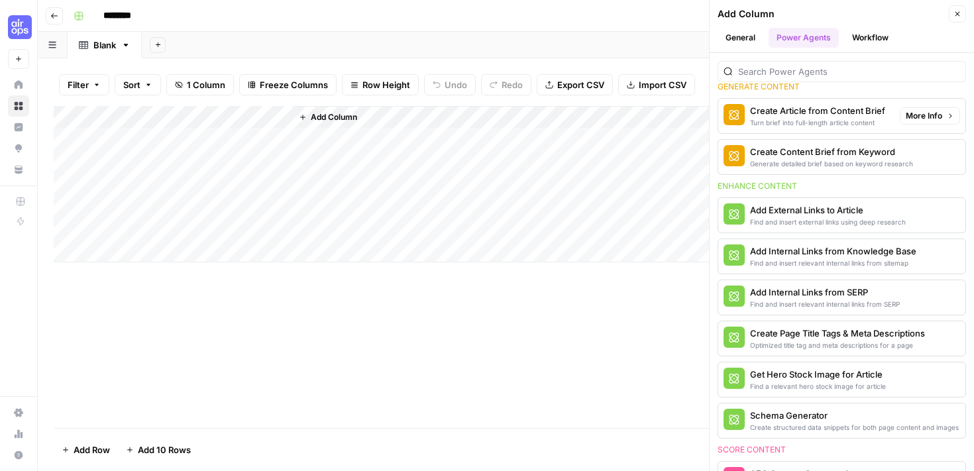
click at [795, 114] on div "Create Article from Content Brief" at bounding box center [817, 110] width 135 height 13
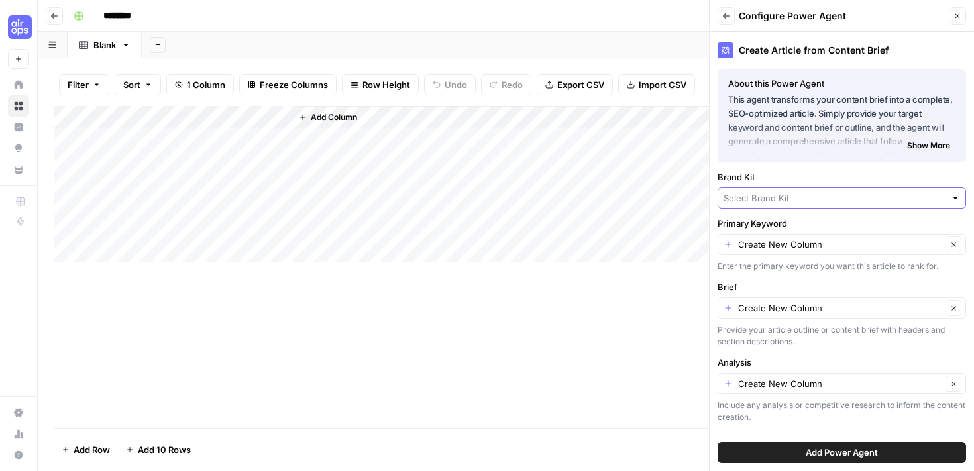
click at [808, 198] on input "Brand Kit" at bounding box center [835, 198] width 222 height 13
click at [775, 227] on span "Oyster HR" at bounding box center [839, 229] width 221 height 13
type input "Oyster HR"
click at [804, 247] on input "Primary Keyword" at bounding box center [839, 244] width 203 height 13
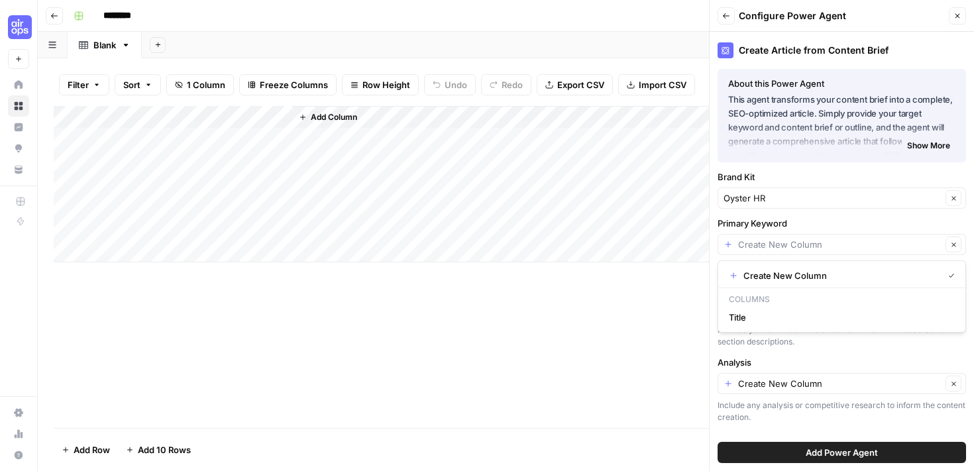
type input "Create New Column"
click at [821, 220] on label "Primary Keyword" at bounding box center [842, 223] width 249 height 13
click at [821, 238] on input "Create New Column" at bounding box center [839, 244] width 203 height 13
type input "Create New Column"
click at [823, 225] on label "Primary Keyword" at bounding box center [842, 223] width 249 height 13
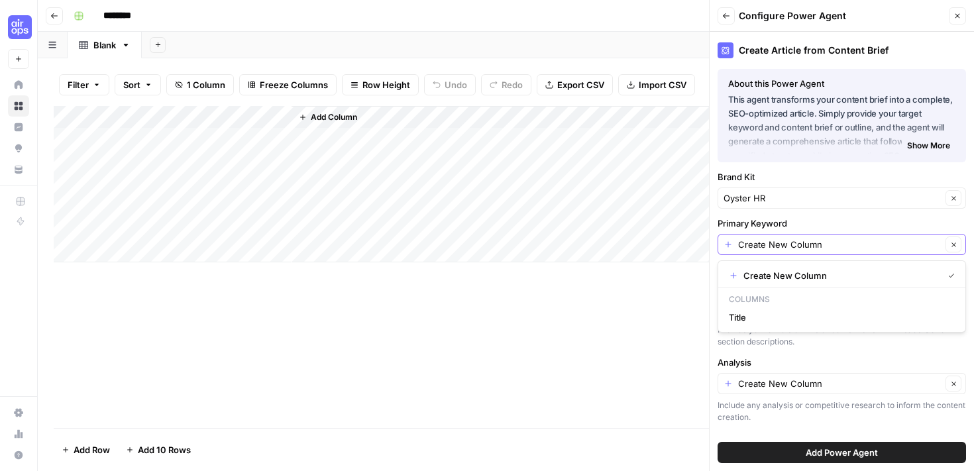
click at [823, 238] on input "Create New Column" at bounding box center [839, 244] width 203 height 13
click at [800, 312] on span "Title" at bounding box center [839, 317] width 221 height 13
type input "Title"
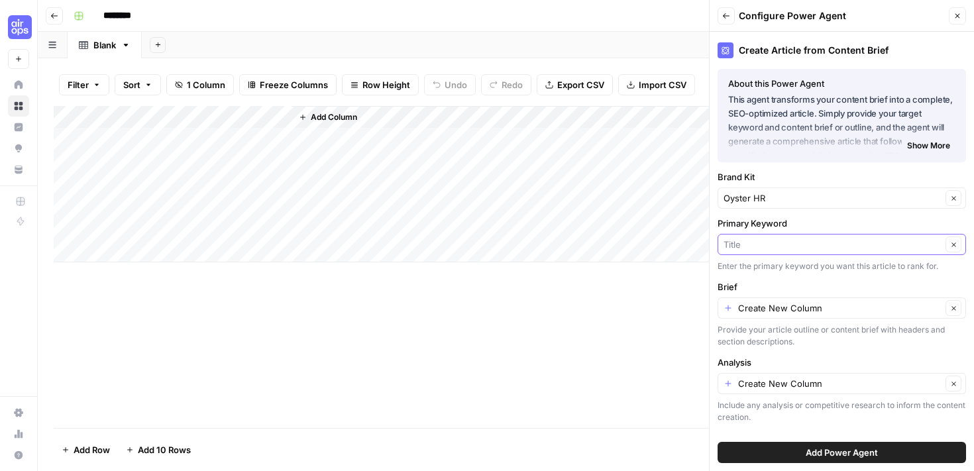
click at [796, 245] on input "Primary Keyword" at bounding box center [833, 244] width 218 height 13
type input "partnershipintro"
click at [826, 275] on span "Press enter to create an option" at bounding box center [849, 275] width 202 height 13
click at [789, 273] on div "Create Article from Content Brief About this Power Agent This agent transforms …" at bounding box center [842, 251] width 264 height 439
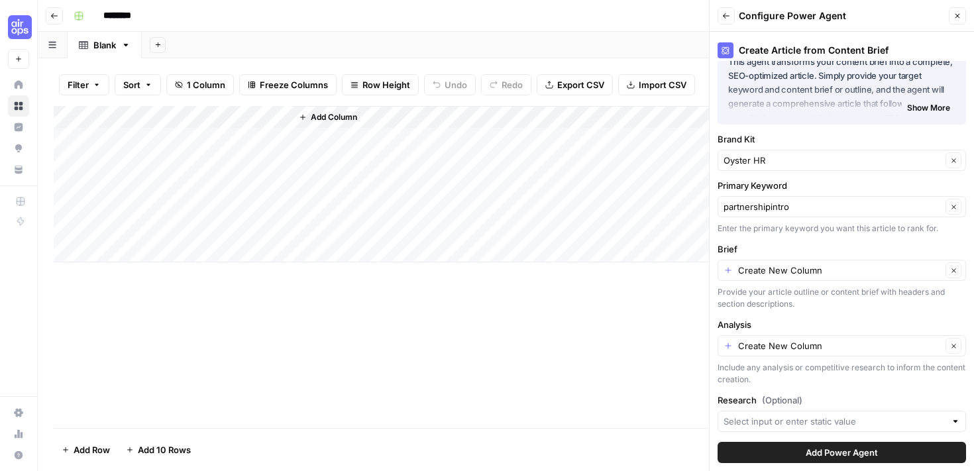
scroll to position [73, 0]
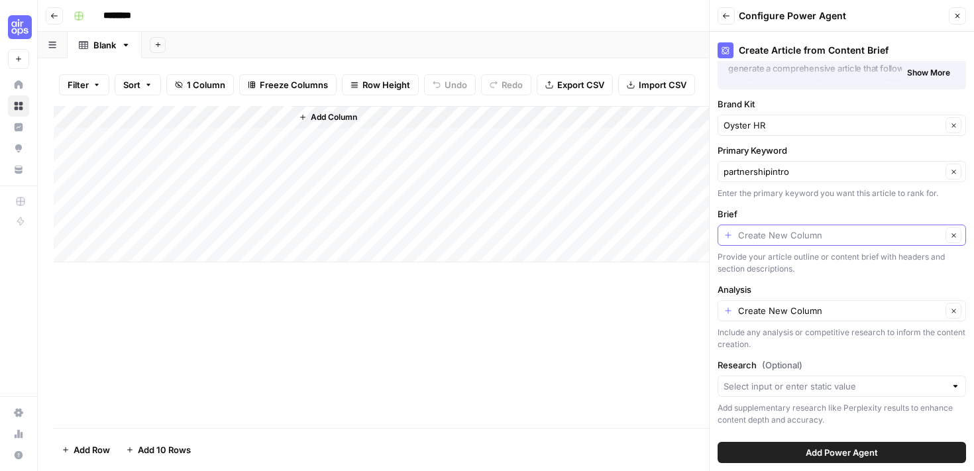
click at [793, 238] on input "Brief" at bounding box center [839, 235] width 203 height 13
type input "Create New Column"
click at [793, 213] on label "Brief" at bounding box center [842, 213] width 249 height 13
click at [793, 229] on input "Create New Column" at bounding box center [839, 235] width 203 height 13
type input "Create New Column"
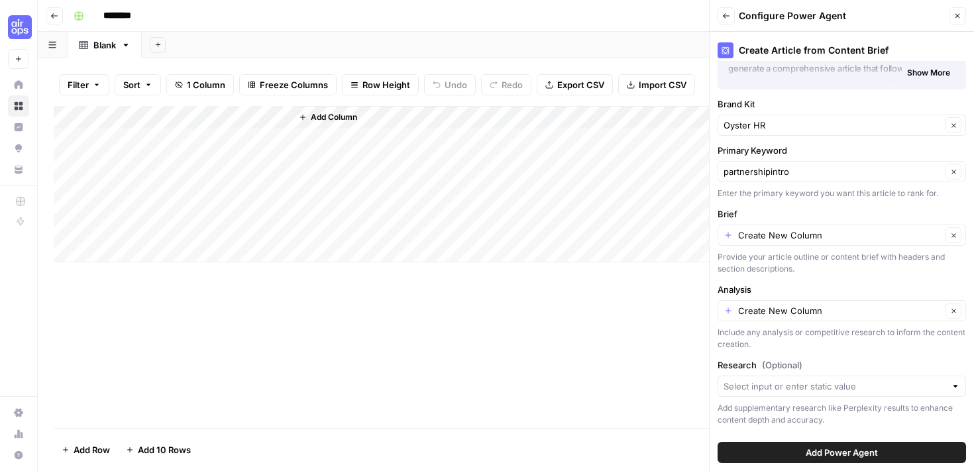
click at [824, 204] on div "Create Article from Content Brief About this Power Agent This agent transforms …" at bounding box center [842, 251] width 264 height 439
click at [807, 235] on input "Brief" at bounding box center [839, 235] width 203 height 13
type input "Create New Column"
click at [215, 136] on div "Add Column" at bounding box center [506, 184] width 905 height 156
click at [203, 139] on div "Add Column" at bounding box center [506, 184] width 905 height 156
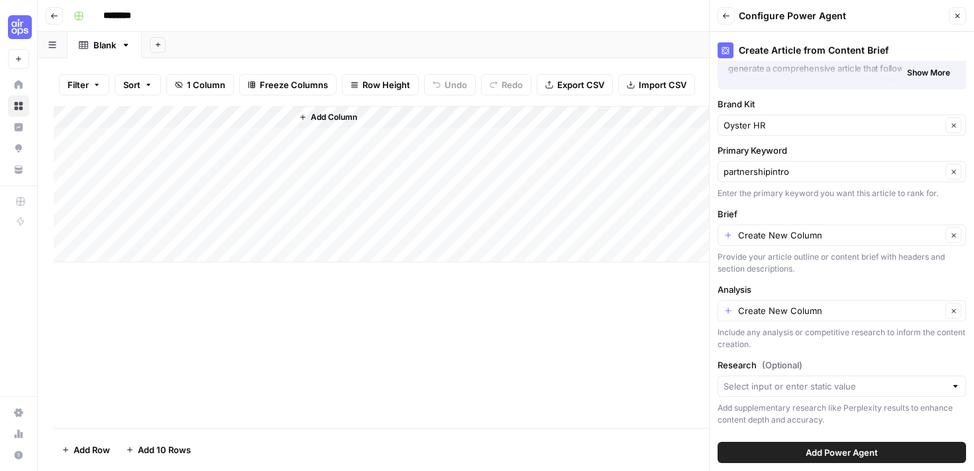
click at [203, 139] on body "September Cohort New Home Browse Insights Opportunities Your Data Recent Grids …" at bounding box center [487, 235] width 974 height 471
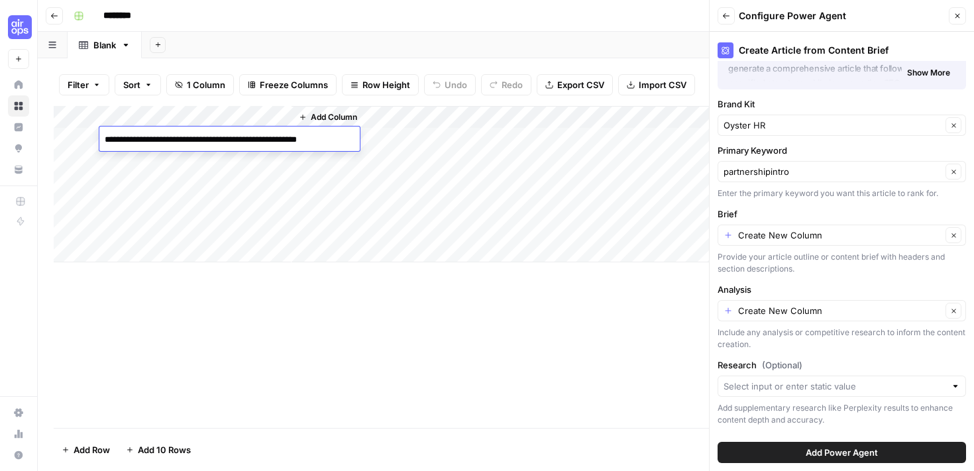
type textarea "**********"
click at [410, 303] on div "Add Column" at bounding box center [506, 267] width 905 height 322
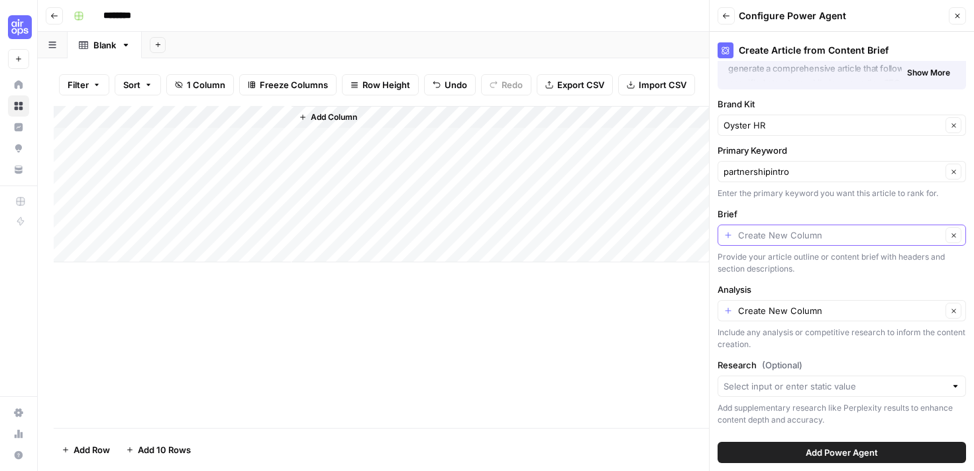
click at [800, 229] on input "Brief" at bounding box center [839, 235] width 203 height 13
click at [805, 265] on span "Create New Column" at bounding box center [841, 266] width 194 height 13
type input "Create New Column"
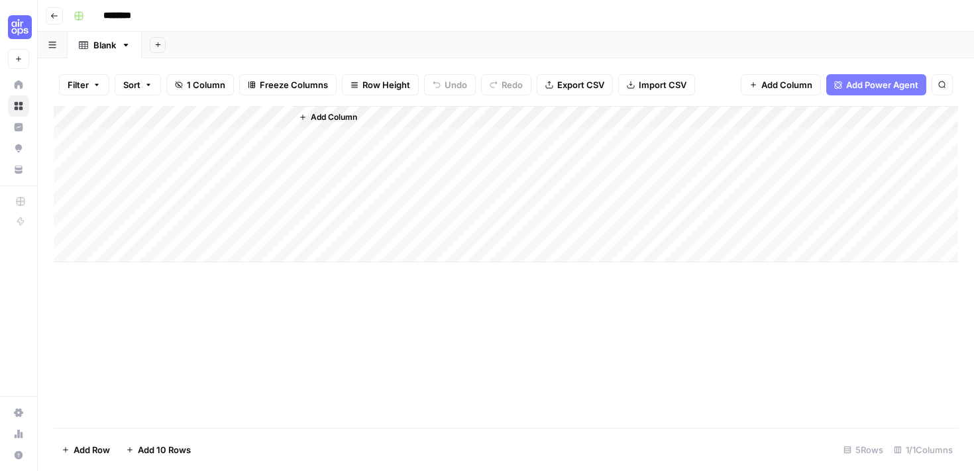
click at [356, 113] on span "Add Column" at bounding box center [334, 117] width 46 height 12
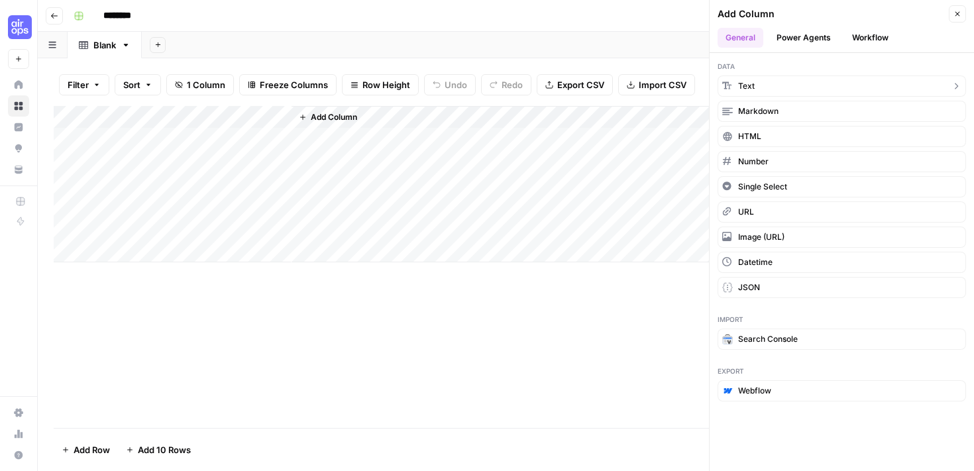
click at [779, 85] on button "Text" at bounding box center [842, 86] width 249 height 21
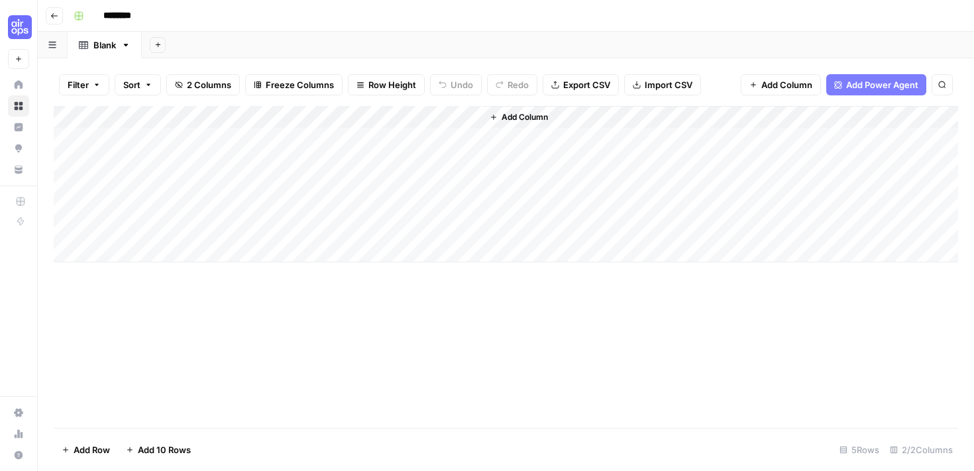
click at [472, 111] on div "Add Column" at bounding box center [506, 184] width 905 height 156
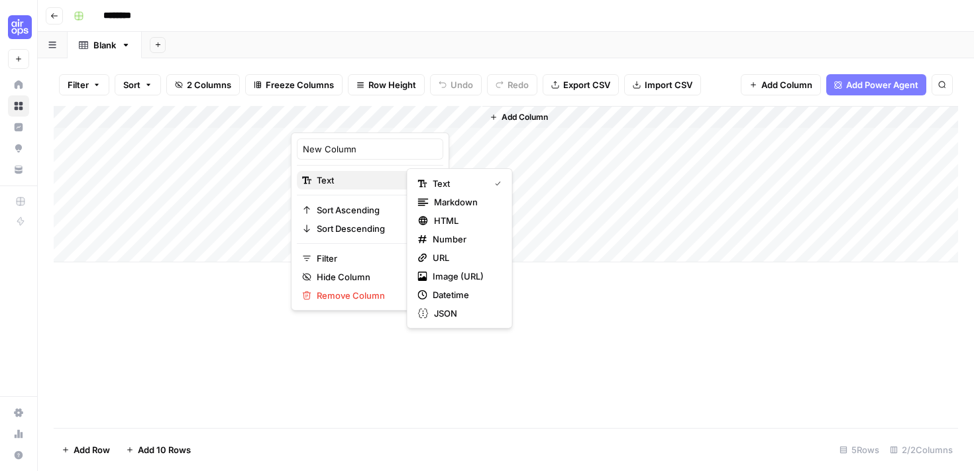
click at [368, 181] on span "Text" at bounding box center [368, 180] width 103 height 13
click at [369, 180] on span "Text" at bounding box center [368, 180] width 103 height 13
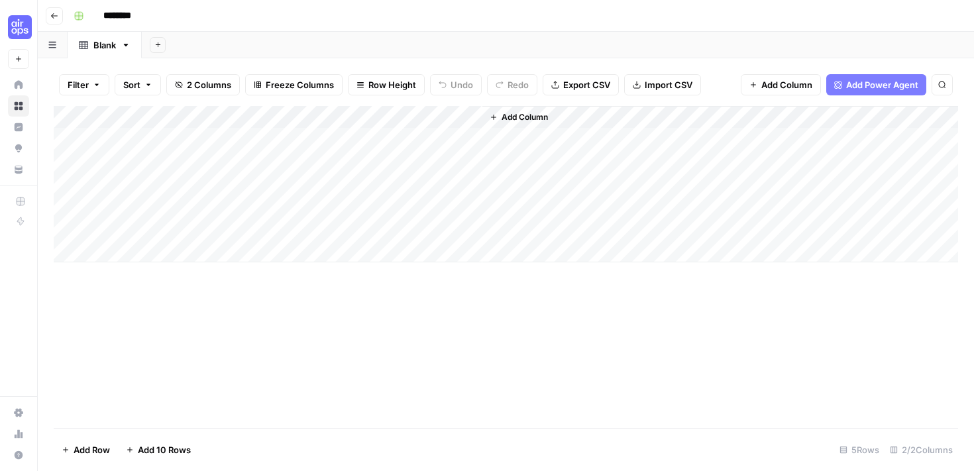
click at [726, 259] on div "Add Column" at bounding box center [720, 184] width 476 height 156
click at [406, 145] on div "Add Column" at bounding box center [506, 184] width 905 height 156
click at [406, 145] on textarea at bounding box center [396, 140] width 212 height 19
click at [868, 78] on button "Add Power Agent" at bounding box center [876, 84] width 100 height 21
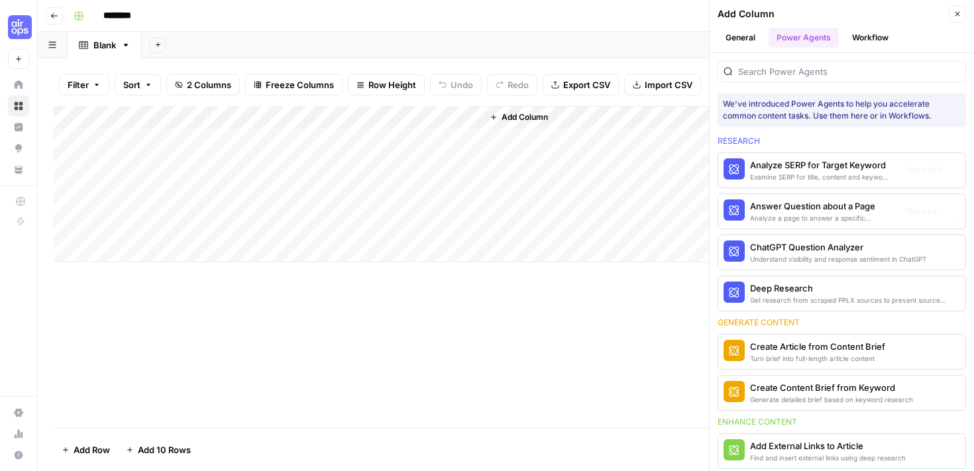
click at [598, 371] on div "Add Column" at bounding box center [506, 267] width 905 height 322
click at [959, 15] on icon "button" at bounding box center [958, 14] width 5 height 5
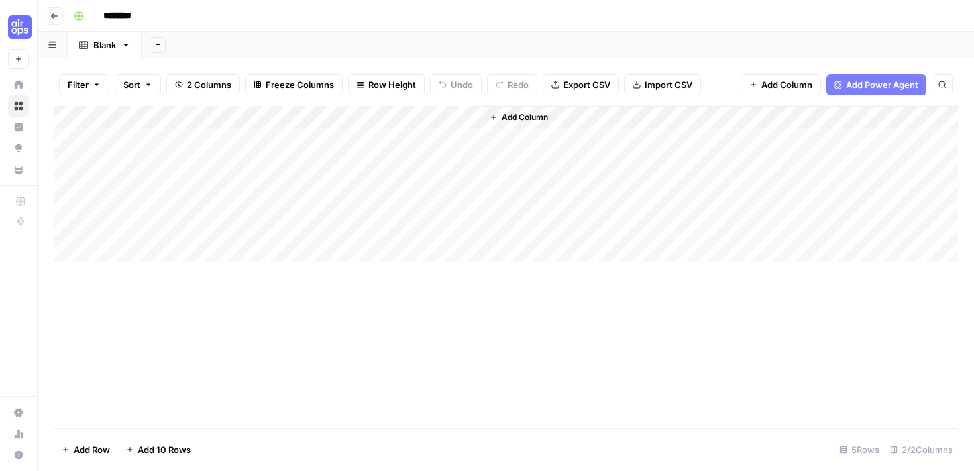
click at [854, 82] on span "Add Power Agent" at bounding box center [882, 84] width 72 height 13
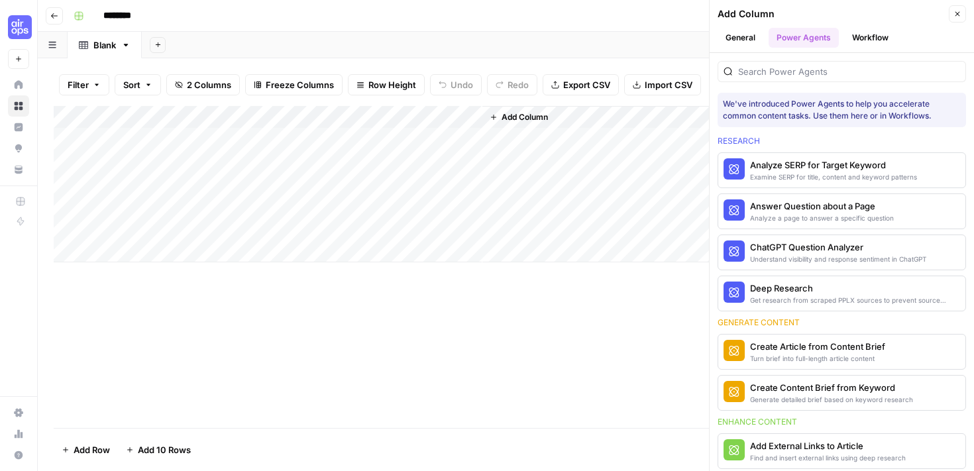
click at [856, 36] on button "Workflow" at bounding box center [870, 38] width 52 height 20
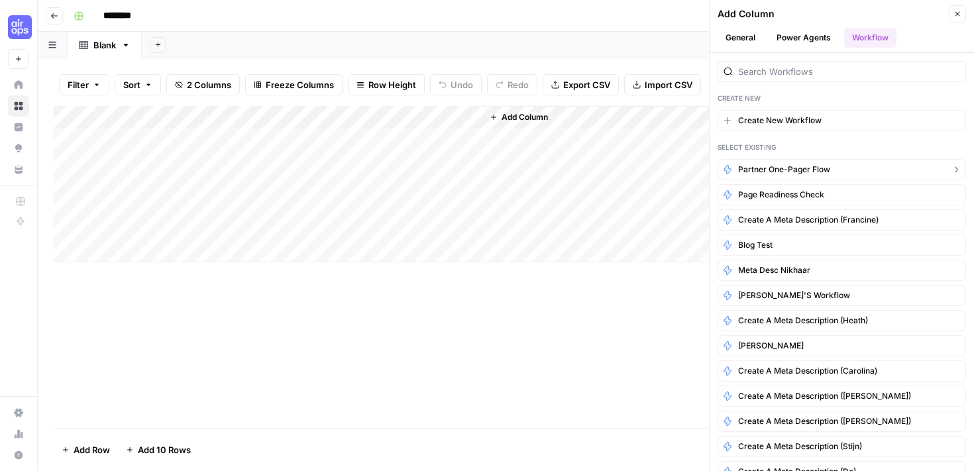
click at [815, 168] on span "Partner One-Pager Flow" at bounding box center [784, 170] width 92 height 12
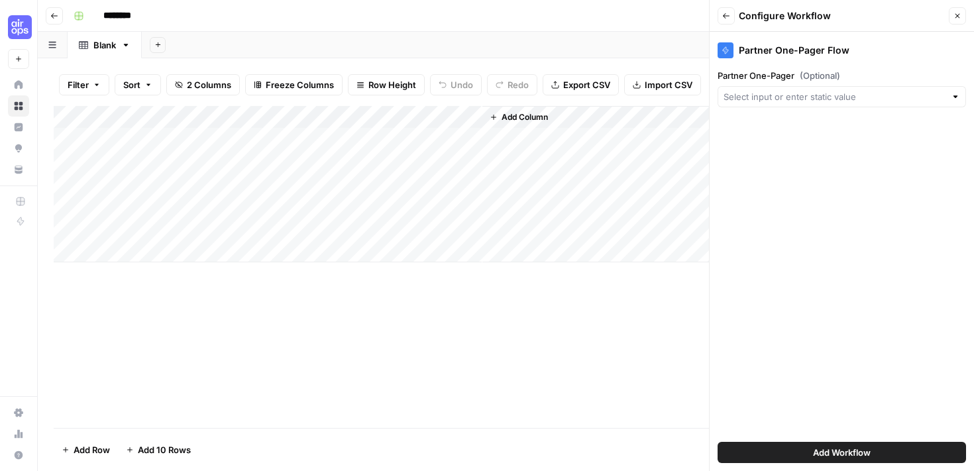
click at [829, 89] on div at bounding box center [842, 96] width 249 height 21
click at [850, 365] on div "Partner One-Pager Flow Partner One-Pager (Optional) Add Workflow" at bounding box center [842, 251] width 264 height 439
click at [852, 449] on span "Add Workflow" at bounding box center [842, 452] width 58 height 13
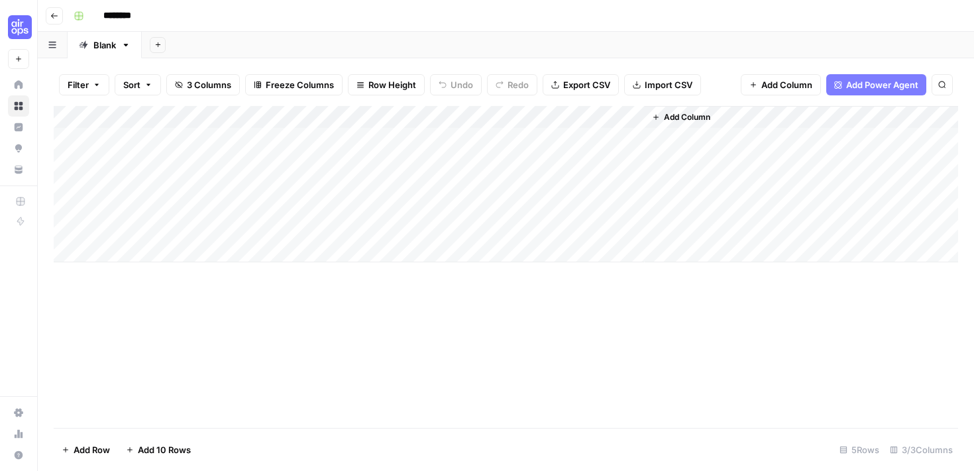
click at [131, 11] on input "********" at bounding box center [134, 15] width 74 height 21
type input "**********"
click at [323, 302] on div "Add Column" at bounding box center [506, 267] width 905 height 322
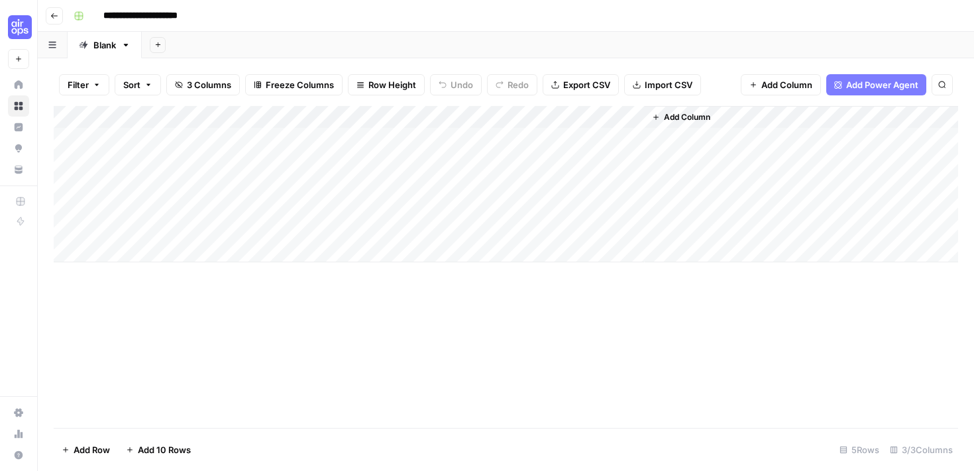
click at [469, 118] on div "Add Column" at bounding box center [506, 184] width 905 height 156
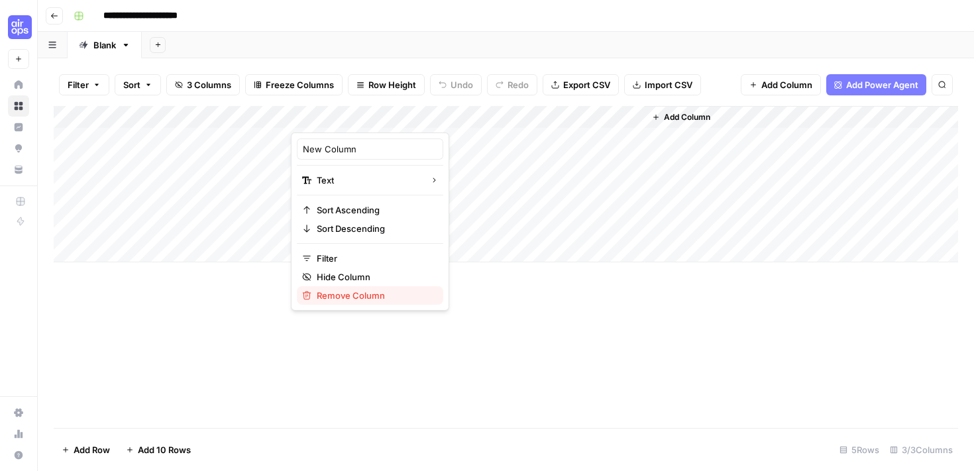
click at [368, 290] on span "Remove Column" at bounding box center [375, 295] width 116 height 13
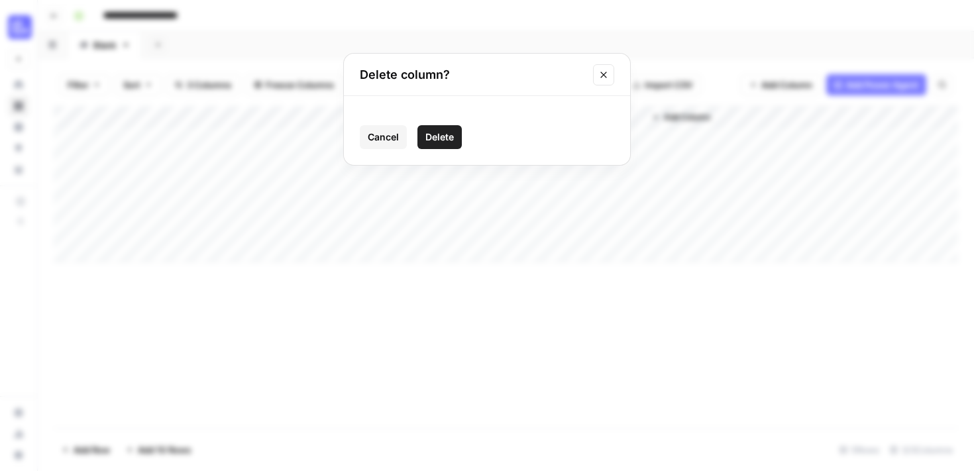
click at [431, 131] on span "Delete" at bounding box center [439, 137] width 28 height 13
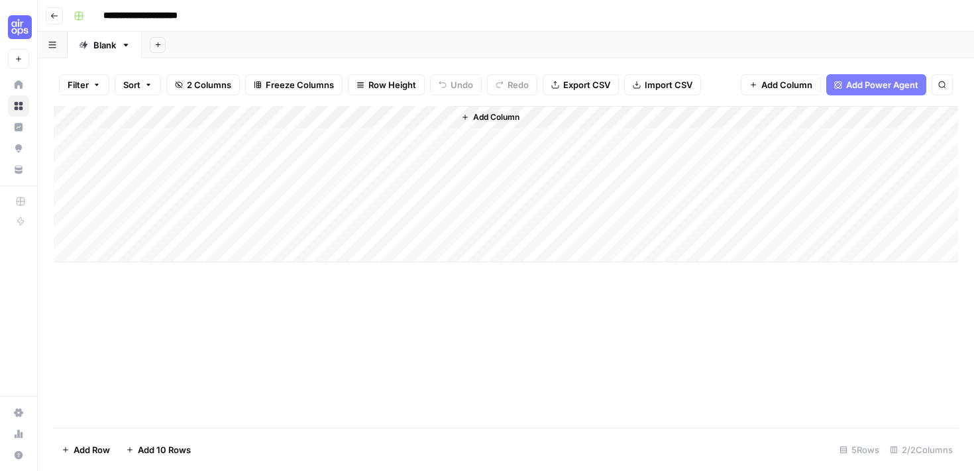
click at [302, 140] on div "Add Column" at bounding box center [506, 184] width 905 height 156
click at [335, 167] on div "Add Column" at bounding box center [506, 184] width 905 height 156
click at [344, 184] on div "Add Column" at bounding box center [506, 184] width 905 height 156
click at [344, 201] on div "Add Column" at bounding box center [506, 184] width 905 height 156
click at [369, 184] on div "Add Column" at bounding box center [506, 184] width 905 height 156
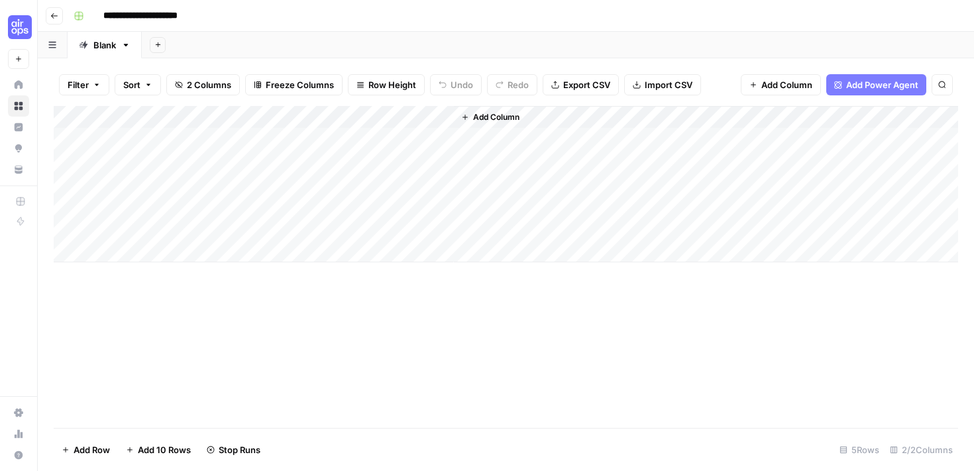
click at [370, 229] on div "Add Column" at bounding box center [506, 184] width 905 height 156
click at [427, 339] on div "Add Column" at bounding box center [506, 267] width 905 height 322
click at [165, 167] on div "Add Column" at bounding box center [506, 184] width 905 height 156
click at [394, 233] on div "Add Column" at bounding box center [506, 184] width 905 height 156
click at [400, 156] on div "Add Column" at bounding box center [506, 184] width 905 height 156
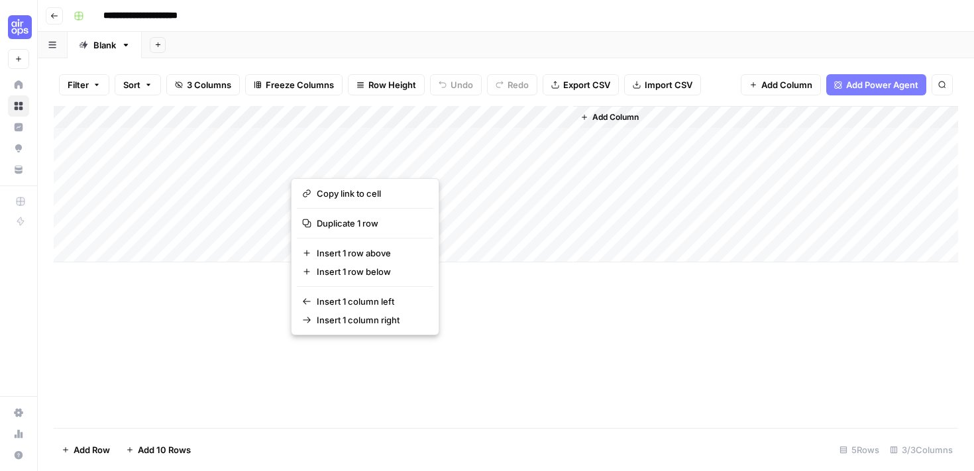
drag, startPoint x: 367, startPoint y: 226, endPoint x: 593, endPoint y: 386, distance: 276.7
click at [593, 386] on body "**********" at bounding box center [487, 235] width 974 height 471
click at [593, 386] on div "Add Column" at bounding box center [506, 267] width 905 height 322
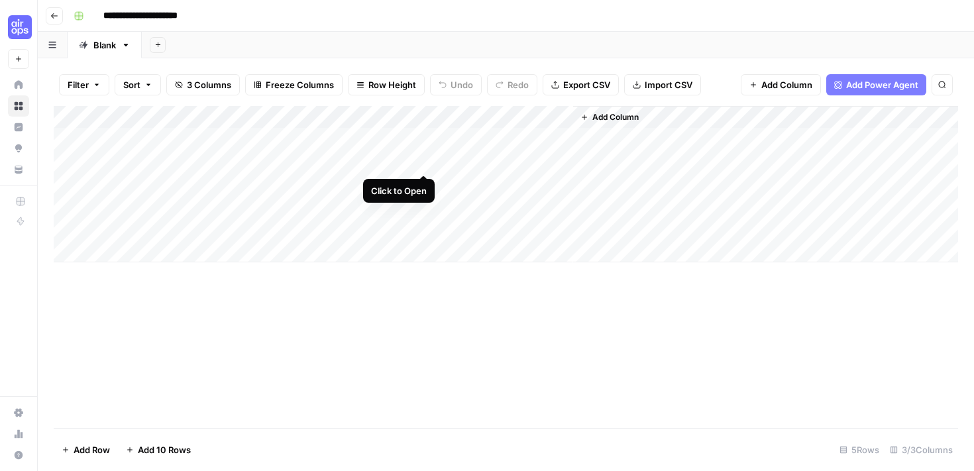
click at [398, 163] on div "Add Column" at bounding box center [506, 184] width 905 height 156
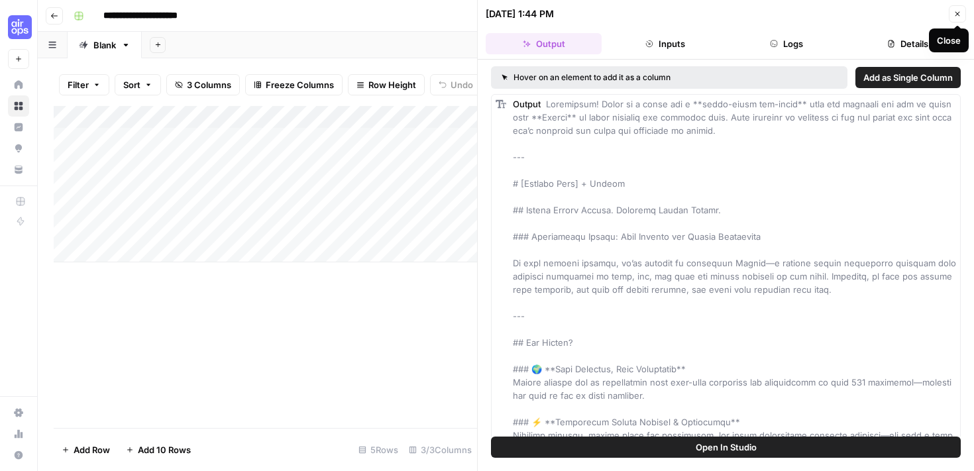
click at [962, 12] on button "Close" at bounding box center [957, 13] width 17 height 17
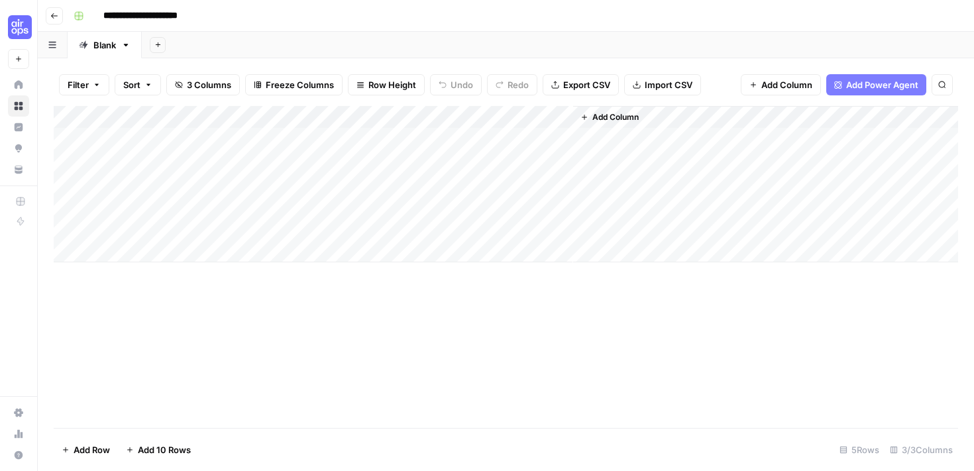
click at [538, 300] on div "Add Column" at bounding box center [506, 267] width 905 height 322
click at [503, 175] on div "Add Column" at bounding box center [506, 184] width 905 height 156
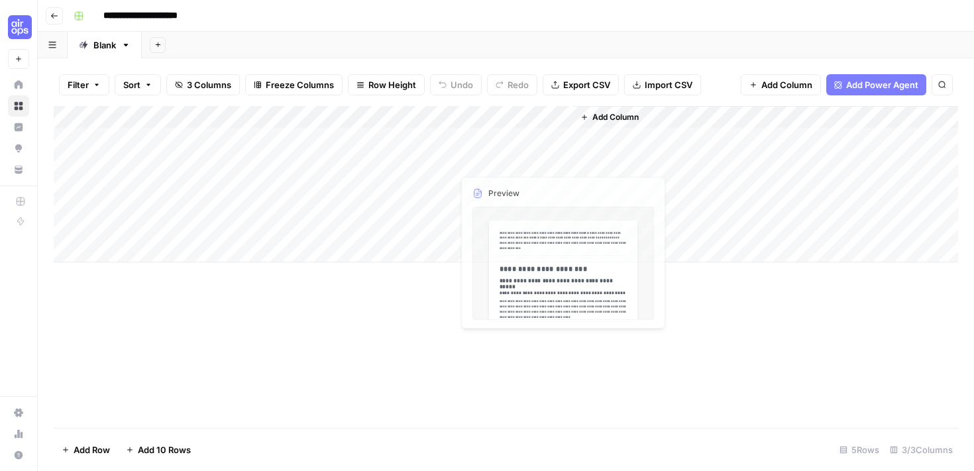
click at [508, 148] on div "Add Column" at bounding box center [506, 184] width 905 height 156
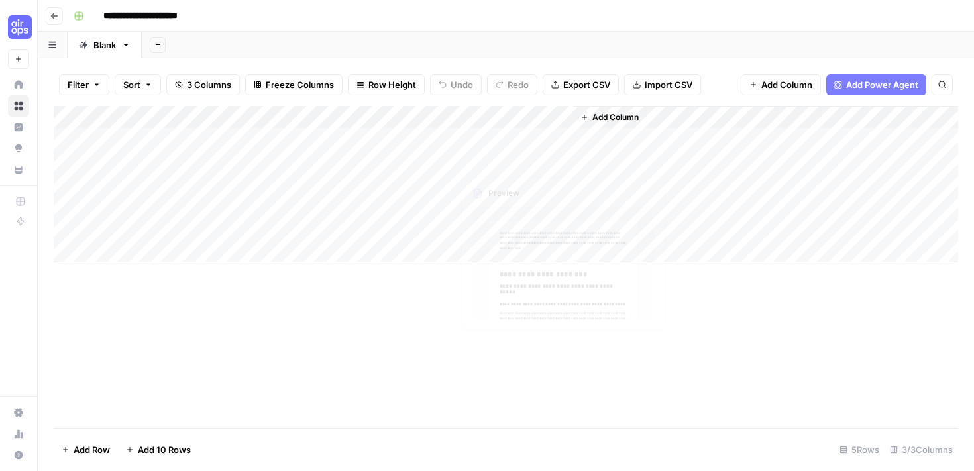
click at [304, 337] on div "Add Column" at bounding box center [506, 267] width 905 height 322
click at [158, 140] on div "Add Column" at bounding box center [506, 184] width 905 height 156
click at [203, 120] on div "Add Column" at bounding box center [506, 184] width 905 height 156
click at [203, 120] on div at bounding box center [196, 119] width 192 height 27
click at [172, 146] on input "Title" at bounding box center [179, 148] width 135 height 13
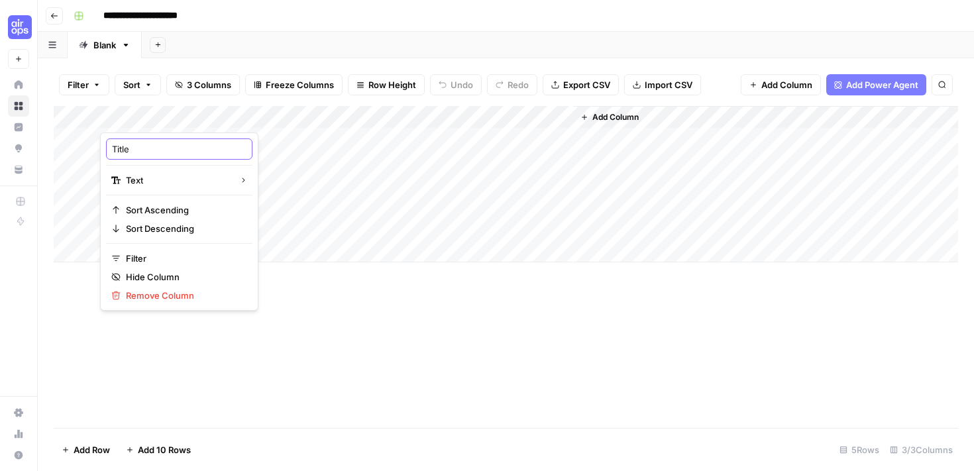
click at [172, 146] on input "Title" at bounding box center [179, 148] width 135 height 13
type input "Action"
click at [235, 138] on div "Add Column" at bounding box center [506, 184] width 905 height 156
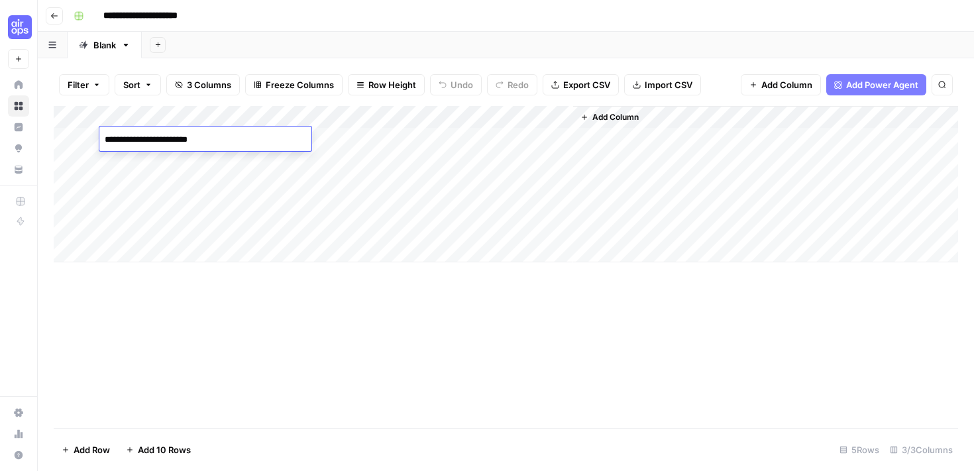
type textarea "**********"
click at [333, 296] on div "Add Column" at bounding box center [506, 267] width 905 height 322
click at [410, 160] on div "Add Column" at bounding box center [506, 184] width 905 height 156
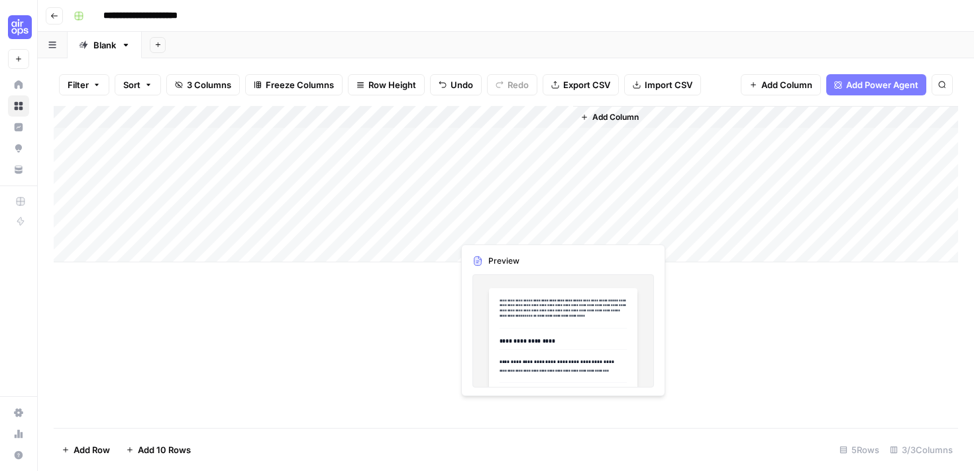
click at [471, 227] on div "Add Column" at bounding box center [506, 184] width 905 height 156
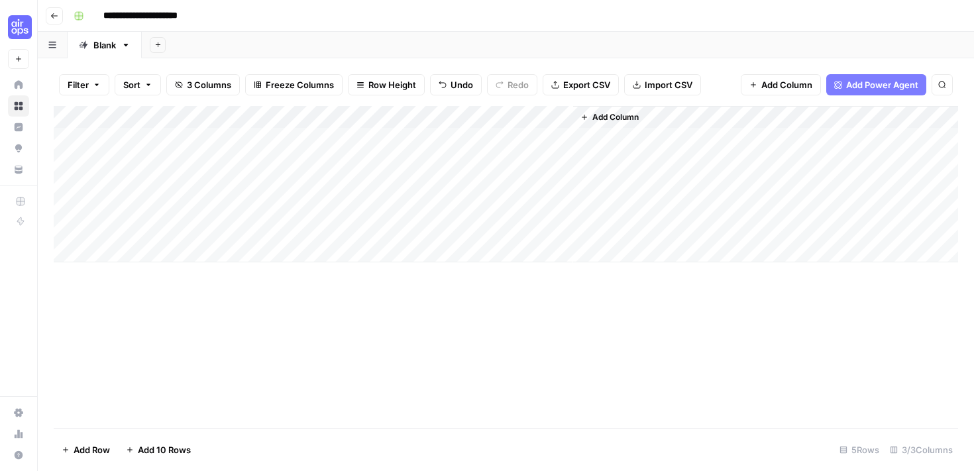
click at [404, 158] on div "Add Column" at bounding box center [506, 184] width 905 height 156
click at [720, 68] on div "Filter Sort 3 Columns Freeze Columns Row Height Undo Redo Export CSV Import CSV…" at bounding box center [506, 85] width 905 height 42
click at [239, 350] on div "Add Column" at bounding box center [506, 267] width 905 height 322
click at [57, 16] on icon "button" at bounding box center [54, 16] width 8 height 8
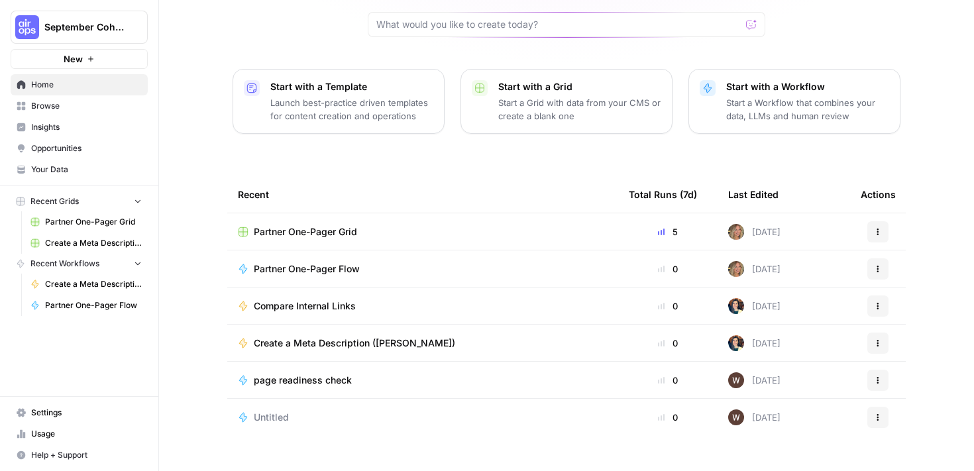
scroll to position [137, 0]
click at [874, 258] on button "Actions" at bounding box center [878, 268] width 21 height 21
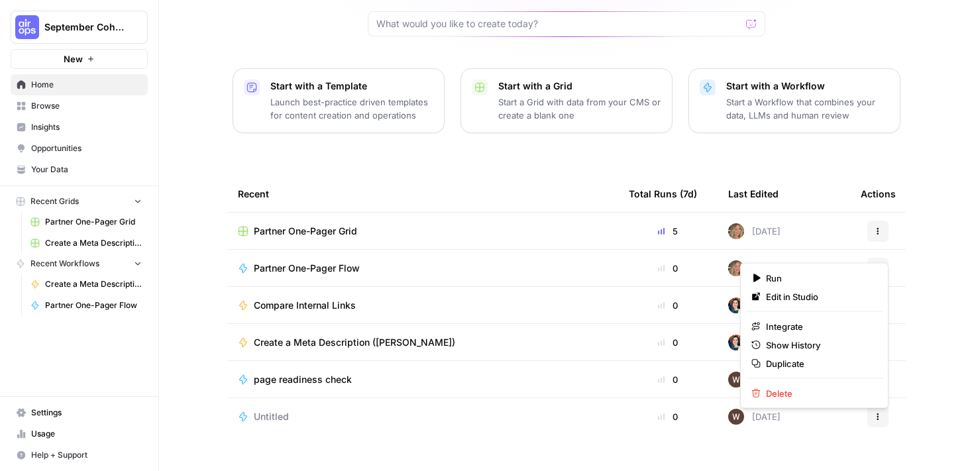
click at [935, 191] on div "[PERSON_NAME], let's start your next content workflow Start with a Template Lau…" at bounding box center [566, 178] width 815 height 631
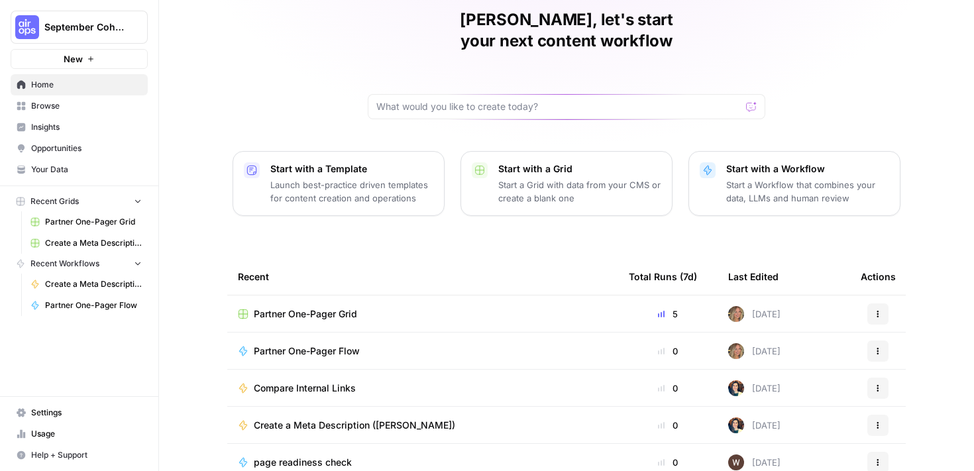
scroll to position [56, 0]
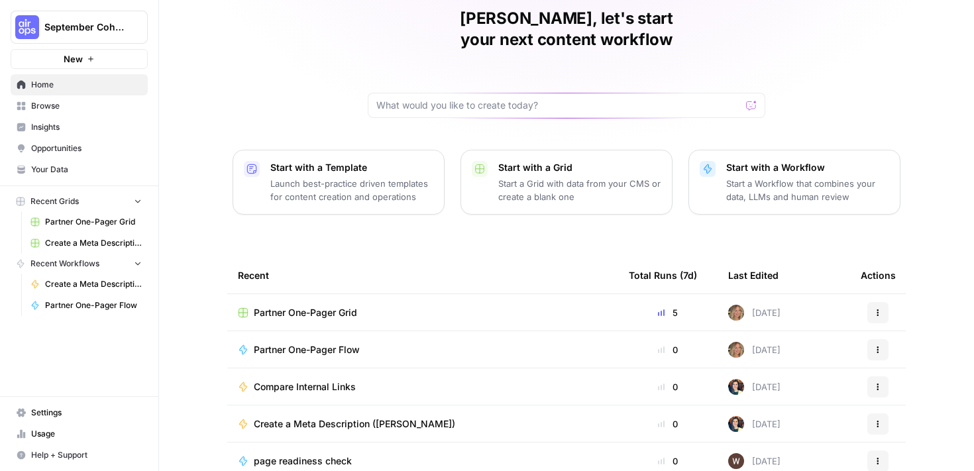
click at [752, 99] on div at bounding box center [751, 105] width 11 height 13
click at [508, 306] on div "Partner One-Pager Grid" at bounding box center [423, 312] width 370 height 13
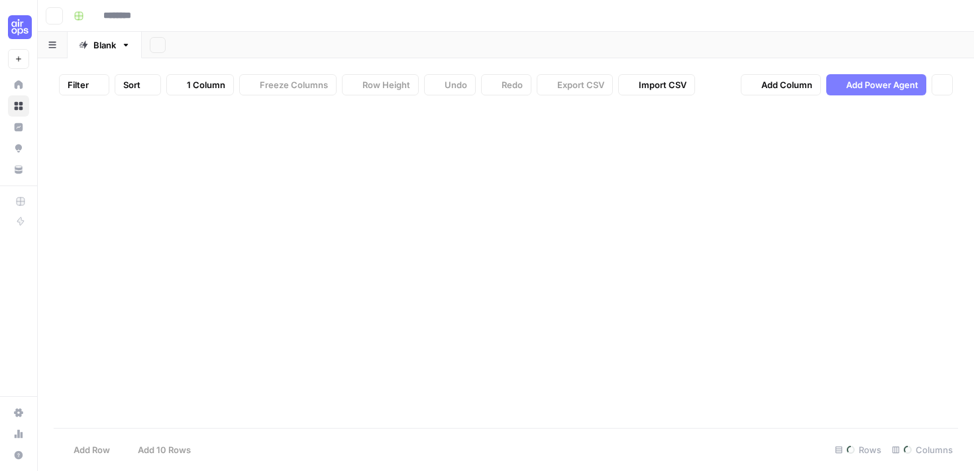
type input "**********"
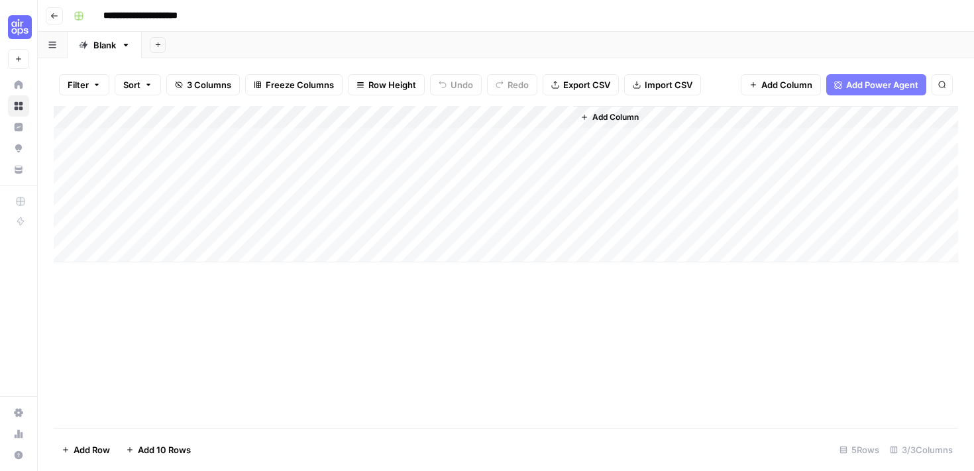
click at [476, 336] on div "Add Column" at bounding box center [506, 267] width 905 height 322
click at [224, 150] on div "Add Column" at bounding box center [506, 184] width 905 height 156
click at [59, 162] on div "Add Column" at bounding box center [506, 184] width 905 height 156
click at [57, 162] on div "Add Column" at bounding box center [506, 184] width 905 height 156
click at [67, 163] on div "Add Column" at bounding box center [506, 184] width 905 height 156
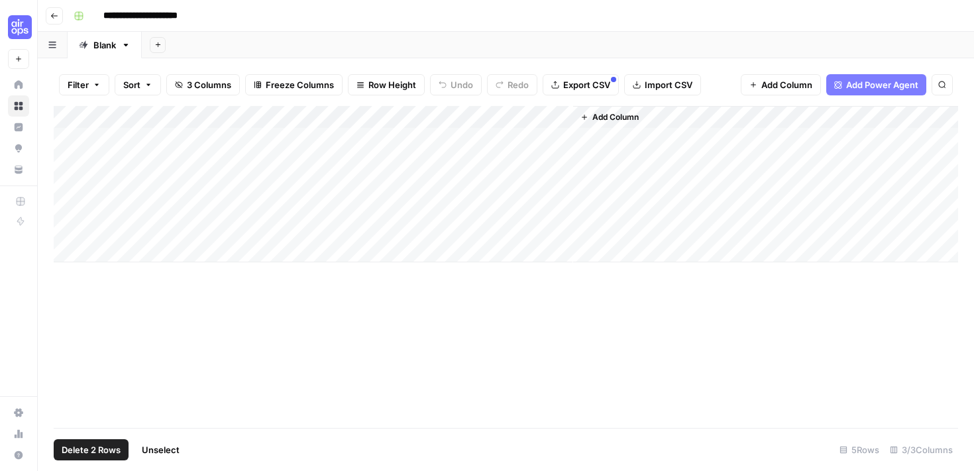
click at [67, 185] on div "Add Column" at bounding box center [506, 184] width 905 height 156
click at [67, 208] on div "Add Column" at bounding box center [506, 184] width 905 height 156
click at [69, 231] on div "Add Column" at bounding box center [506, 184] width 905 height 156
click at [101, 443] on span "Delete 4 Rows" at bounding box center [92, 449] width 60 height 13
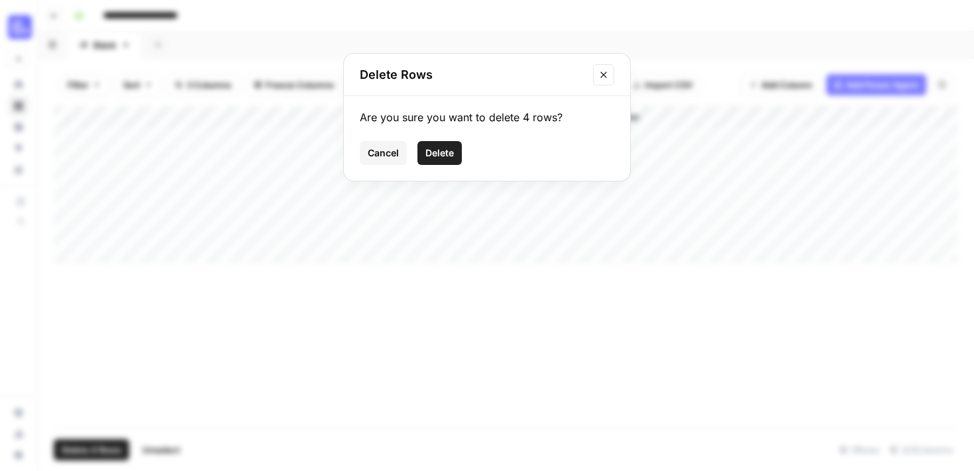
click at [431, 154] on span "Delete" at bounding box center [439, 152] width 28 height 13
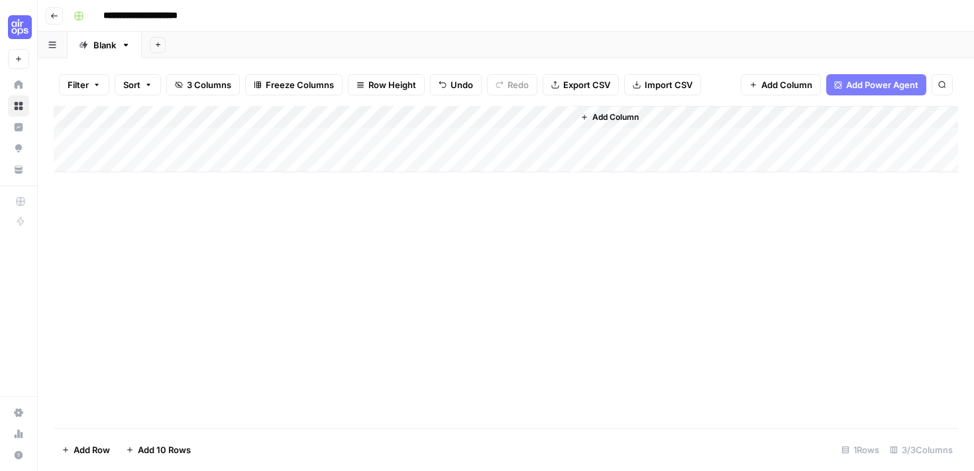
click at [471, 312] on div "Add Column" at bounding box center [506, 267] width 905 height 322
click at [950, 91] on button "Search" at bounding box center [942, 84] width 21 height 21
click at [54, 17] on icon "button" at bounding box center [54, 16] width 8 height 8
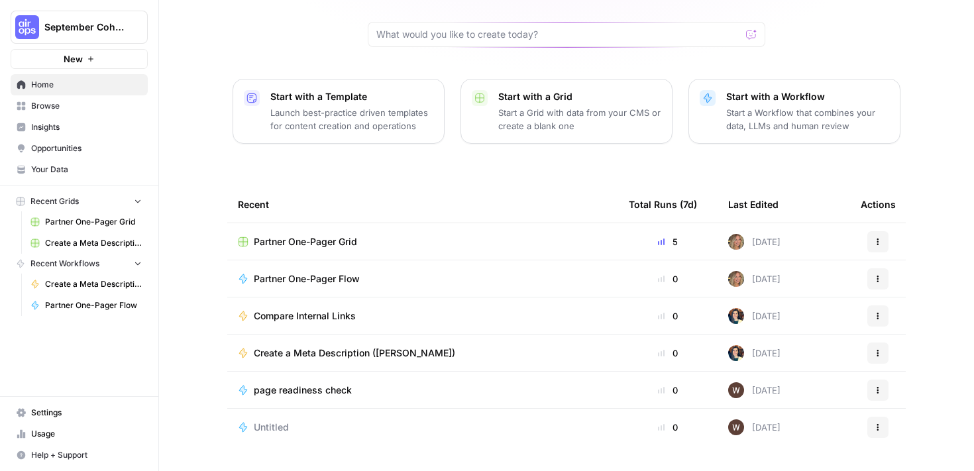
scroll to position [139, 0]
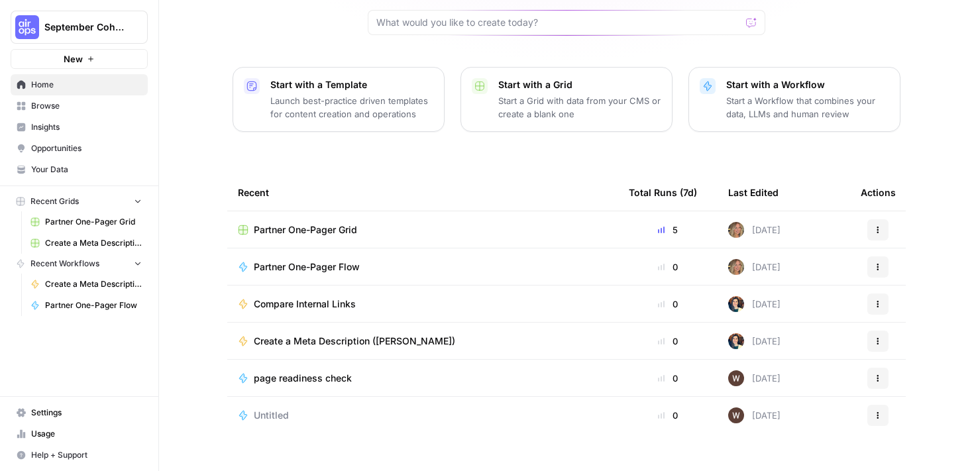
click at [884, 256] on button "Actions" at bounding box center [878, 266] width 21 height 21
click at [952, 211] on div "[PERSON_NAME], let's start your next content workflow Start with a Template Lau…" at bounding box center [566, 176] width 815 height 631
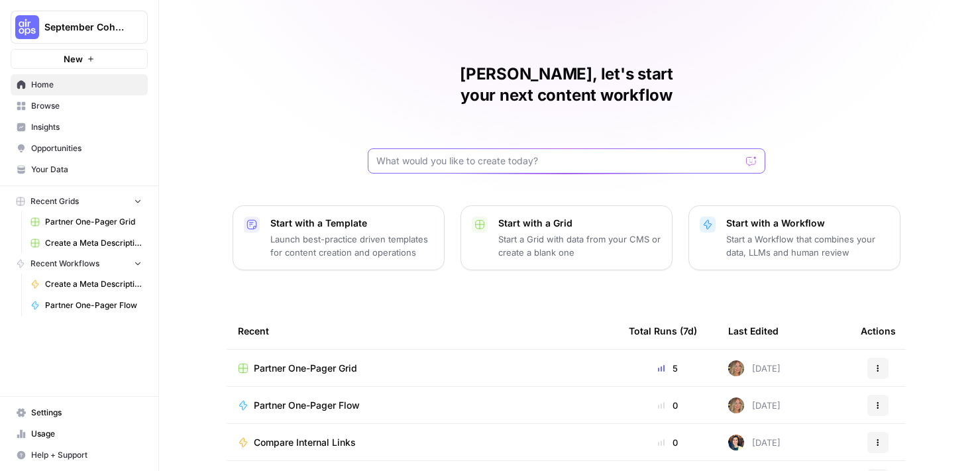
click at [488, 154] on input "text" at bounding box center [558, 160] width 365 height 13
type input "co-pilot"
click button "Send" at bounding box center [752, 160] width 17 height 17
